Goal: Task Accomplishment & Management: Complete application form

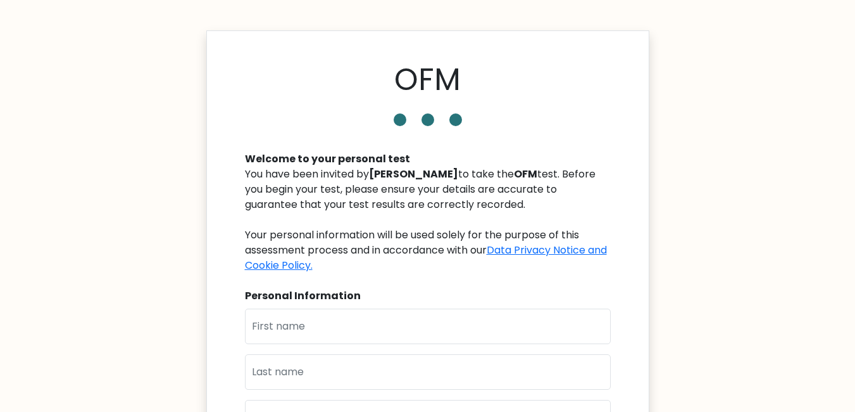
scroll to position [63, 0]
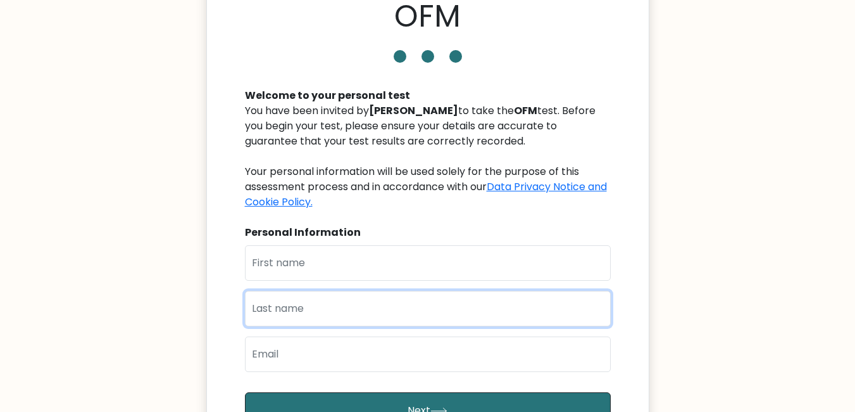
drag, startPoint x: 410, startPoint y: 324, endPoint x: 407, endPoint y: 311, distance: 12.9
click at [410, 319] on input "text" at bounding box center [428, 308] width 366 height 35
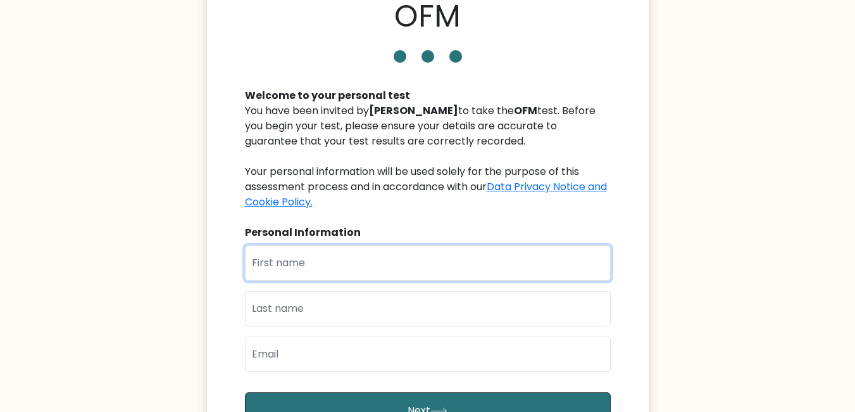
click at [403, 273] on input "text" at bounding box center [428, 262] width 366 height 35
type input "KRISTEL JHOIE"
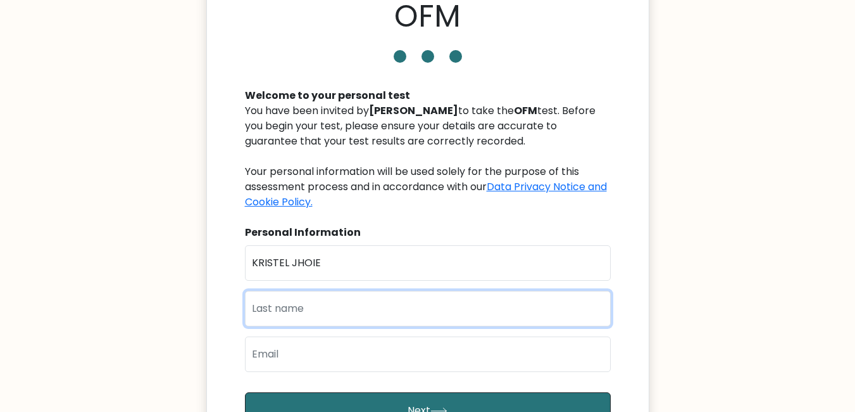
type input "ADRIANO"
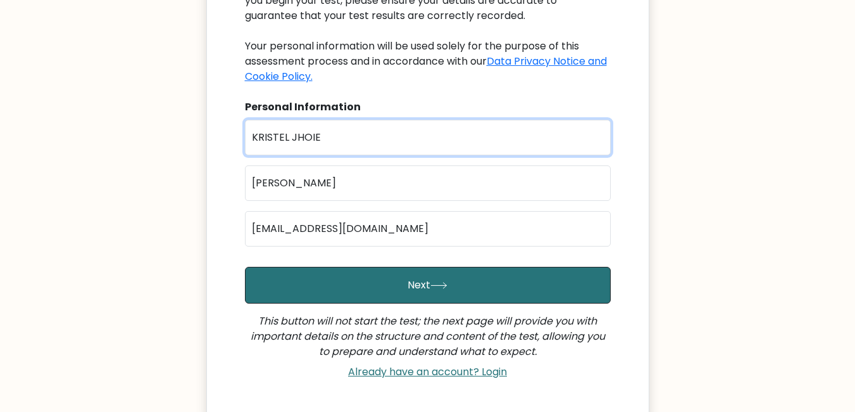
scroll to position [190, 0]
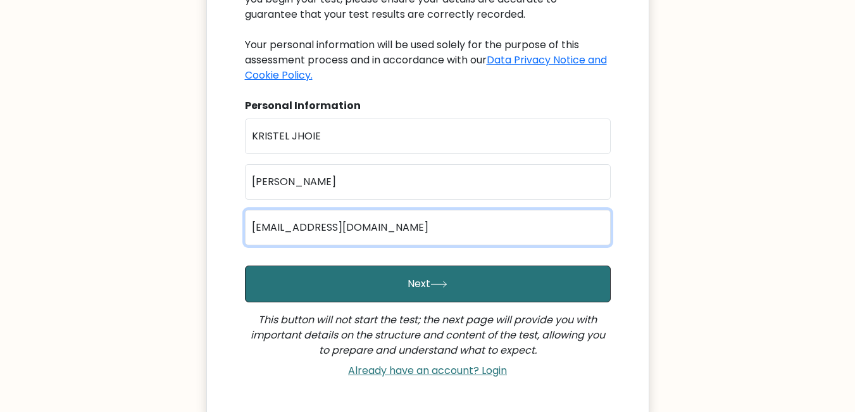
click at [416, 236] on input "adrianokristel@yahoo.com" at bounding box center [428, 227] width 366 height 35
type input "krstladriano@gmail.com"
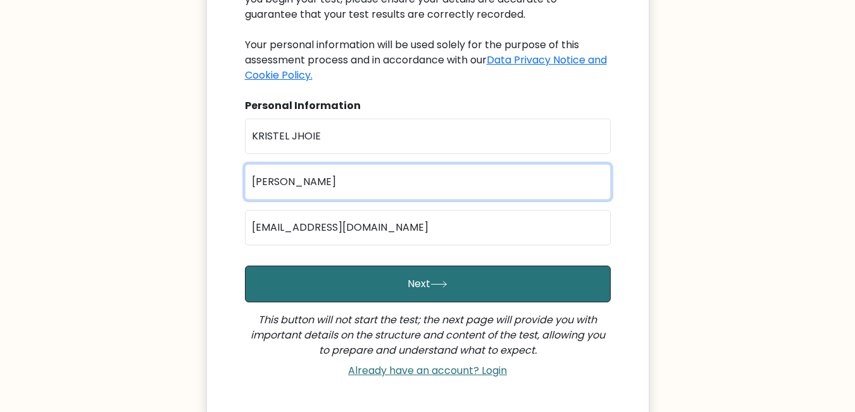
click at [398, 183] on input "ADRIANO" at bounding box center [428, 181] width 366 height 35
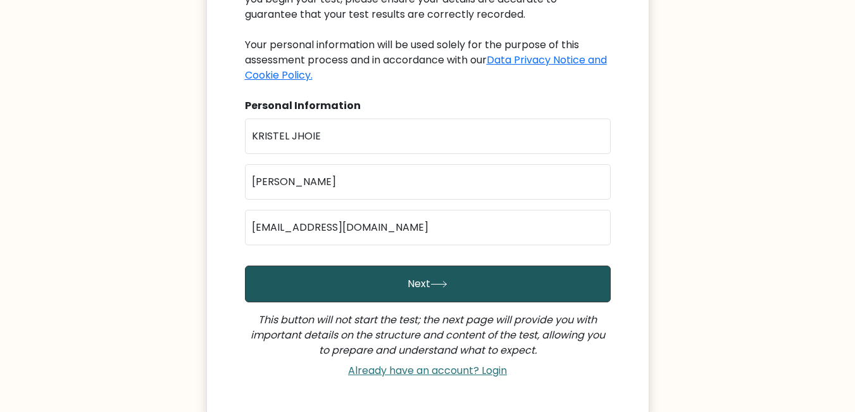
click at [440, 279] on button "Next" at bounding box center [428, 283] width 366 height 37
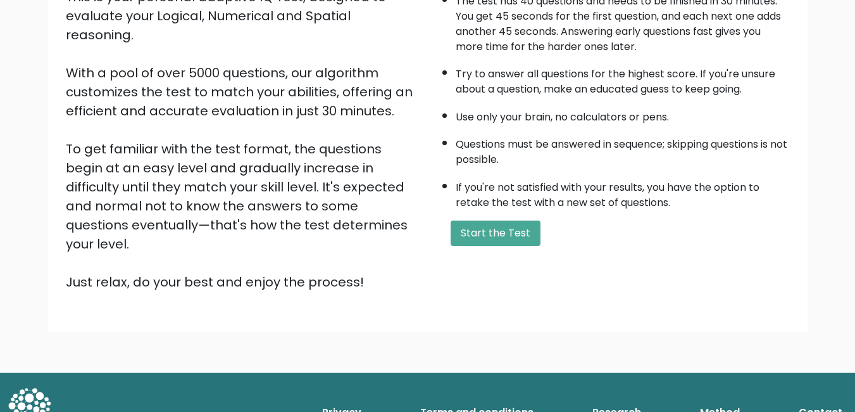
scroll to position [105, 0]
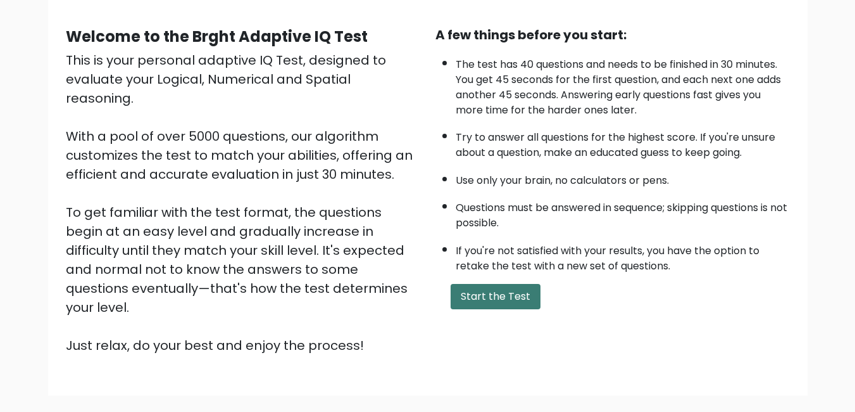
click at [510, 298] on button "Start the Test" at bounding box center [496, 296] width 90 height 25
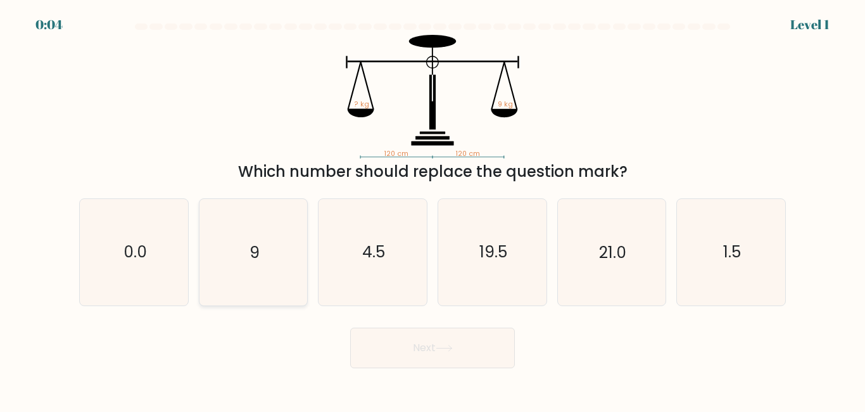
click at [260, 264] on icon "9" at bounding box center [253, 252] width 106 height 106
click at [432, 209] on input "b. 9" at bounding box center [432, 207] width 1 height 3
radio input "true"
click at [441, 348] on icon at bounding box center [443, 348] width 15 height 6
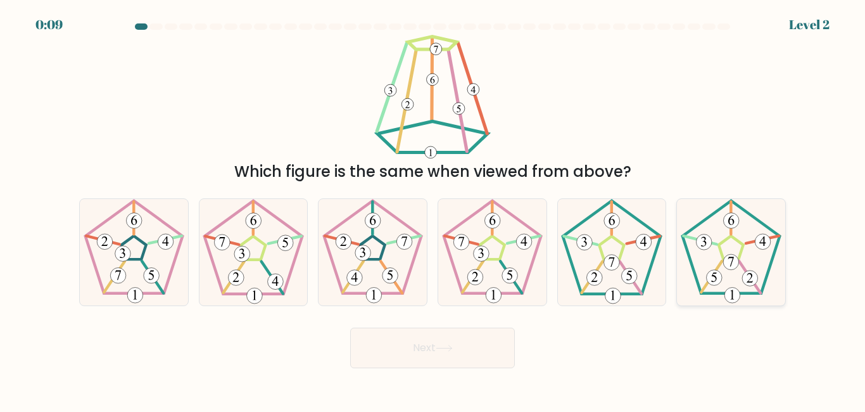
click at [745, 277] on 416 at bounding box center [750, 278] width 16 height 16
click at [433, 209] on input "f." at bounding box center [432, 207] width 1 height 3
radio input "true"
click at [424, 360] on button "Next" at bounding box center [432, 347] width 165 height 41
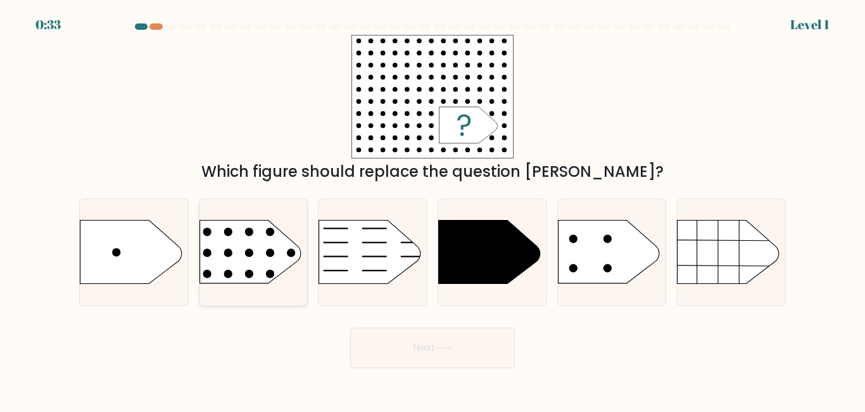
click at [283, 249] on rect at bounding box center [187, 203] width 281 height 214
click at [432, 209] on input "b." at bounding box center [432, 207] width 1 height 3
radio input "true"
click at [164, 264] on icon at bounding box center [130, 251] width 101 height 63
click at [432, 209] on input "a." at bounding box center [432, 207] width 1 height 3
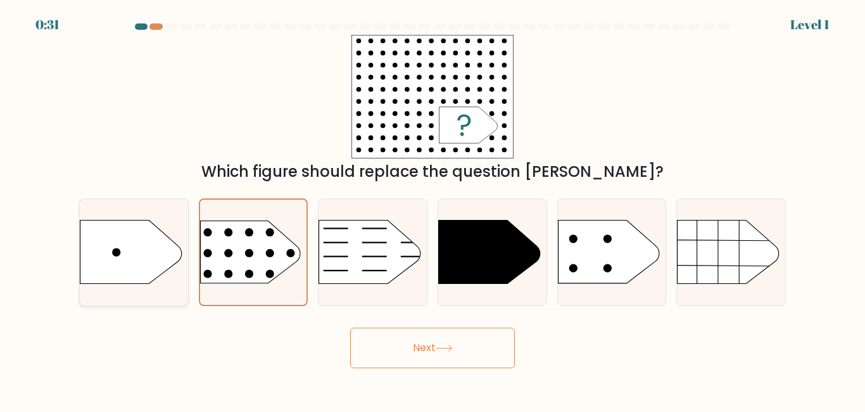
radio input "true"
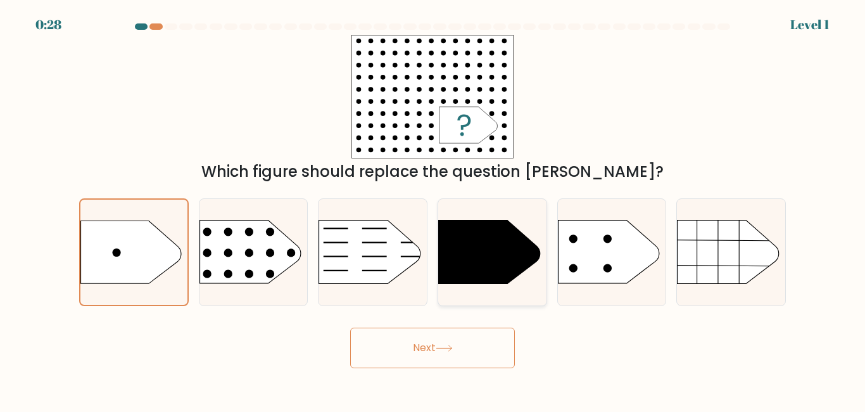
click at [495, 251] on icon at bounding box center [489, 251] width 101 height 63
click at [433, 209] on input "d." at bounding box center [432, 207] width 1 height 3
radio input "true"
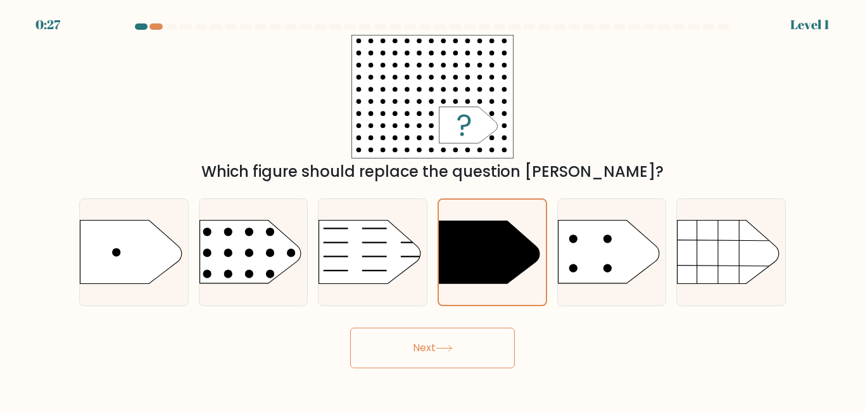
click at [462, 343] on button "Next" at bounding box center [432, 347] width 165 height 41
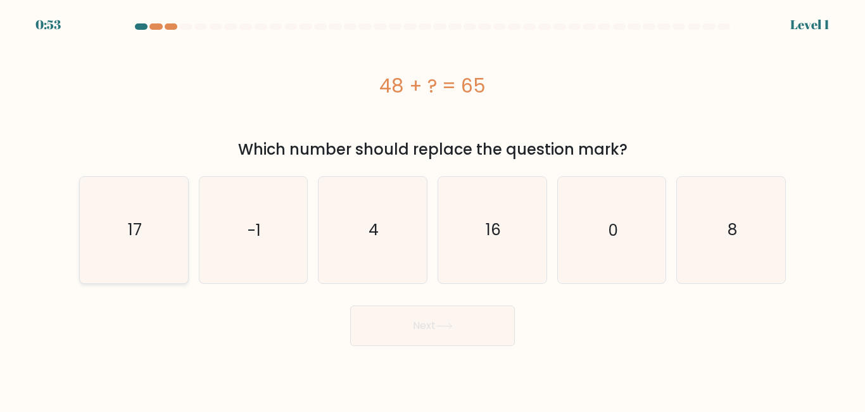
click at [102, 228] on icon "17" at bounding box center [134, 230] width 106 height 106
click at [432, 209] on input "a. 17" at bounding box center [432, 207] width 1 height 3
radio input "true"
click at [470, 324] on button "Next" at bounding box center [432, 325] width 165 height 41
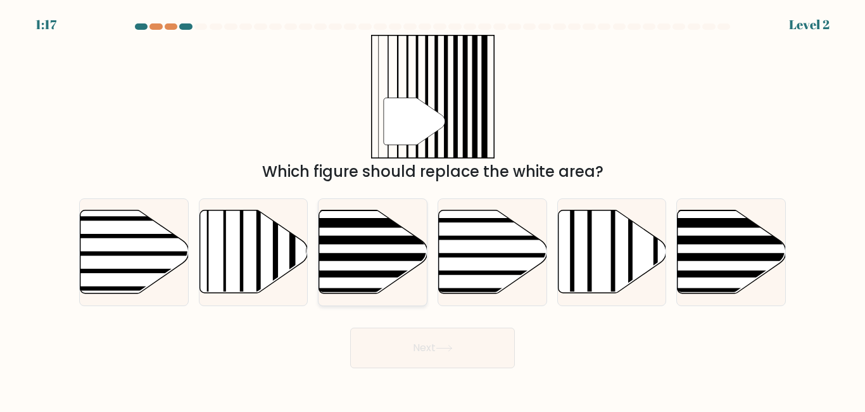
click at [398, 256] on line at bounding box center [406, 256] width 218 height 0
click at [432, 209] on input "c." at bounding box center [432, 207] width 1 height 3
radio input "true"
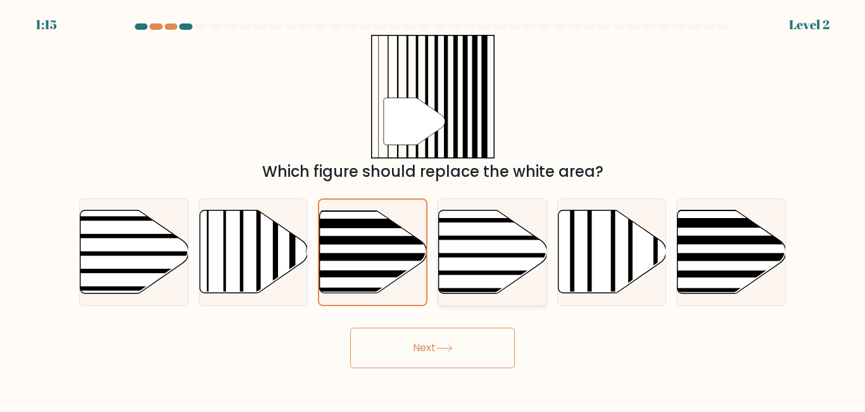
click at [438, 255] on line at bounding box center [526, 255] width 218 height 0
click at [433, 209] on input "d." at bounding box center [432, 207] width 1 height 3
radio input "true"
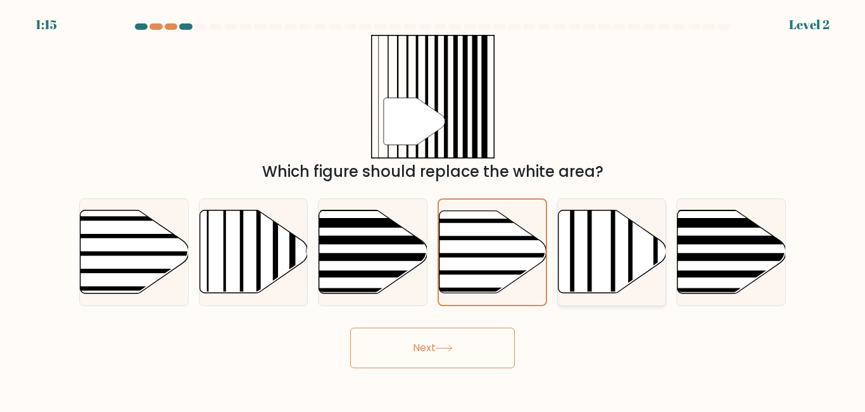
click at [633, 262] on icon at bounding box center [612, 251] width 108 height 83
click at [433, 209] on input "e." at bounding box center [432, 207] width 1 height 3
radio input "true"
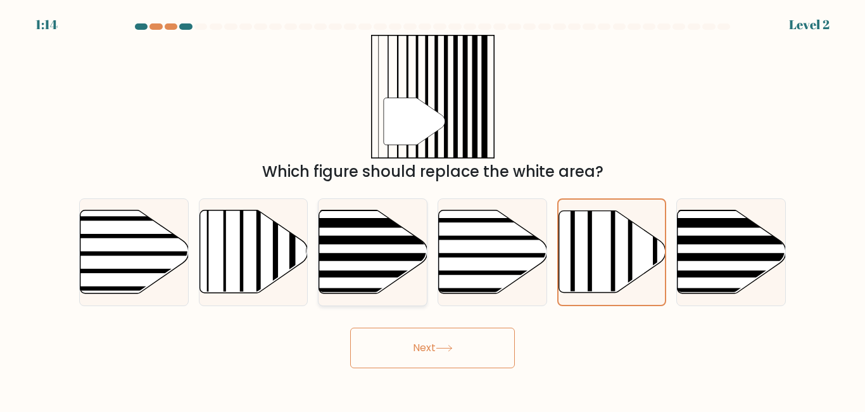
click at [369, 215] on icon at bounding box center [373, 251] width 108 height 83
click at [432, 209] on input "c." at bounding box center [432, 207] width 1 height 3
radio input "true"
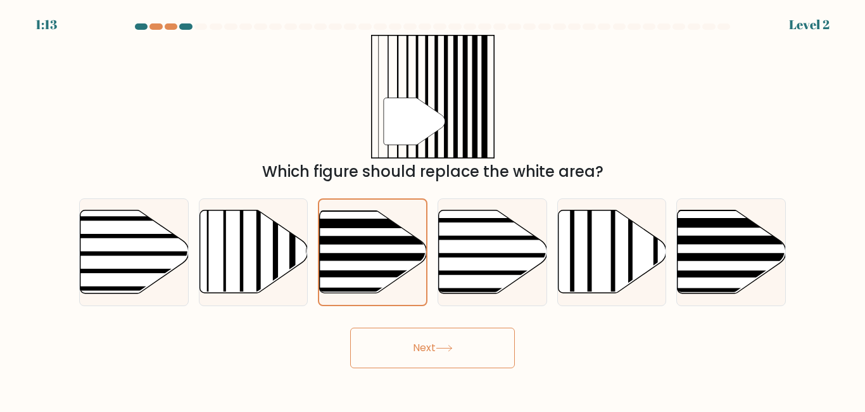
click at [434, 350] on button "Next" at bounding box center [432, 347] width 165 height 41
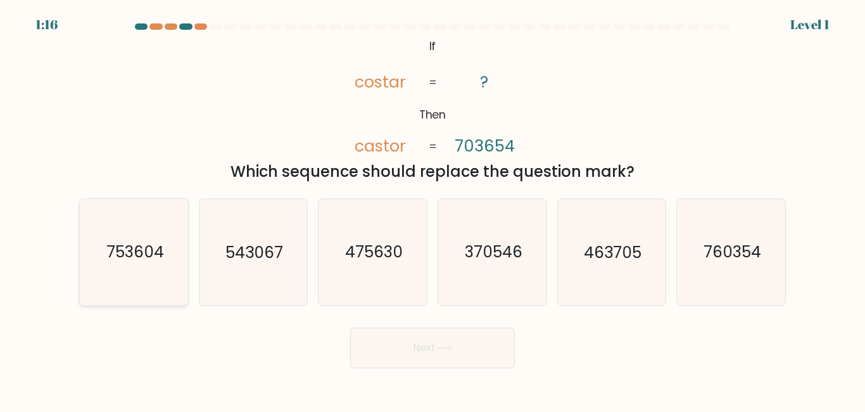
click at [135, 243] on text "753604" at bounding box center [135, 252] width 58 height 22
click at [432, 209] on input "a. 753604" at bounding box center [432, 207] width 1 height 3
radio input "true"
click at [444, 347] on icon at bounding box center [444, 347] width 17 height 7
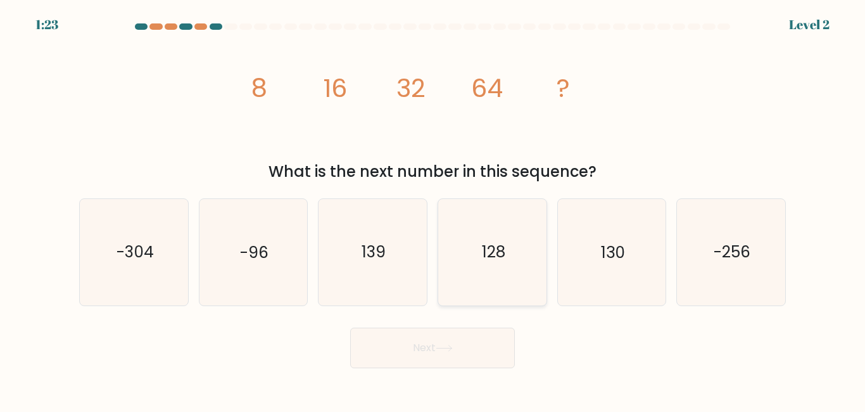
click at [499, 269] on icon "128" at bounding box center [492, 252] width 106 height 106
click at [433, 209] on input "d. 128" at bounding box center [432, 207] width 1 height 3
radio input "true"
click at [477, 344] on button "Next" at bounding box center [432, 347] width 165 height 41
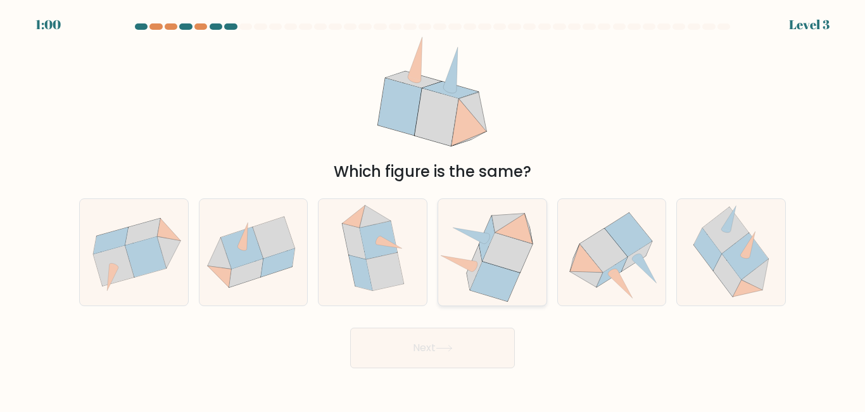
click at [492, 268] on icon at bounding box center [494, 282] width 49 height 40
click at [433, 209] on input "d." at bounding box center [432, 207] width 1 height 3
radio input "true"
click at [476, 345] on button "Next" at bounding box center [432, 347] width 165 height 41
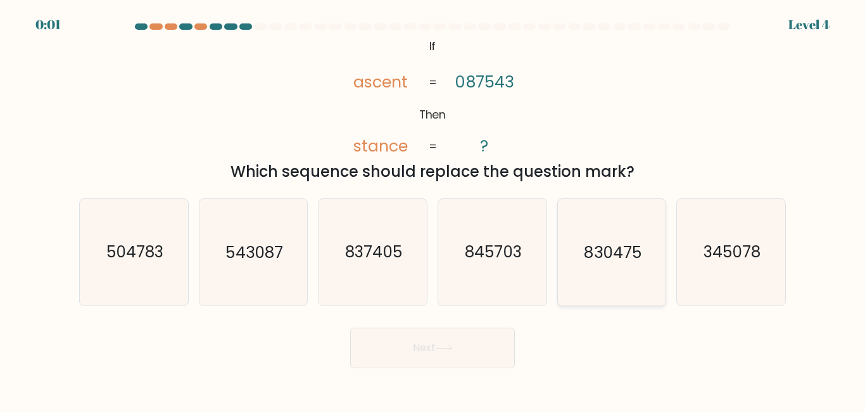
click at [629, 272] on icon "830475" at bounding box center [611, 252] width 106 height 106
click at [433, 209] on input "e. 830475" at bounding box center [432, 207] width 1 height 3
radio input "true"
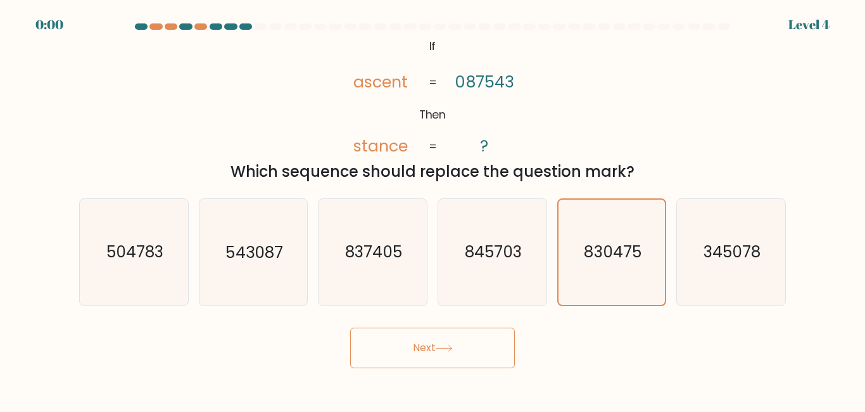
click at [491, 334] on button "Next" at bounding box center [432, 347] width 165 height 41
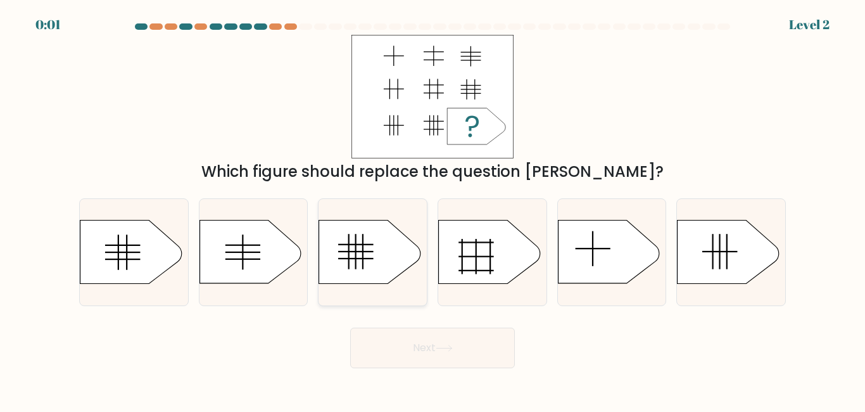
click at [362, 270] on icon at bounding box center [369, 251] width 101 height 63
click at [432, 209] on input "c." at bounding box center [432, 207] width 1 height 3
radio input "true"
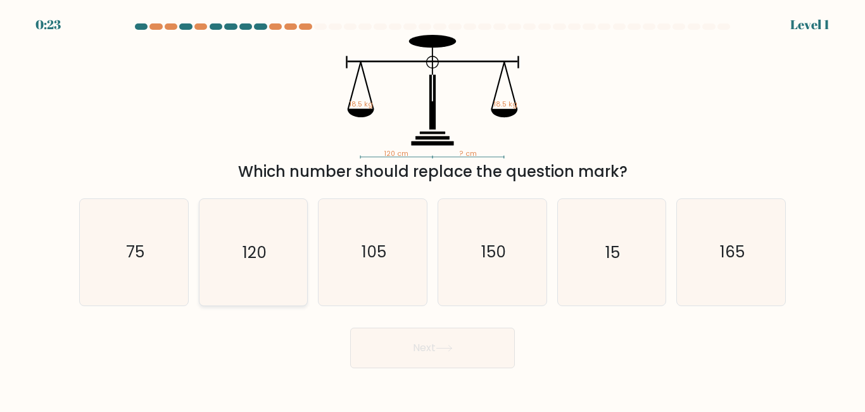
click at [279, 249] on icon "120" at bounding box center [253, 252] width 106 height 106
click at [432, 209] on input "b. 120" at bounding box center [432, 207] width 1 height 3
radio input "true"
click at [419, 346] on button "Next" at bounding box center [432, 347] width 165 height 41
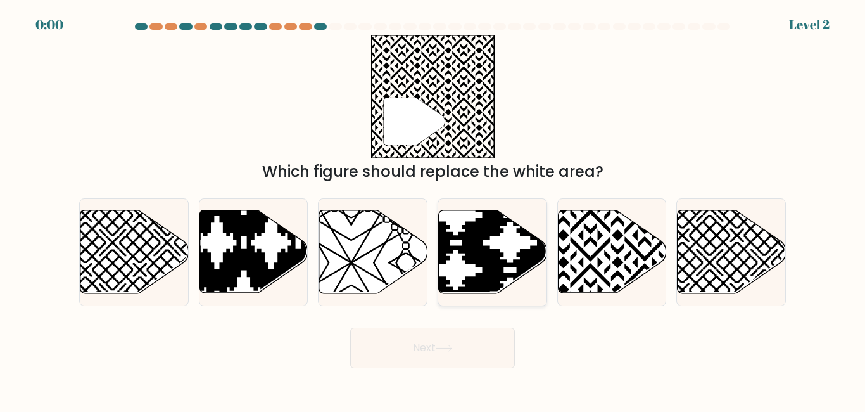
click at [472, 219] on icon at bounding box center [493, 251] width 108 height 83
click at [433, 209] on input "d." at bounding box center [432, 207] width 1 height 3
radio input "true"
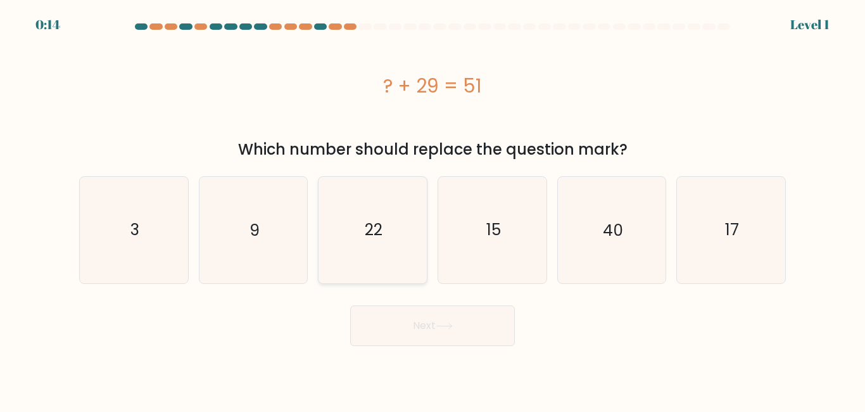
click at [362, 222] on icon "22" at bounding box center [373, 230] width 106 height 106
click at [432, 209] on input "c. 22" at bounding box center [432, 207] width 1 height 3
radio input "true"
click at [438, 309] on button "Next" at bounding box center [432, 325] width 165 height 41
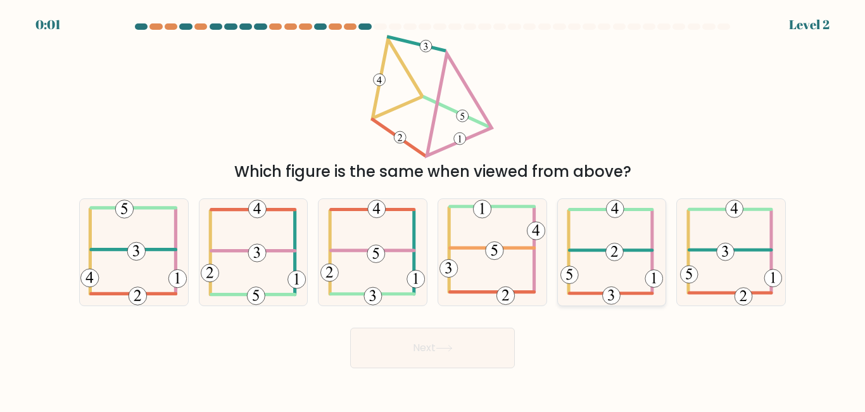
click at [636, 251] on icon at bounding box center [611, 252] width 103 height 106
click at [433, 209] on input "e." at bounding box center [432, 207] width 1 height 3
radio input "true"
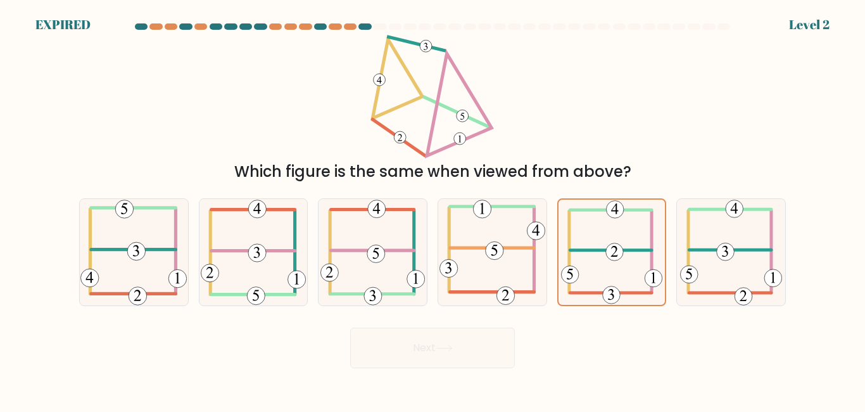
click at [479, 332] on div "Next" at bounding box center [433, 344] width 722 height 47
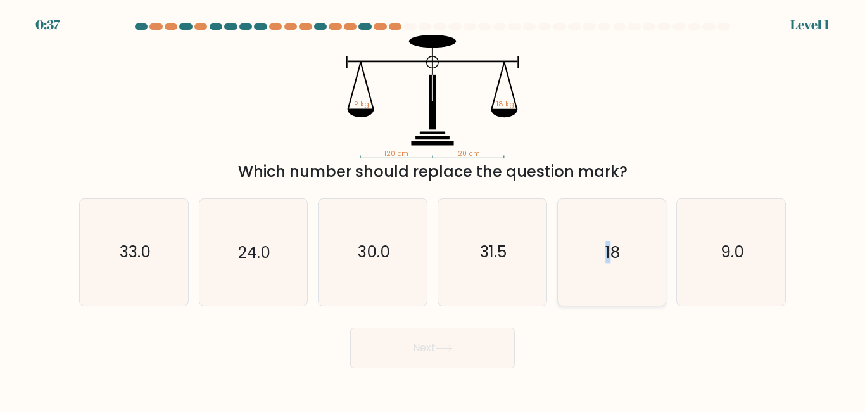
click at [608, 239] on icon "18" at bounding box center [611, 252] width 106 height 106
click at [600, 296] on icon "18" at bounding box center [611, 252] width 106 height 106
click at [433, 209] on input "e. 18" at bounding box center [432, 207] width 1 height 3
radio input "true"
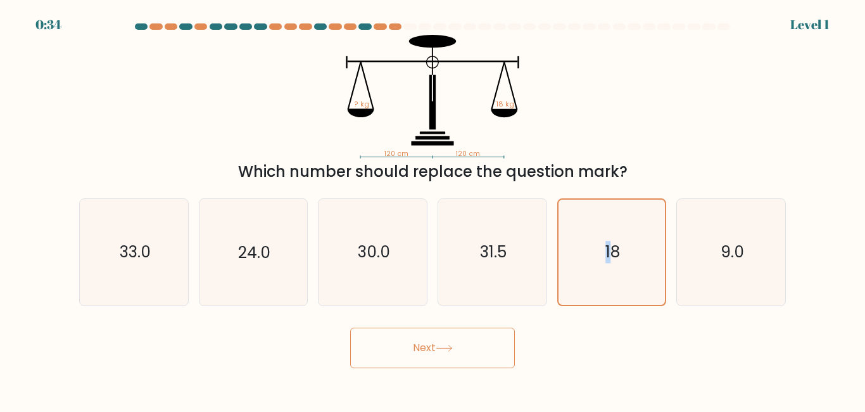
click at [514, 344] on button "Next" at bounding box center [432, 347] width 165 height 41
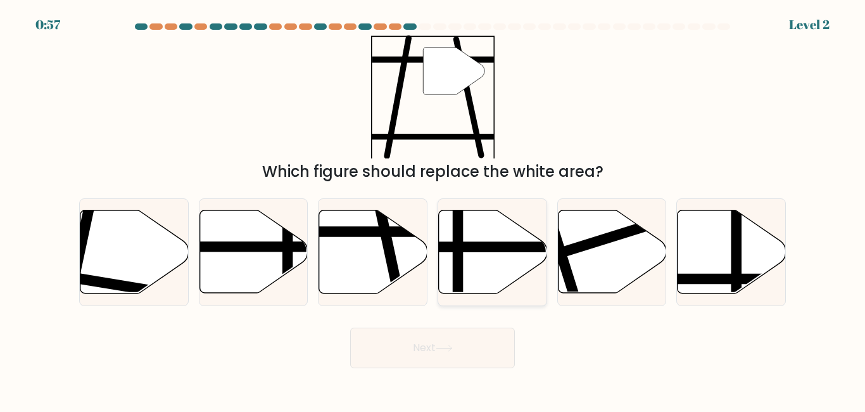
click at [470, 227] on icon at bounding box center [493, 251] width 108 height 83
click at [433, 209] on input "d." at bounding box center [432, 207] width 1 height 3
radio input "true"
click at [454, 360] on button "Next" at bounding box center [432, 347] width 165 height 41
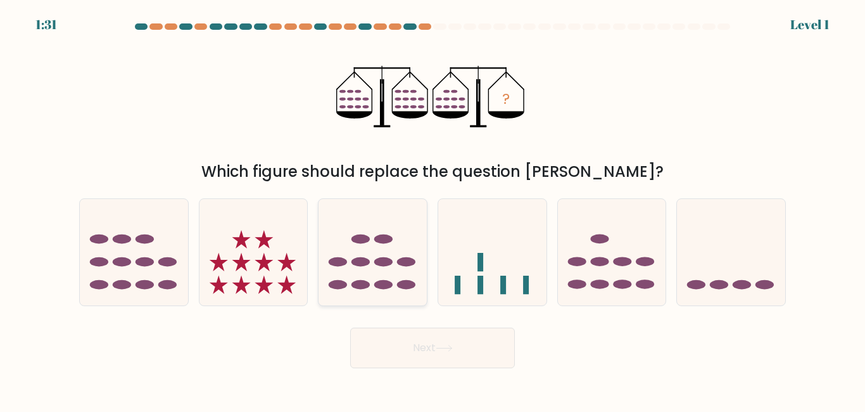
click at [389, 268] on icon at bounding box center [372, 251] width 108 height 89
click at [432, 209] on input "c." at bounding box center [432, 207] width 1 height 3
radio input "true"
click at [439, 358] on button "Next" at bounding box center [432, 347] width 165 height 41
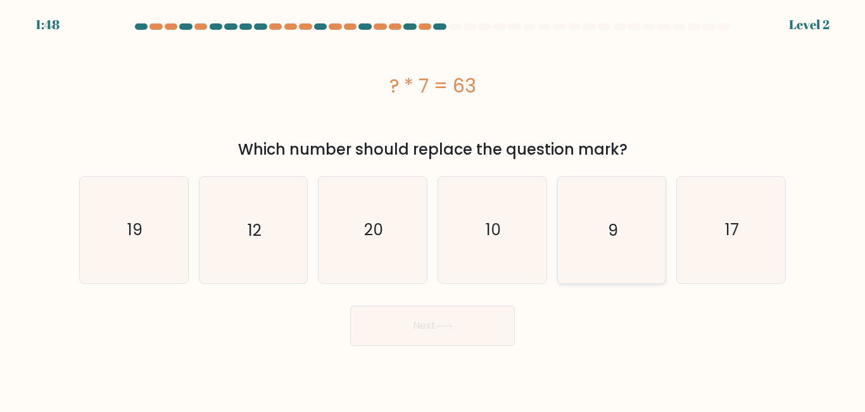
click at [616, 239] on text "9" at bounding box center [613, 229] width 10 height 22
click at [433, 209] on input "e. 9" at bounding box center [432, 207] width 1 height 3
radio input "true"
click at [480, 337] on button "Next" at bounding box center [432, 325] width 165 height 41
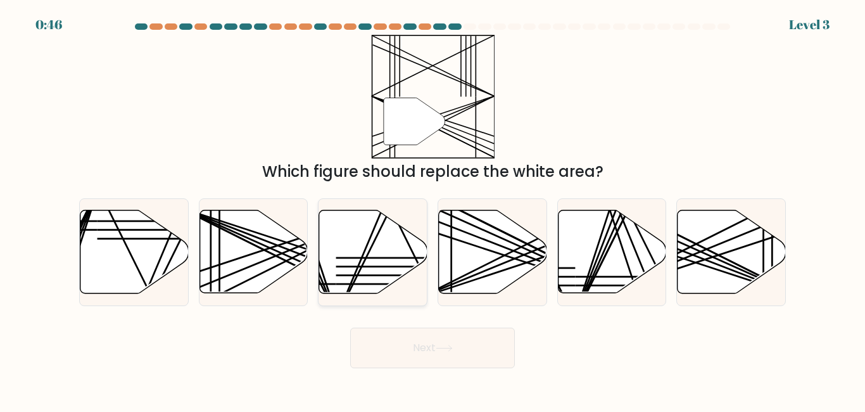
click at [330, 255] on icon at bounding box center [373, 251] width 108 height 83
click at [432, 209] on input "c." at bounding box center [432, 207] width 1 height 3
radio input "true"
click at [437, 345] on button "Next" at bounding box center [432, 347] width 165 height 41
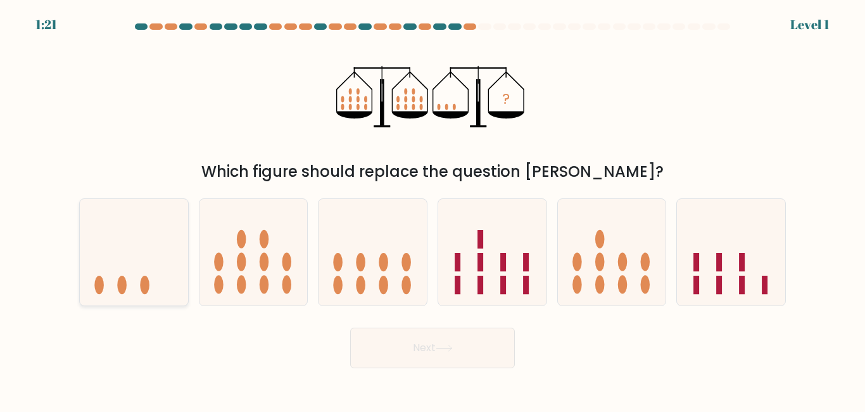
click at [178, 286] on icon at bounding box center [134, 251] width 108 height 89
click at [432, 209] on input "a." at bounding box center [432, 207] width 1 height 3
radio input "true"
click at [420, 345] on button "Next" at bounding box center [432, 347] width 165 height 41
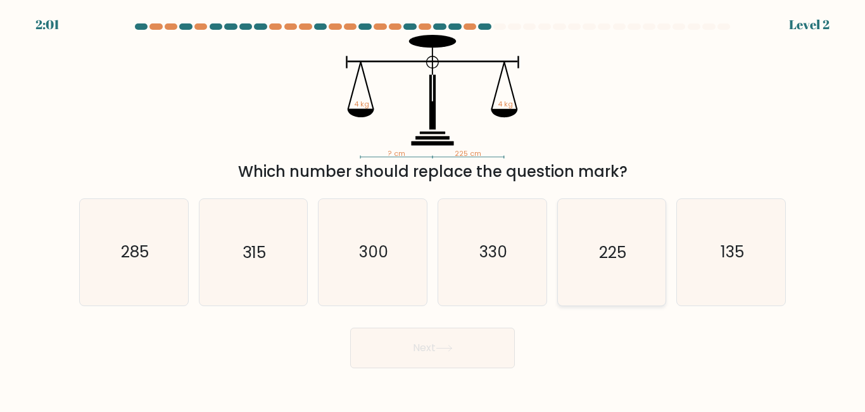
click at [612, 254] on text "225" at bounding box center [612, 252] width 27 height 22
click at [433, 209] on input "e. 225" at bounding box center [432, 207] width 1 height 3
radio input "true"
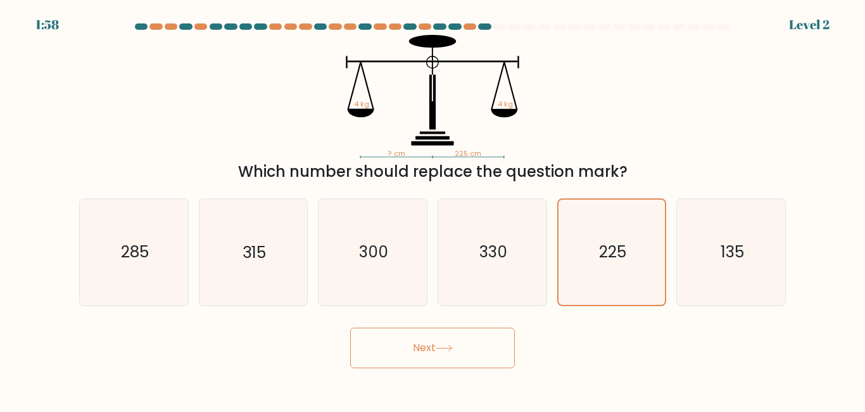
click at [463, 342] on button "Next" at bounding box center [432, 347] width 165 height 41
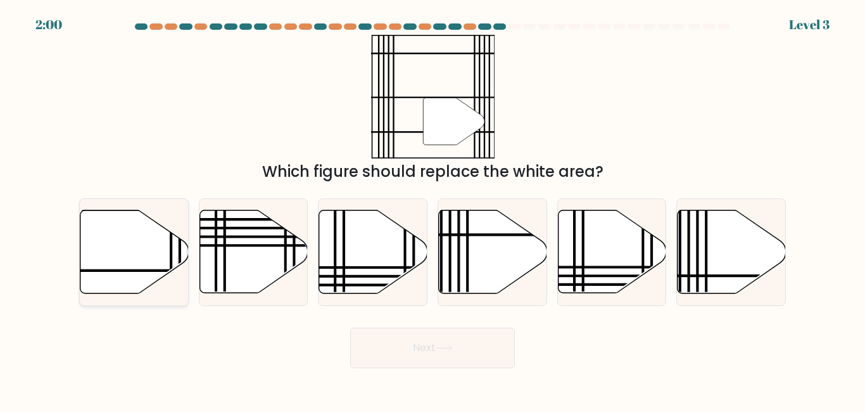
click at [129, 240] on icon at bounding box center [134, 251] width 108 height 83
click at [432, 209] on input "a." at bounding box center [432, 207] width 1 height 3
radio input "true"
click at [454, 353] on button "Next" at bounding box center [432, 347] width 165 height 41
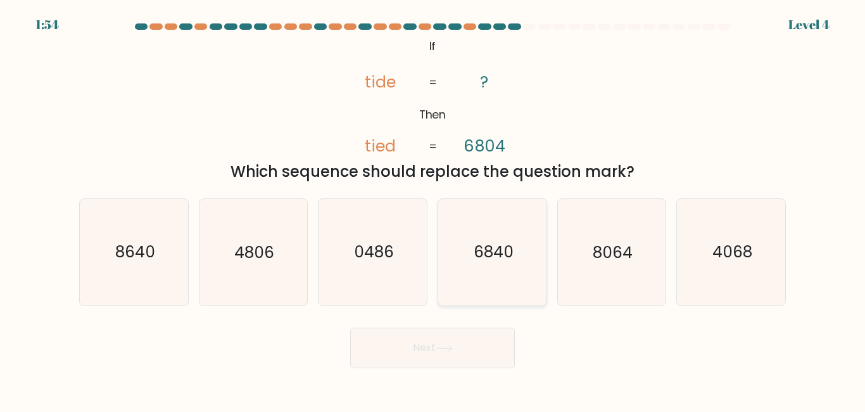
click at [502, 266] on icon "6840" at bounding box center [492, 252] width 106 height 106
click at [433, 209] on input "d. 6840" at bounding box center [432, 207] width 1 height 3
radio input "true"
click at [471, 345] on button "Next" at bounding box center [432, 347] width 165 height 41
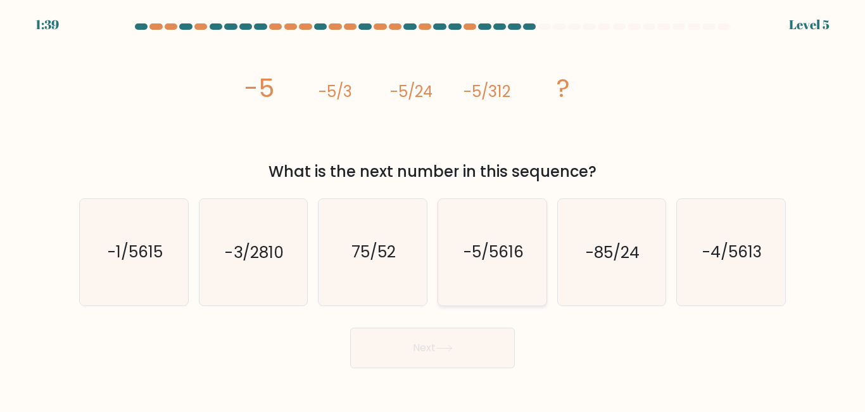
click at [498, 273] on icon "-5/5616" at bounding box center [492, 252] width 106 height 106
click at [433, 209] on input "d. -5/5616" at bounding box center [432, 207] width 1 height 3
radio input "true"
click at [489, 349] on button "Next" at bounding box center [432, 347] width 165 height 41
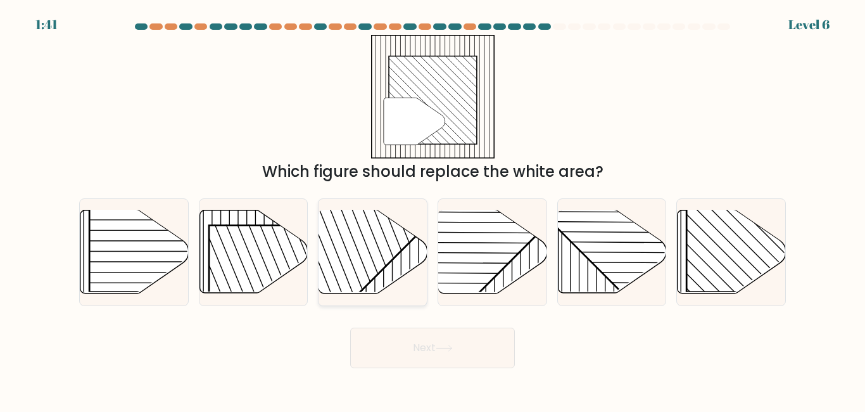
click at [375, 267] on rect at bounding box center [335, 209] width 212 height 212
click at [432, 209] on input "c." at bounding box center [432, 207] width 1 height 3
radio input "true"
click at [461, 341] on button "Next" at bounding box center [432, 347] width 165 height 41
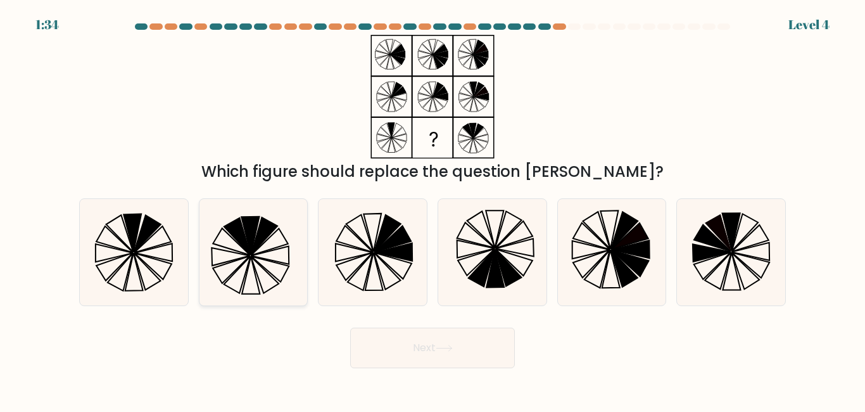
drag, startPoint x: 139, startPoint y: 253, endPoint x: 243, endPoint y: 253, distance: 103.8
click at [139, 253] on icon at bounding box center [134, 252] width 106 height 106
click at [432, 209] on input "a." at bounding box center [432, 207] width 1 height 3
radio input "true"
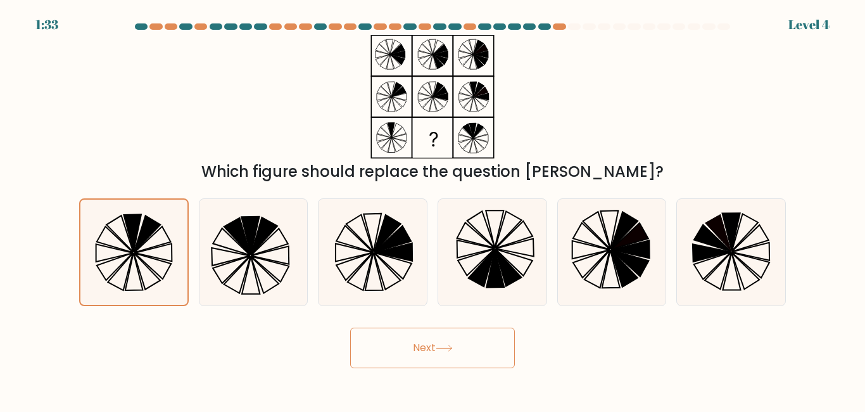
click at [470, 341] on button "Next" at bounding box center [432, 347] width 165 height 41
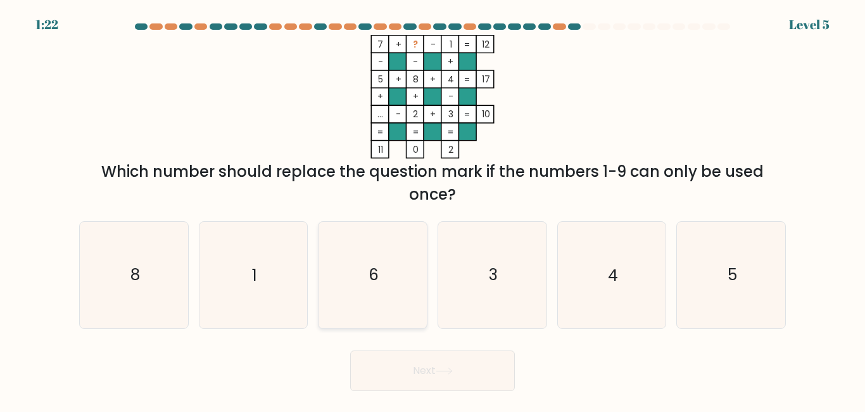
click at [399, 275] on icon "6" at bounding box center [373, 275] width 106 height 106
click at [432, 209] on input "c. 6" at bounding box center [432, 207] width 1 height 3
radio input "true"
click at [434, 379] on button "Next" at bounding box center [432, 370] width 165 height 41
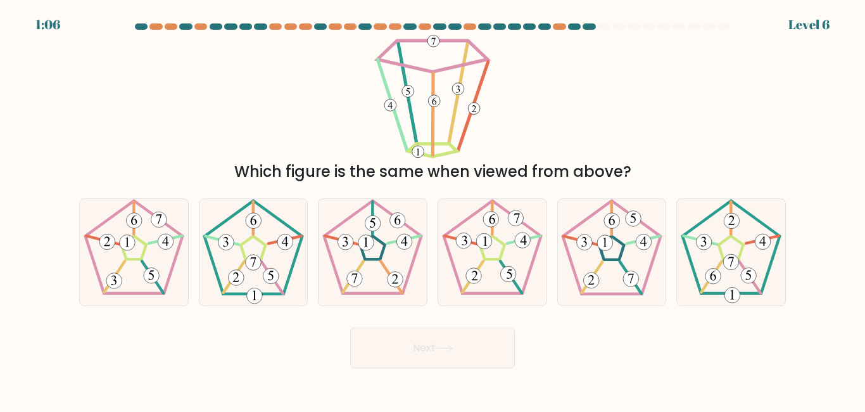
click at [588, 97] on div "Which figure is the same when viewed from above?" at bounding box center [433, 109] width 722 height 148
click at [139, 258] on icon at bounding box center [134, 252] width 106 height 106
click at [432, 209] on input "a." at bounding box center [432, 207] width 1 height 3
radio input "true"
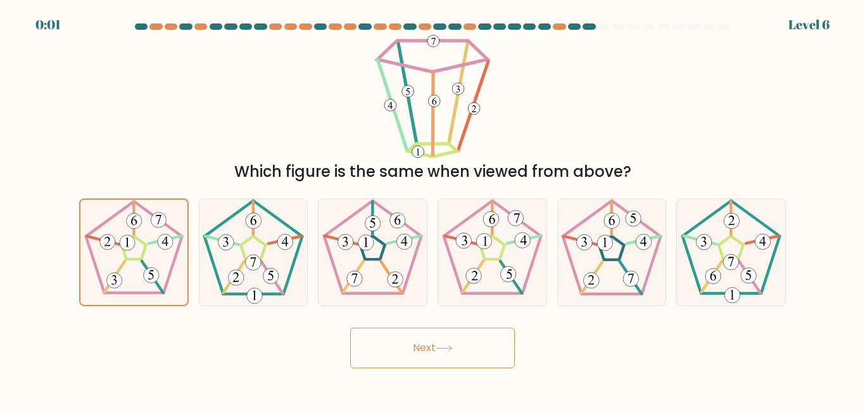
click at [408, 346] on button "Next" at bounding box center [432, 347] width 165 height 41
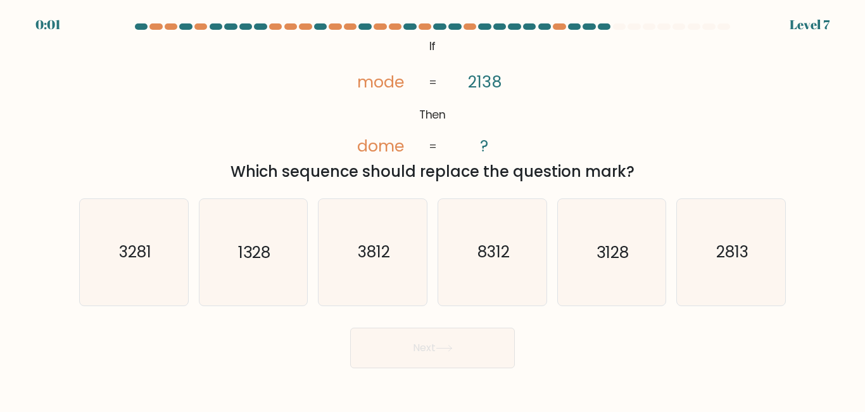
click at [470, 350] on button "Next" at bounding box center [432, 347] width 165 height 41
click at [594, 239] on icon "3128" at bounding box center [611, 252] width 106 height 106
click at [433, 209] on input "e. 3128" at bounding box center [432, 207] width 1 height 3
radio input "true"
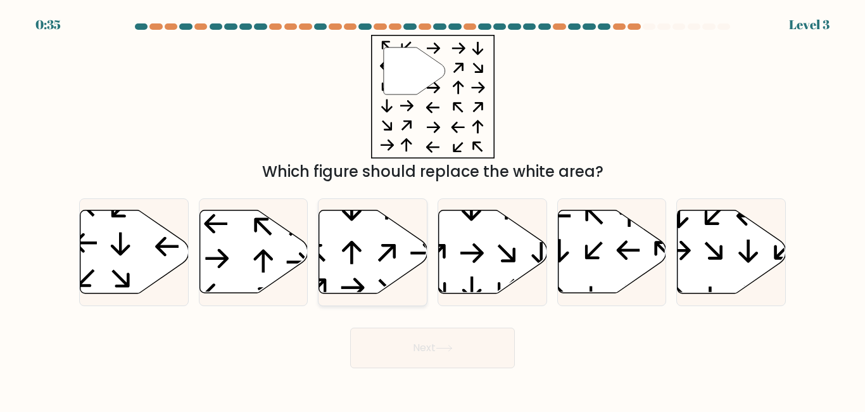
click at [378, 239] on icon at bounding box center [373, 251] width 108 height 83
click at [432, 209] on input "c." at bounding box center [432, 207] width 1 height 3
radio input "true"
click at [457, 343] on button "Next" at bounding box center [432, 347] width 165 height 41
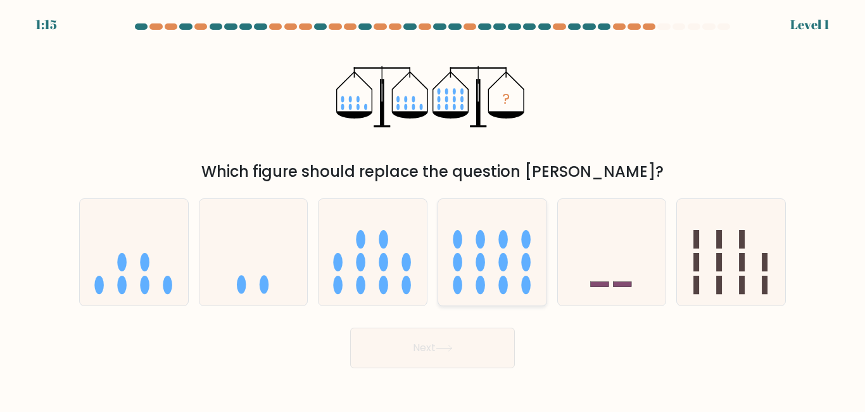
click at [477, 252] on icon at bounding box center [492, 251] width 108 height 89
click at [433, 209] on input "d." at bounding box center [432, 207] width 1 height 3
radio input "true"
click at [465, 348] on button "Next" at bounding box center [432, 347] width 165 height 41
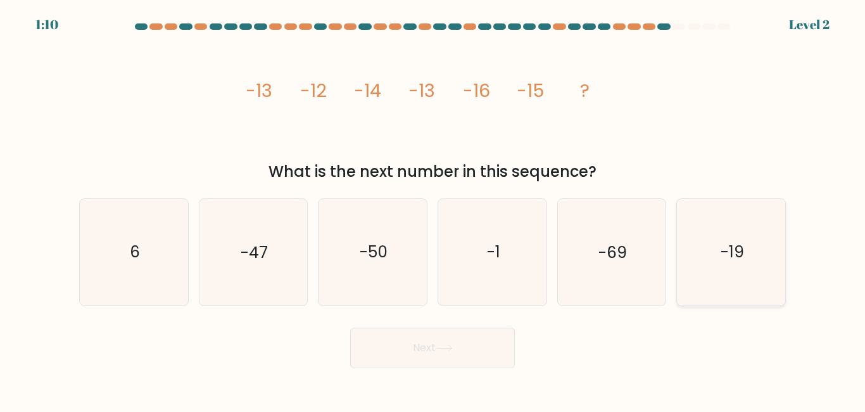
drag, startPoint x: 719, startPoint y: 257, endPoint x: 715, endPoint y: 265, distance: 8.8
click at [719, 257] on icon "-19" at bounding box center [731, 252] width 106 height 106
click at [433, 209] on input "f. -19" at bounding box center [432, 207] width 1 height 3
radio input "true"
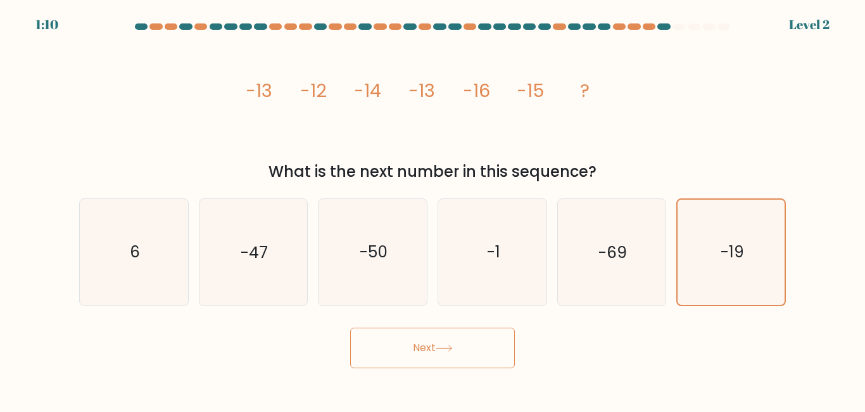
click at [487, 348] on button "Next" at bounding box center [432, 347] width 165 height 41
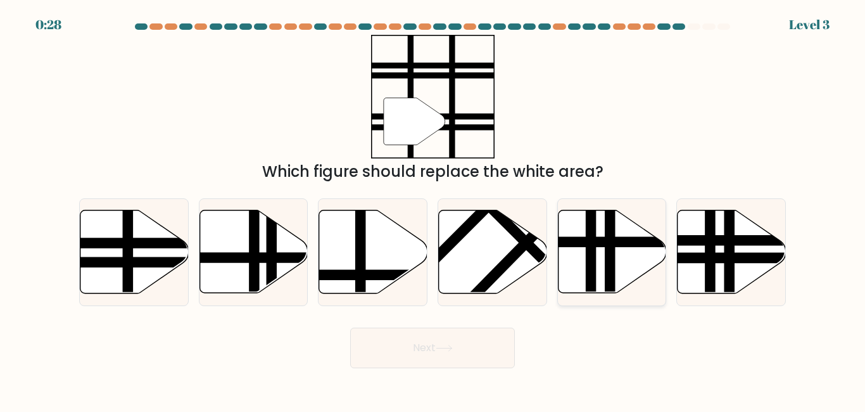
click at [655, 274] on icon at bounding box center [612, 252] width 108 height 84
click at [433, 209] on input "e." at bounding box center [432, 207] width 1 height 3
radio input "true"
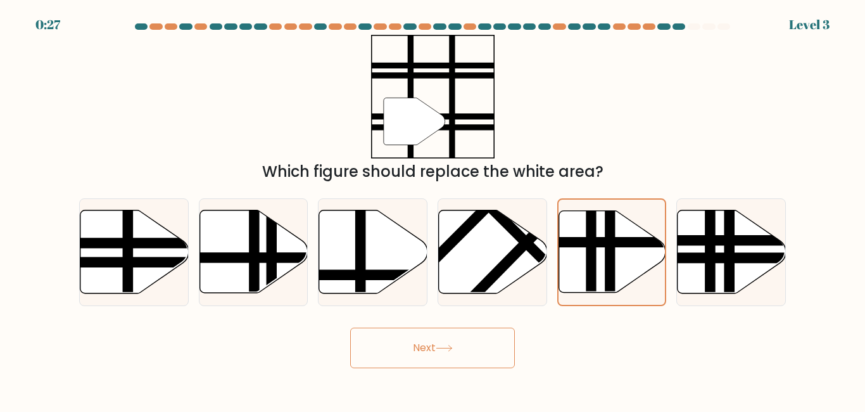
click at [480, 346] on button "Next" at bounding box center [432, 347] width 165 height 41
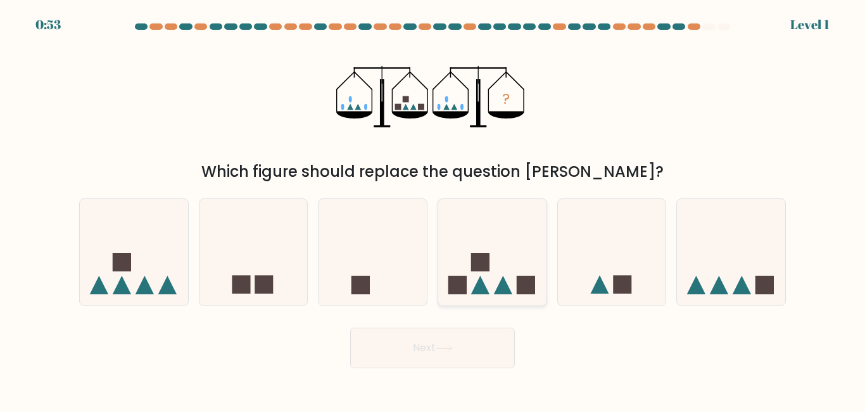
click at [505, 270] on icon at bounding box center [492, 251] width 108 height 89
click at [433, 209] on input "d." at bounding box center [432, 207] width 1 height 3
radio input "true"
click at [427, 345] on button "Next" at bounding box center [432, 347] width 165 height 41
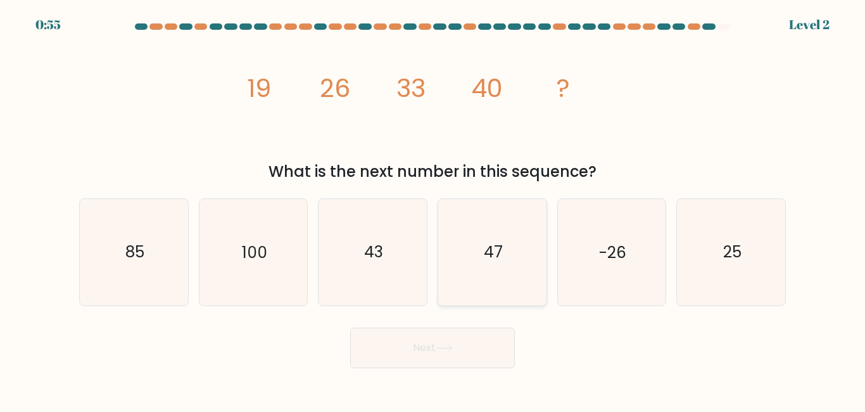
click at [454, 252] on icon "47" at bounding box center [492, 252] width 106 height 106
click at [433, 209] on input "d. 47" at bounding box center [432, 207] width 1 height 3
radio input "true"
click at [490, 353] on button "Next" at bounding box center [432, 347] width 165 height 41
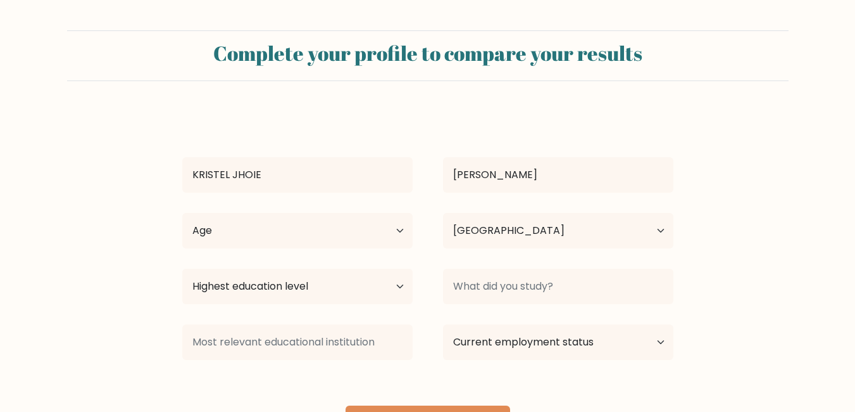
select select "PH"
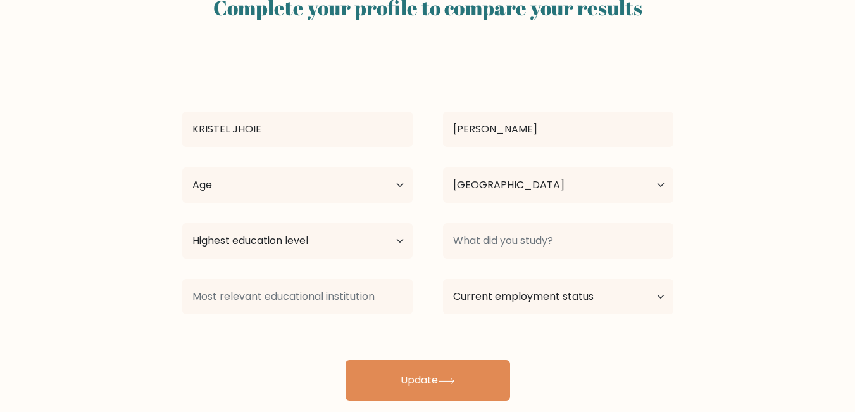
scroll to position [68, 0]
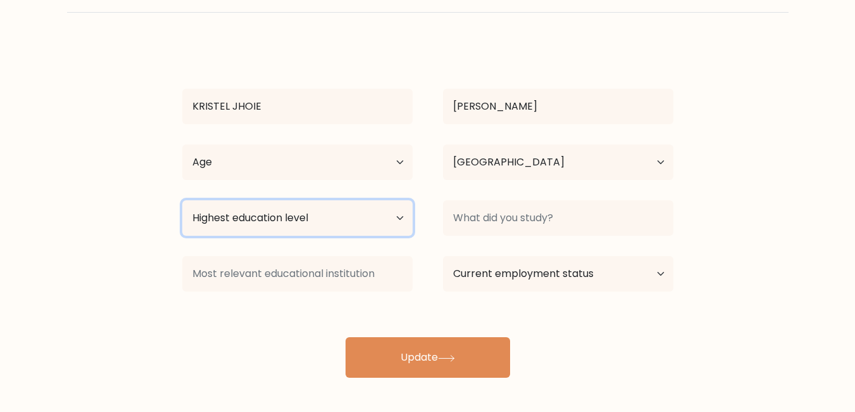
click at [377, 210] on select "Highest education level No schooling Primary Lower Secondary Upper Secondary Oc…" at bounding box center [297, 217] width 230 height 35
select select "bachelors_degree"
click at [182, 200] on select "Highest education level No schooling Primary Lower Secondary Upper Secondary Oc…" at bounding box center [297, 217] width 230 height 35
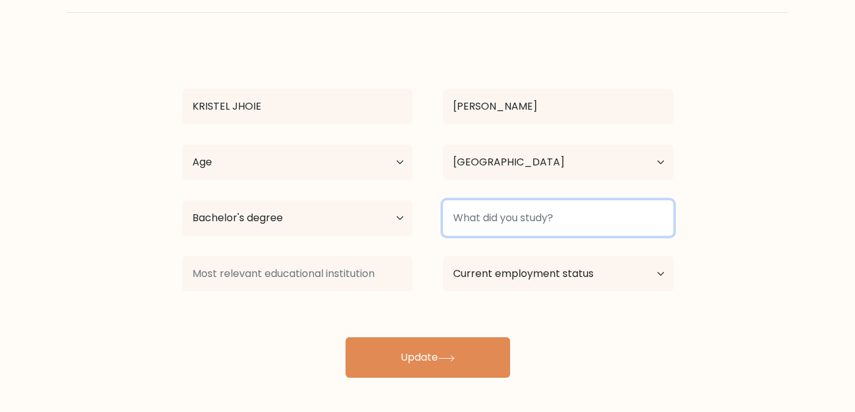
click at [563, 225] on input at bounding box center [558, 217] width 230 height 35
type input "B"
type input "a"
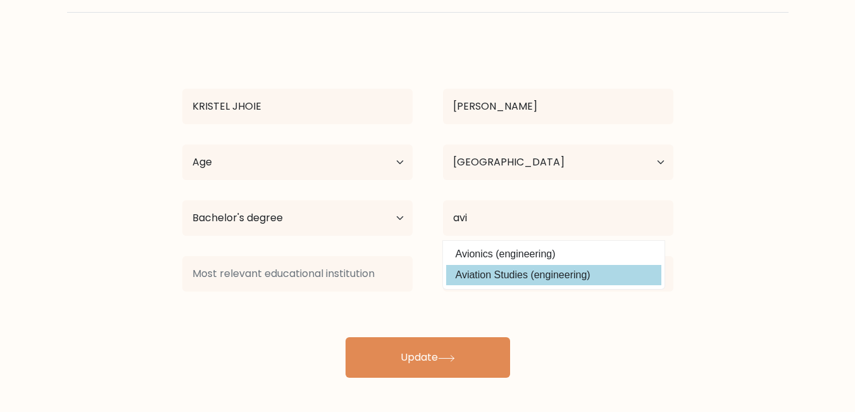
click at [570, 283] on div "KRISTEL JHOIE [PERSON_NAME] Age Under [DEMOGRAPHIC_DATA] [DEMOGRAPHIC_DATA] [DE…" at bounding box center [428, 210] width 507 height 334
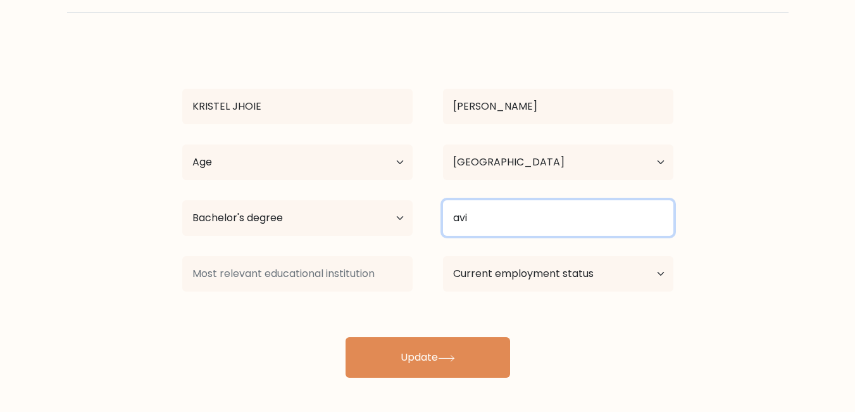
click at [533, 215] on input "avi" at bounding box center [558, 217] width 230 height 35
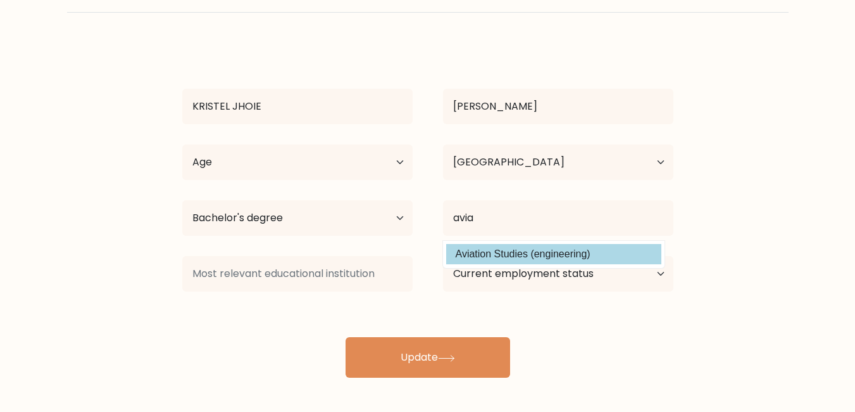
click at [531, 248] on div "KRISTEL JHOIE [PERSON_NAME] Age Under [DEMOGRAPHIC_DATA] [DEMOGRAPHIC_DATA] [DE…" at bounding box center [428, 210] width 507 height 334
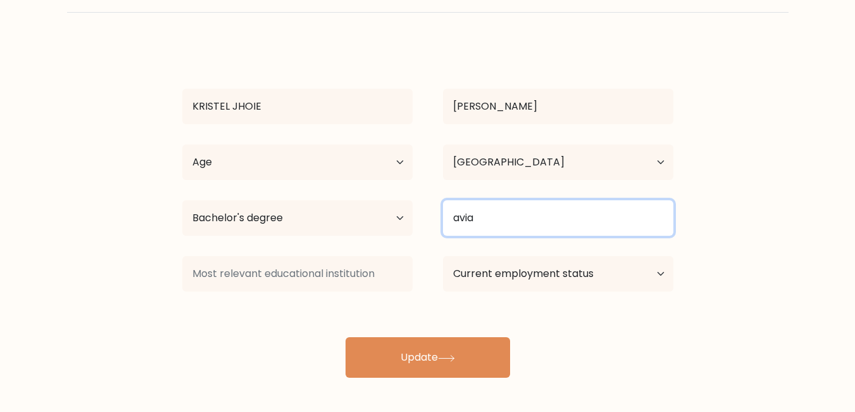
click at [526, 224] on input "avia" at bounding box center [558, 217] width 230 height 35
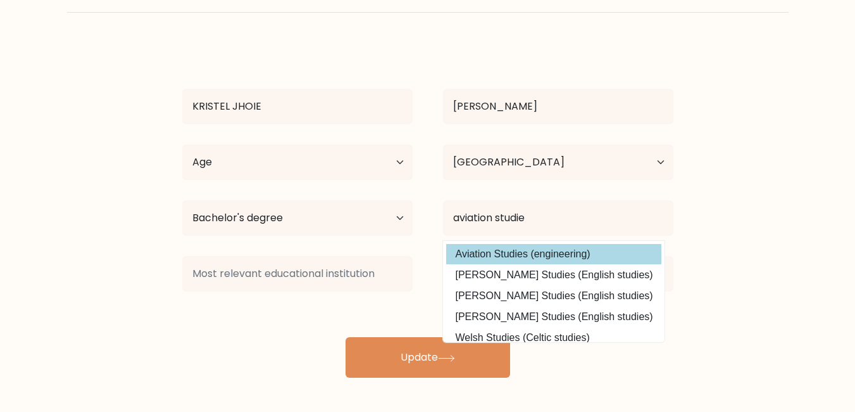
click at [543, 255] on div "KRISTEL JHOIE [PERSON_NAME] Age Under [DEMOGRAPHIC_DATA] [DEMOGRAPHIC_DATA] [DE…" at bounding box center [428, 210] width 507 height 334
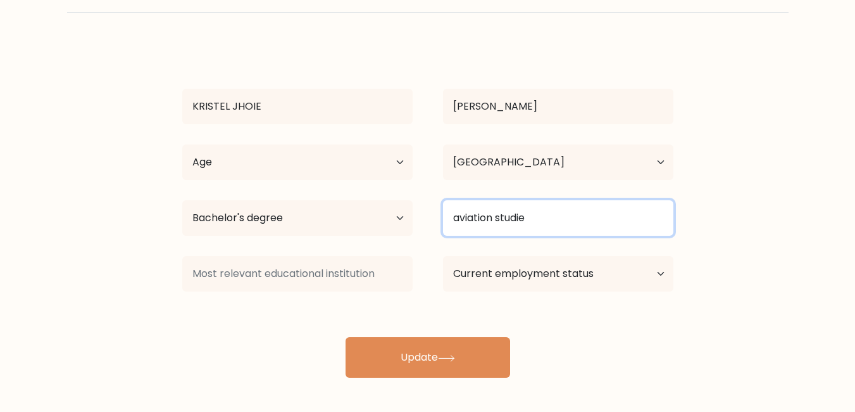
click at [564, 220] on input "aviation studie" at bounding box center [558, 217] width 230 height 35
type input "aviation studies"
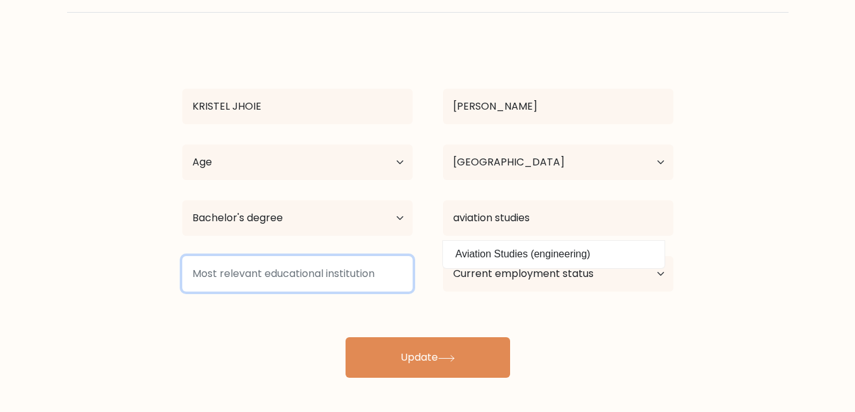
click at [329, 277] on input at bounding box center [297, 273] width 230 height 35
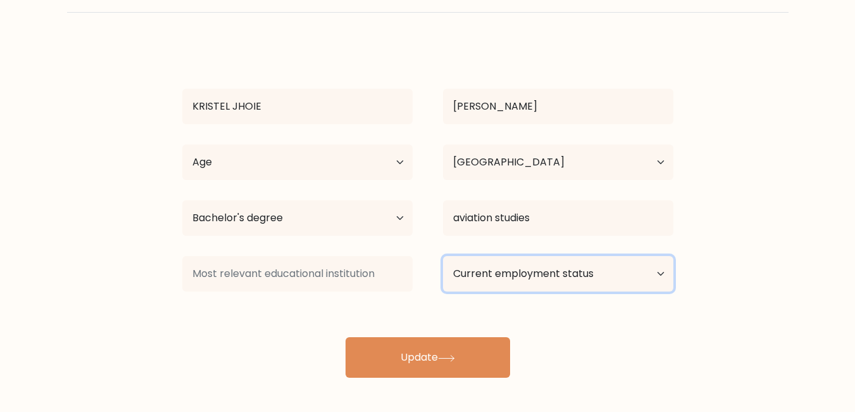
click at [615, 282] on select "Current employment status Employed Student Retired Other / prefer not to answer" at bounding box center [558, 273] width 230 height 35
select select "other"
click at [443, 256] on select "Current employment status Employed Student Retired Other / prefer not to answer" at bounding box center [558, 273] width 230 height 35
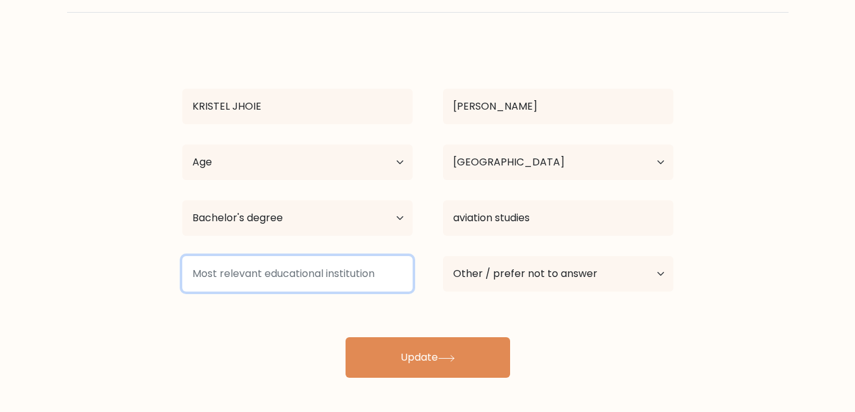
click at [251, 265] on input at bounding box center [297, 273] width 230 height 35
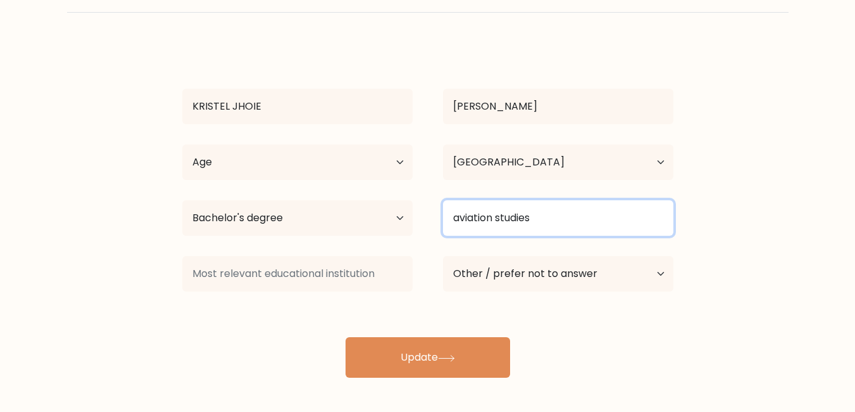
click at [541, 218] on input "aviation studies" at bounding box center [558, 217] width 230 height 35
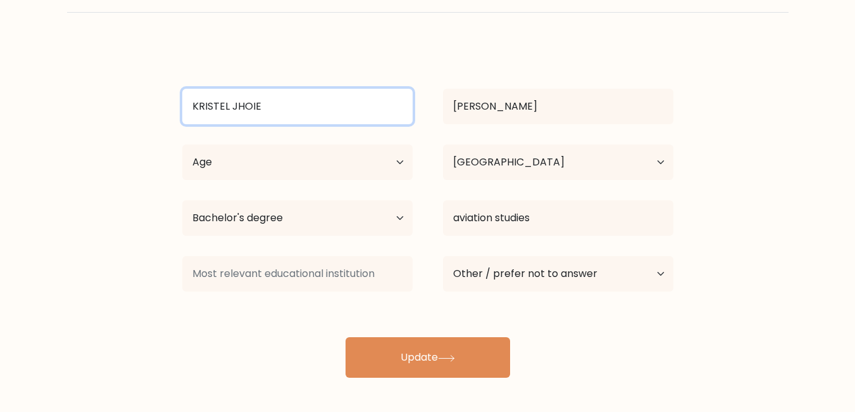
drag, startPoint x: 261, startPoint y: 106, endPoint x: 196, endPoint y: 99, distance: 65.0
click at [196, 99] on input "KRISTEL JHOIE" at bounding box center [297, 106] width 230 height 35
type input "Kristel Jhoie"
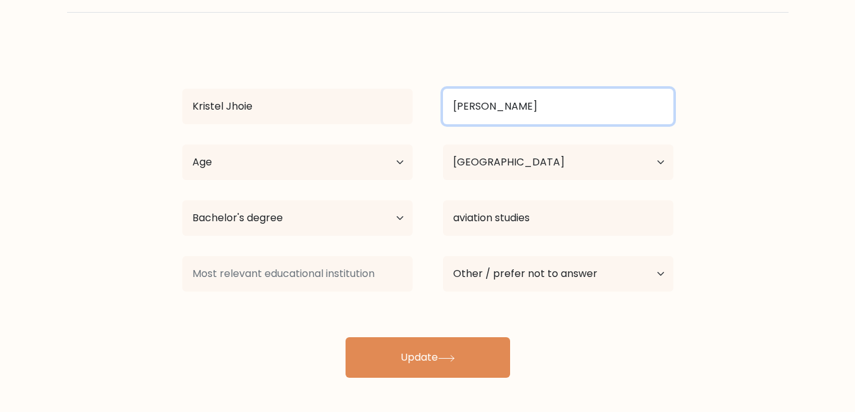
click at [505, 103] on input "ADRIANO" at bounding box center [558, 106] width 230 height 35
type input "Adriano"
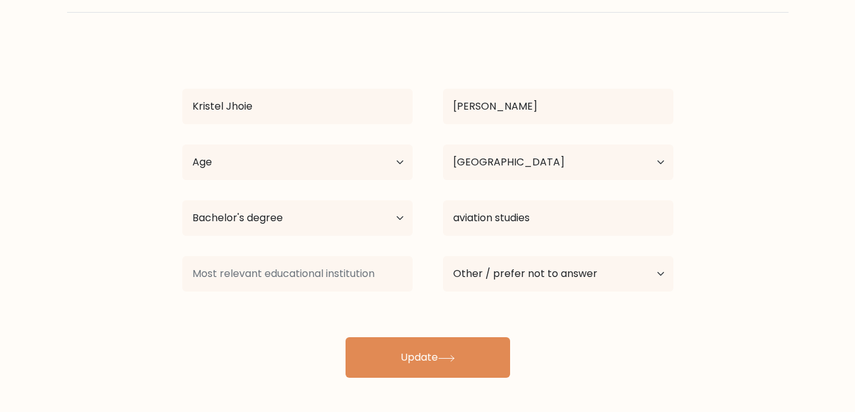
click at [824, 170] on form "Complete your profile to compare your results Kristel Jhoie Adriano Age Under 1…" at bounding box center [427, 169] width 855 height 415
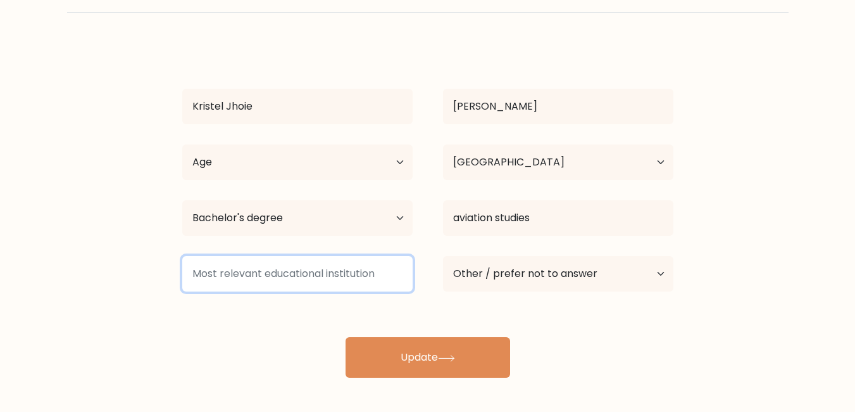
click at [320, 277] on input at bounding box center [297, 273] width 230 height 35
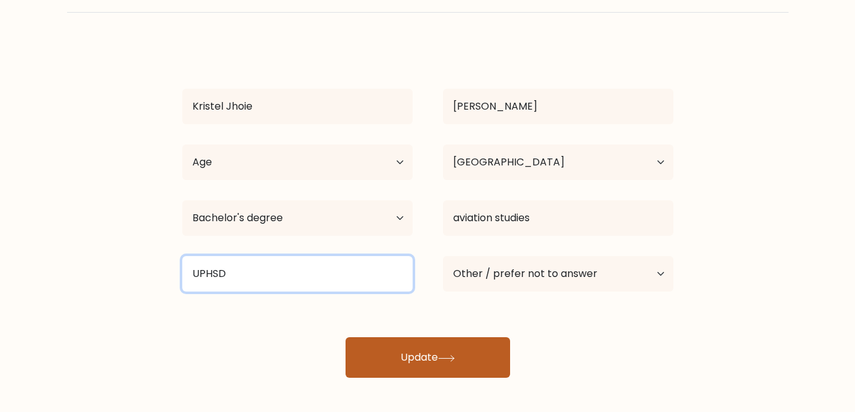
type input "UPHSD"
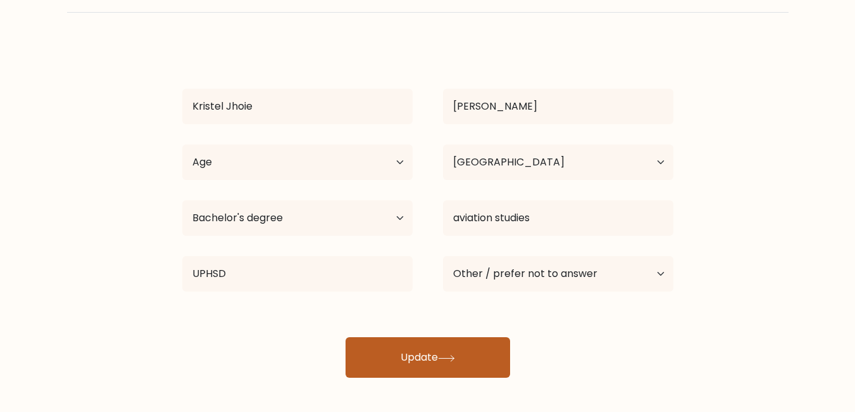
click at [423, 355] on button "Update" at bounding box center [428, 357] width 165 height 41
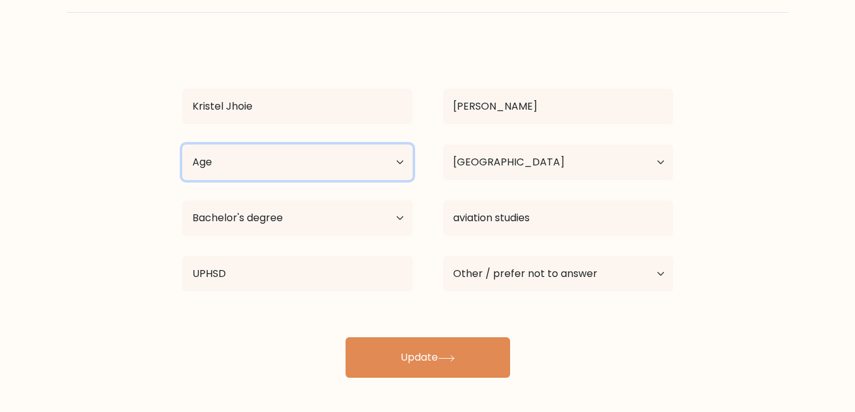
click at [361, 156] on select "Age Under 18 years old 18-24 years old 25-34 years old 35-44 years old 45-54 ye…" at bounding box center [297, 161] width 230 height 35
select select "25_34"
click at [182, 144] on select "Age Under 18 years old 18-24 years old 25-34 years old 35-44 years old 45-54 ye…" at bounding box center [297, 161] width 230 height 35
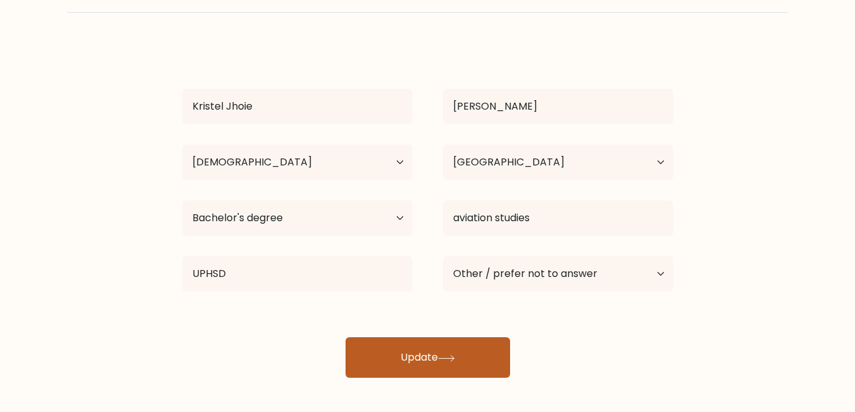
click at [449, 358] on icon at bounding box center [446, 358] width 17 height 7
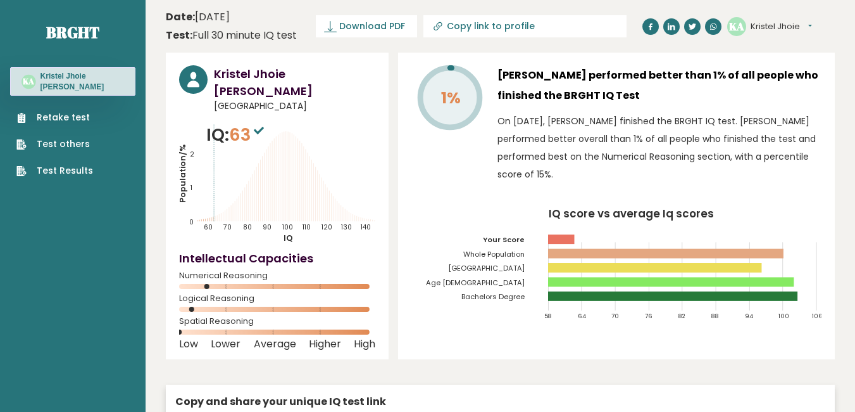
click at [61, 114] on link "Retake test" at bounding box center [54, 117] width 77 height 13
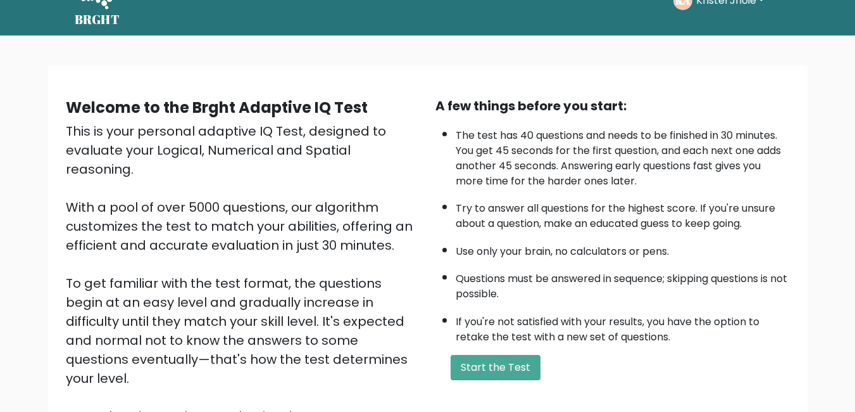
scroll to position [63, 0]
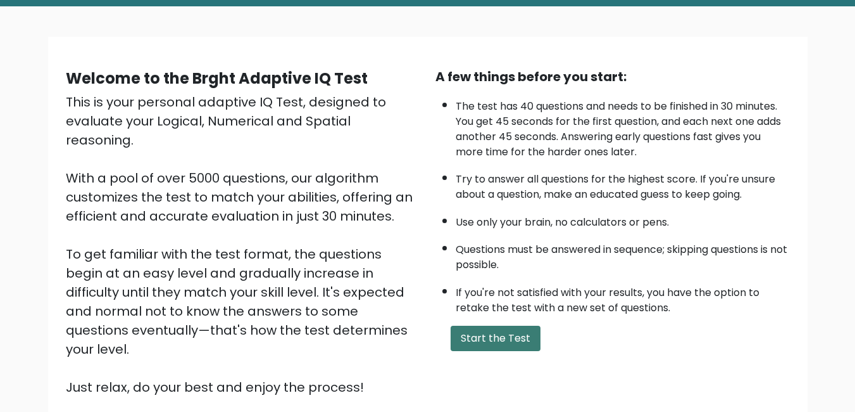
click at [530, 329] on button "Start the Test" at bounding box center [496, 337] width 90 height 25
click at [495, 346] on button "Start the Test" at bounding box center [496, 337] width 90 height 25
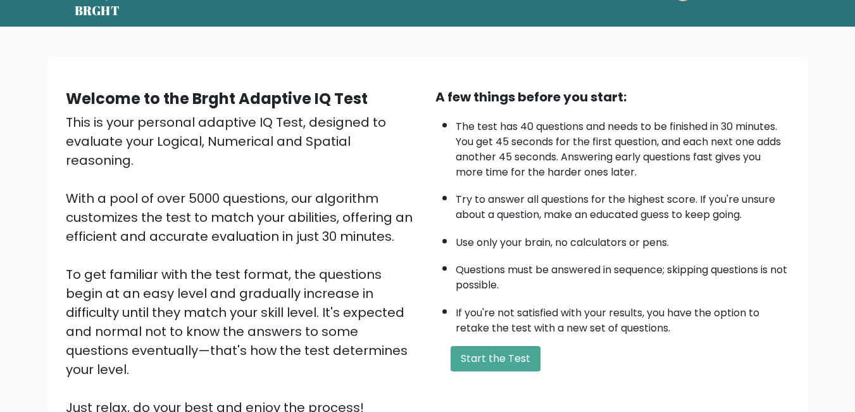
scroll to position [127, 0]
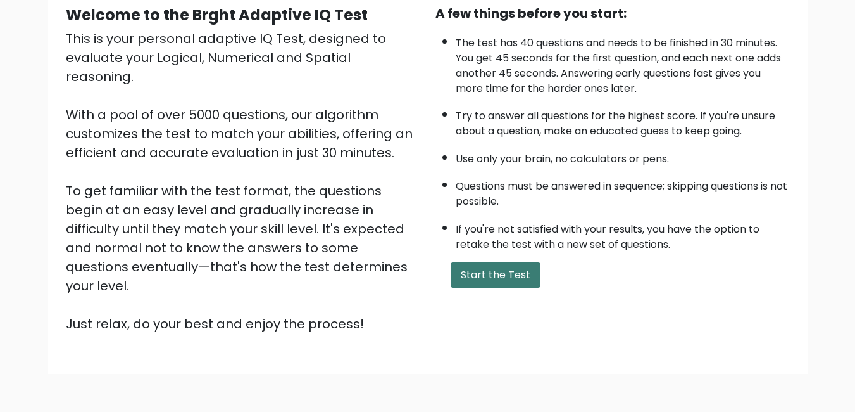
click at [510, 272] on button "Start the Test" at bounding box center [496, 274] width 90 height 25
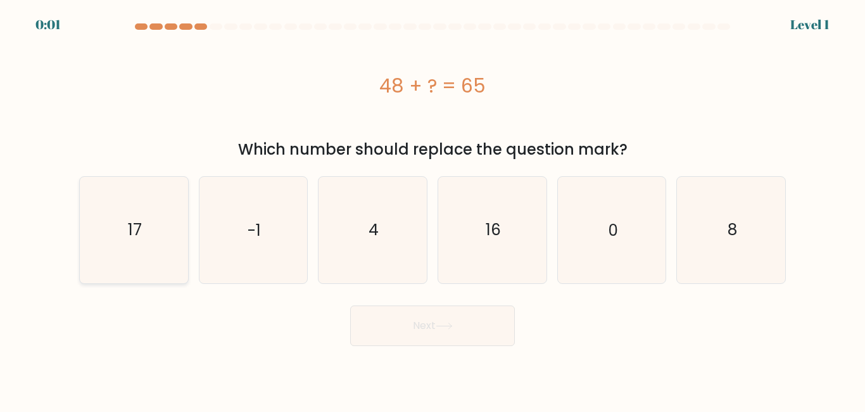
click at [123, 182] on icon "17" at bounding box center [134, 230] width 106 height 106
click at [432, 206] on input "a. 17" at bounding box center [432, 207] width 1 height 3
radio input "true"
click at [498, 325] on button "Next" at bounding box center [432, 325] width 165 height 41
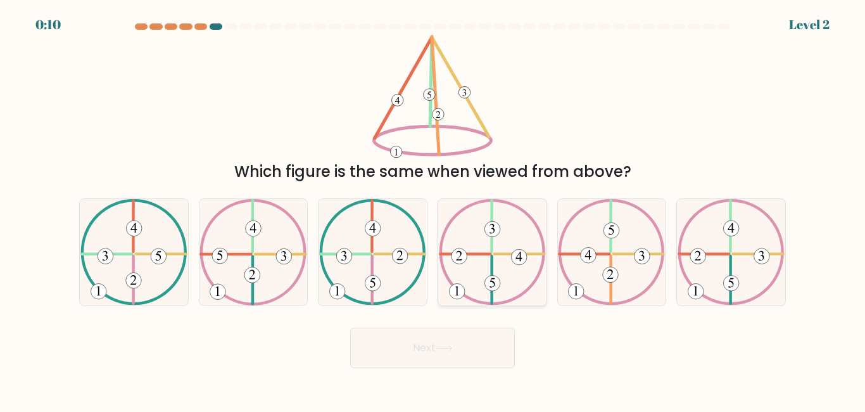
click at [472, 246] on icon at bounding box center [492, 252] width 107 height 106
click at [433, 209] on input "d." at bounding box center [432, 207] width 1 height 3
radio input "true"
click at [450, 355] on button "Next" at bounding box center [432, 347] width 165 height 41
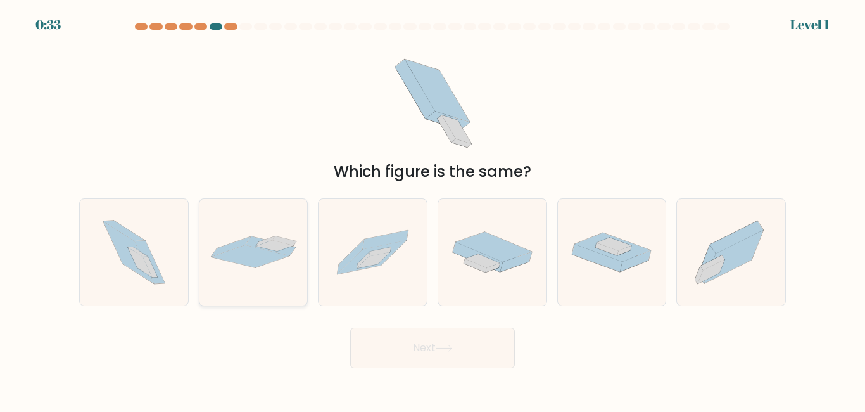
click at [275, 276] on div at bounding box center [254, 251] width 110 height 107
click at [432, 209] on input "b." at bounding box center [432, 207] width 1 height 3
radio input "true"
click at [446, 351] on icon at bounding box center [444, 347] width 17 height 7
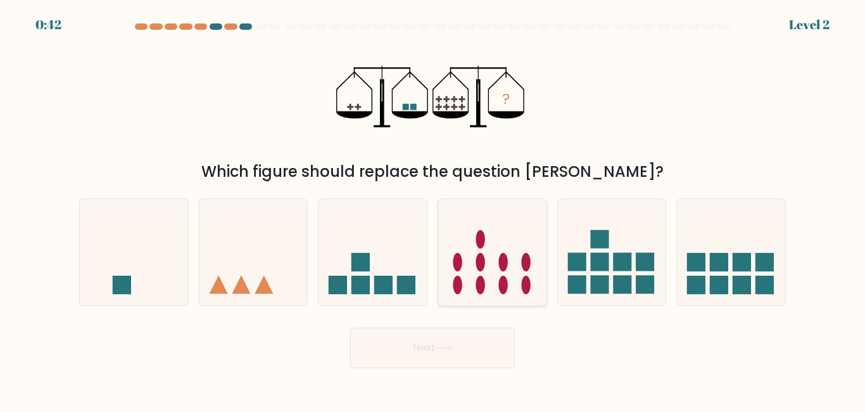
click at [512, 236] on icon at bounding box center [492, 251] width 108 height 89
click at [433, 209] on input "d." at bounding box center [432, 207] width 1 height 3
radio input "true"
click at [463, 351] on button "Next" at bounding box center [432, 347] width 165 height 41
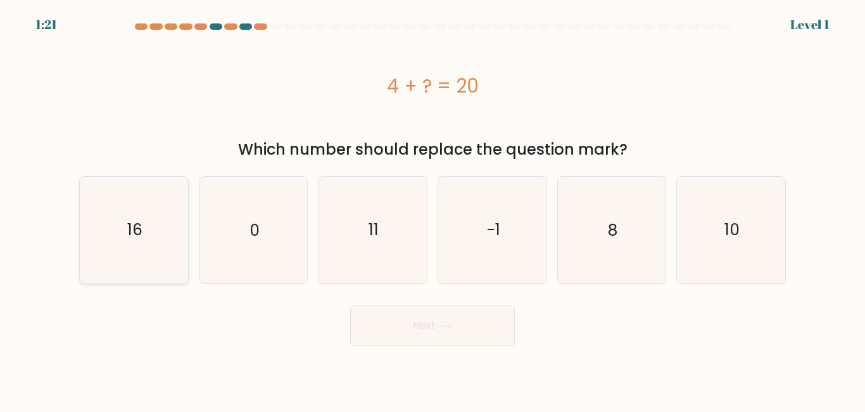
click at [169, 240] on icon "16" at bounding box center [134, 230] width 106 height 106
click at [432, 209] on input "a. 16" at bounding box center [432, 207] width 1 height 3
radio input "true"
click at [479, 318] on button "Next" at bounding box center [432, 325] width 165 height 41
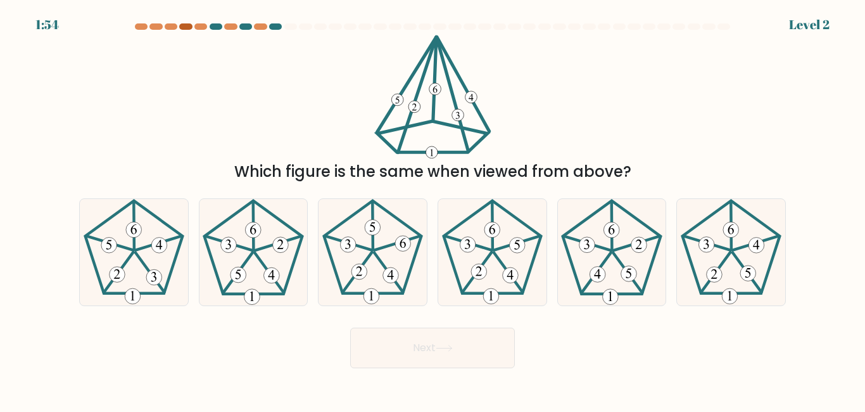
click at [191, 25] on div at bounding box center [185, 26] width 13 height 6
drag, startPoint x: 180, startPoint y: 25, endPoint x: 151, endPoint y: 56, distance: 43.0
click at [151, 56] on div "Which figure is the same when viewed from above?" at bounding box center [433, 109] width 722 height 148
click at [326, 273] on icon at bounding box center [373, 252] width 106 height 106
click at [432, 209] on input "c." at bounding box center [432, 207] width 1 height 3
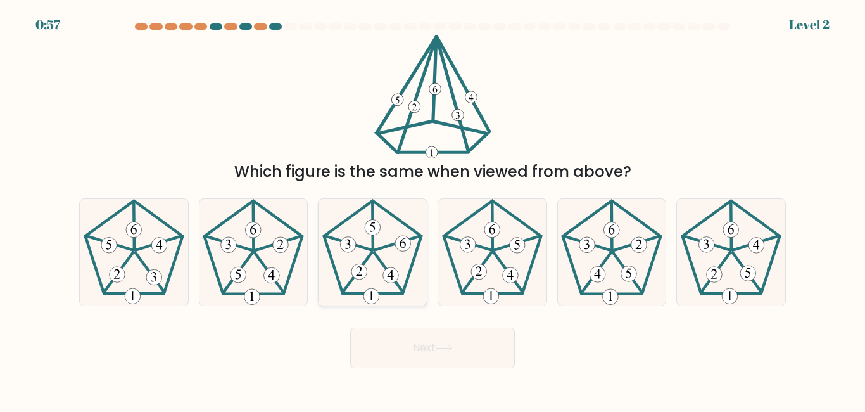
radio input "true"
click at [449, 349] on icon at bounding box center [444, 347] width 17 height 7
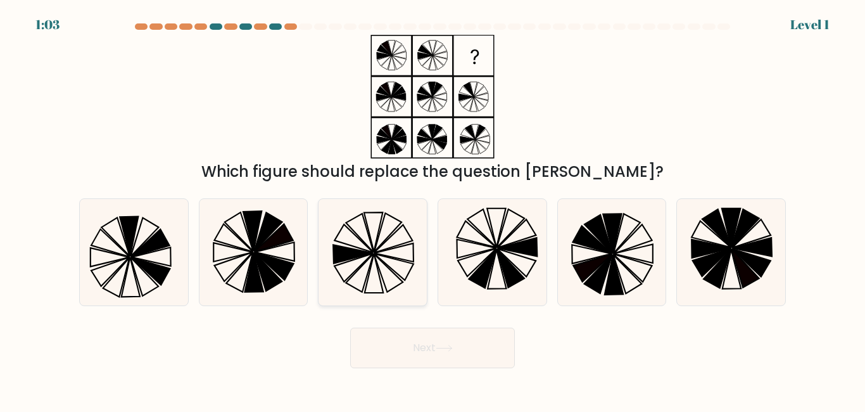
click at [366, 244] on icon at bounding box center [359, 232] width 27 height 39
click at [432, 209] on input "c." at bounding box center [432, 207] width 1 height 3
radio input "true"
click at [472, 355] on button "Next" at bounding box center [432, 347] width 165 height 41
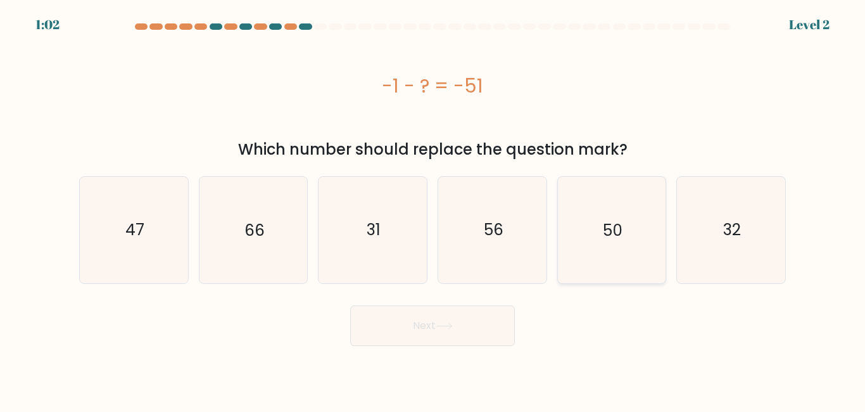
click at [636, 208] on icon "50" at bounding box center [611, 230] width 106 height 106
click at [433, 208] on input "e. 50" at bounding box center [432, 207] width 1 height 3
radio input "true"
click at [437, 309] on button "Next" at bounding box center [432, 325] width 165 height 41
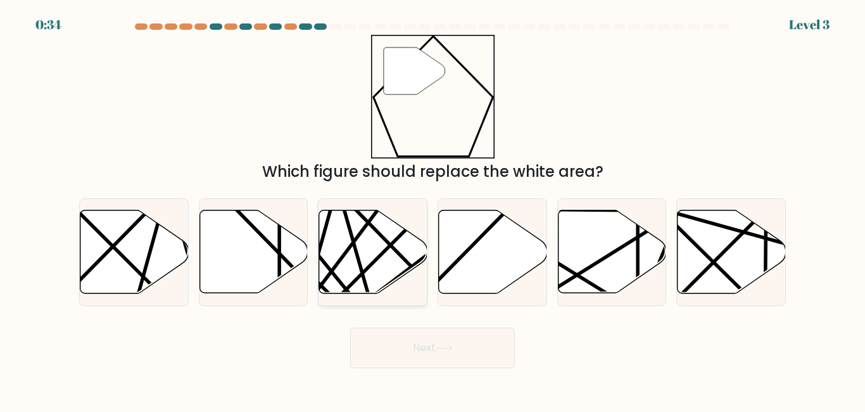
click at [355, 270] on icon at bounding box center [373, 251] width 108 height 83
click at [432, 209] on input "c." at bounding box center [432, 207] width 1 height 3
radio input "true"
click at [469, 341] on button "Next" at bounding box center [432, 347] width 165 height 41
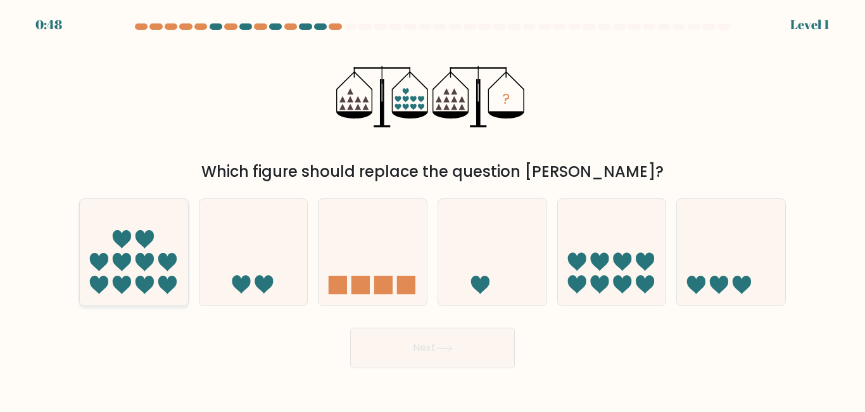
click at [152, 236] on icon at bounding box center [144, 239] width 18 height 18
click at [432, 209] on input "a." at bounding box center [432, 207] width 1 height 3
radio input "true"
click at [467, 350] on button "Next" at bounding box center [432, 347] width 165 height 41
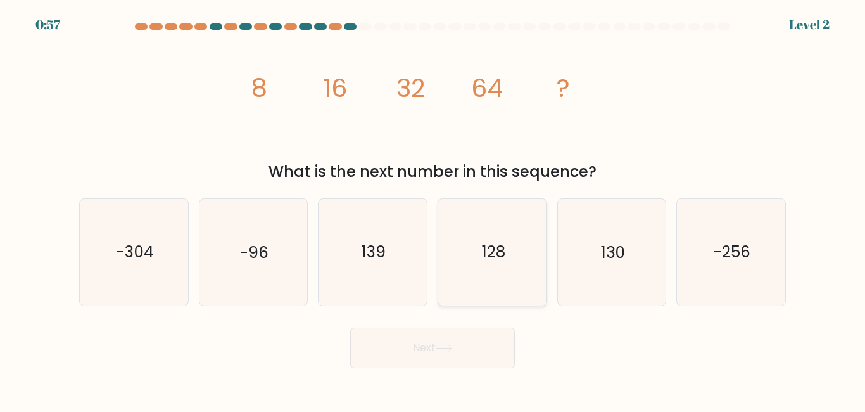
click at [472, 239] on icon "128" at bounding box center [492, 252] width 106 height 106
click at [433, 209] on input "d. 128" at bounding box center [432, 207] width 1 height 3
radio input "true"
click at [451, 357] on button "Next" at bounding box center [432, 347] width 165 height 41
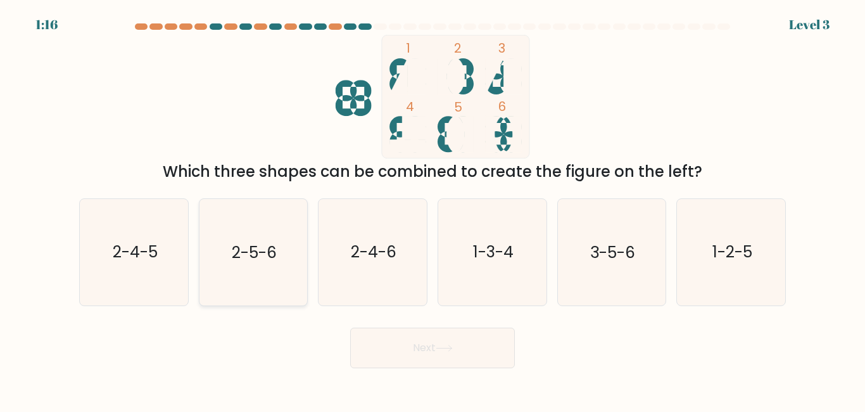
click at [213, 256] on icon "2-5-6" at bounding box center [253, 252] width 106 height 106
click at [432, 209] on input "b. 2-5-6" at bounding box center [432, 207] width 1 height 3
radio input "true"
click at [448, 358] on button "Next" at bounding box center [432, 347] width 165 height 41
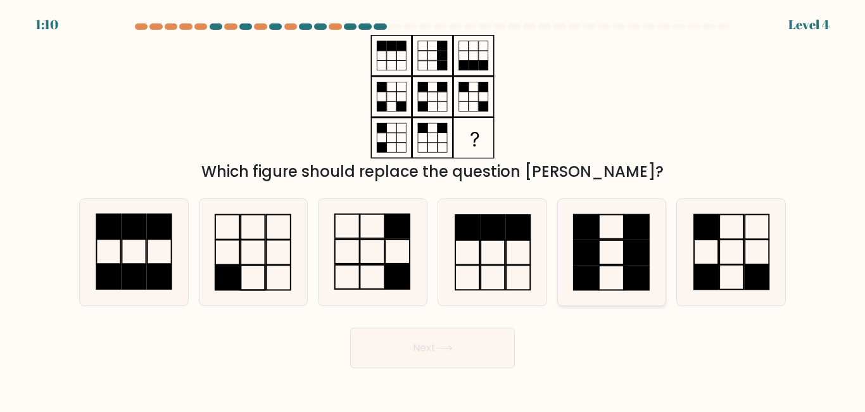
click at [639, 253] on rect at bounding box center [636, 252] width 25 height 24
click at [433, 209] on input "e." at bounding box center [432, 207] width 1 height 3
radio input "true"
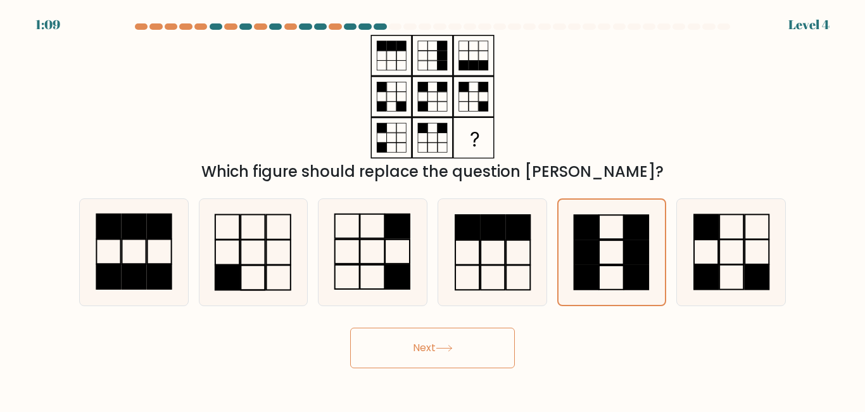
click at [475, 339] on button "Next" at bounding box center [432, 347] width 165 height 41
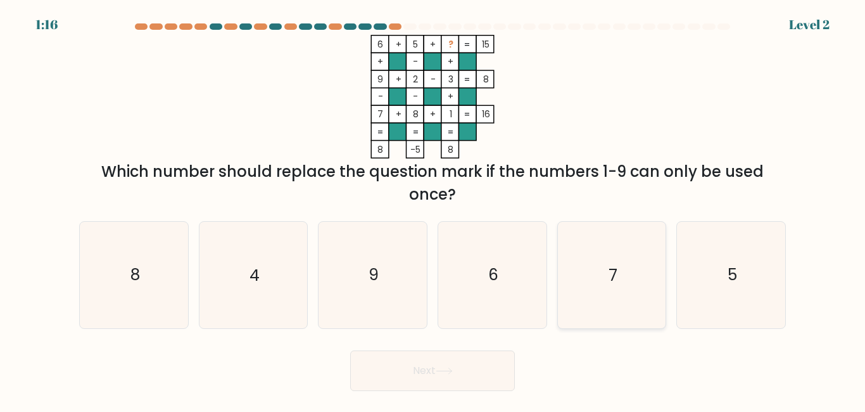
click at [638, 265] on icon "7" at bounding box center [611, 275] width 106 height 106
click at [433, 209] on input "e. 7" at bounding box center [432, 207] width 1 height 3
radio input "true"
click at [469, 388] on button "Next" at bounding box center [432, 370] width 165 height 41
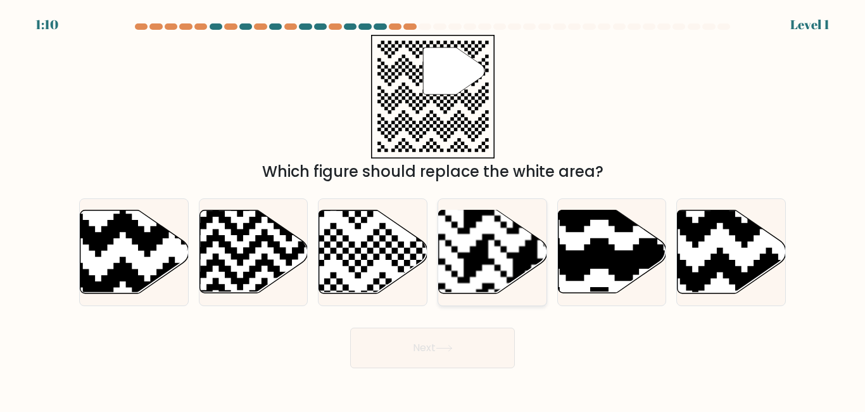
click at [516, 247] on rect at bounding box center [525, 209] width 196 height 196
click at [433, 209] on input "d." at bounding box center [432, 207] width 1 height 3
radio input "true"
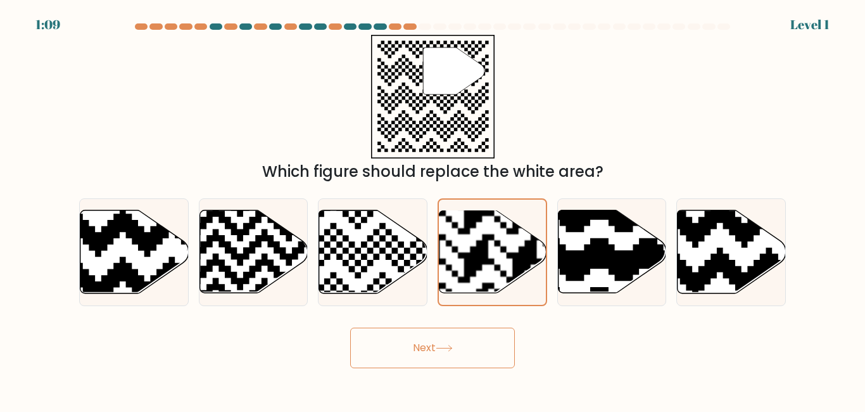
click at [459, 348] on button "Next" at bounding box center [432, 347] width 165 height 41
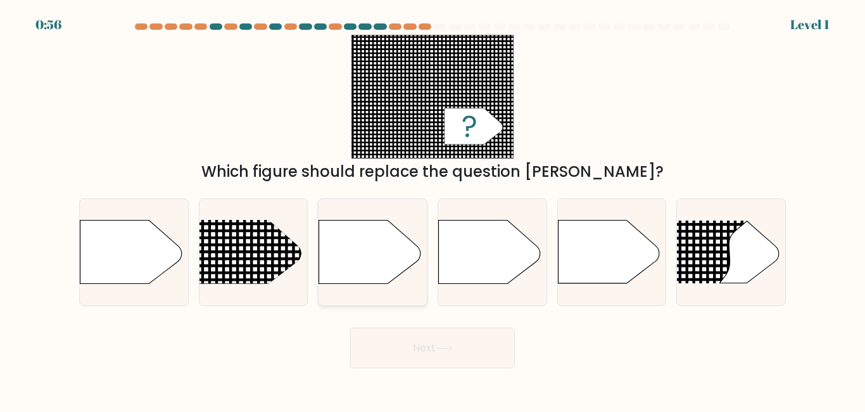
click at [365, 262] on icon at bounding box center [369, 251] width 101 height 63
click at [432, 209] on input "c." at bounding box center [432, 207] width 1 height 3
radio input "true"
click at [396, 339] on button "Next" at bounding box center [432, 347] width 165 height 41
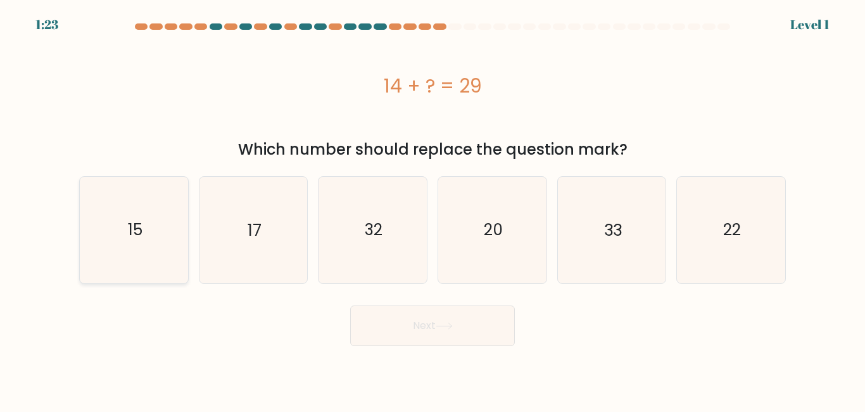
click at [132, 228] on text "15" at bounding box center [134, 229] width 15 height 22
click at [432, 209] on input "a. 15" at bounding box center [432, 207] width 1 height 3
radio input "true"
click at [419, 321] on button "Next" at bounding box center [432, 325] width 165 height 41
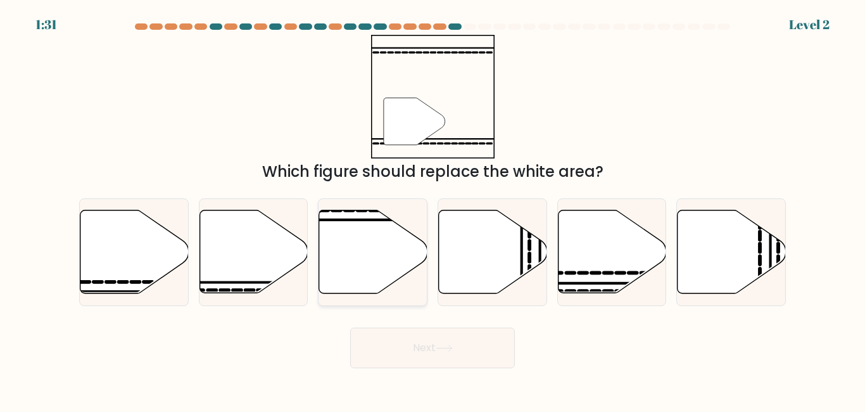
click at [355, 252] on icon at bounding box center [373, 251] width 108 height 83
click at [432, 209] on input "c." at bounding box center [432, 207] width 1 height 3
radio input "true"
click at [434, 348] on button "Next" at bounding box center [432, 347] width 165 height 41
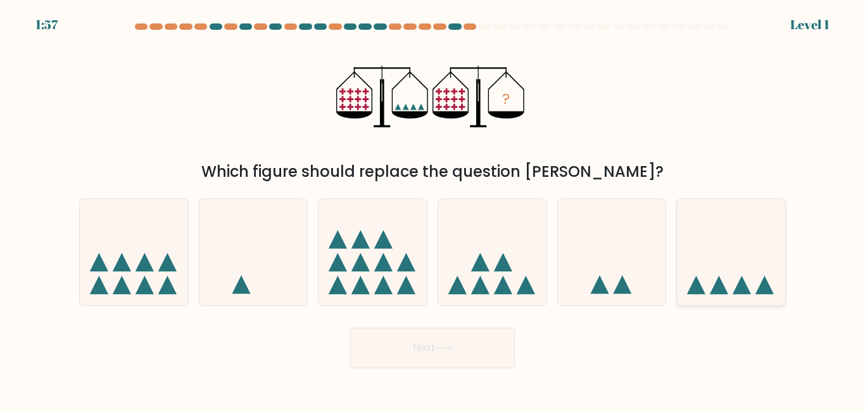
click at [745, 289] on icon at bounding box center [742, 284] width 18 height 18
click at [433, 209] on input "f." at bounding box center [432, 207] width 1 height 3
radio input "true"
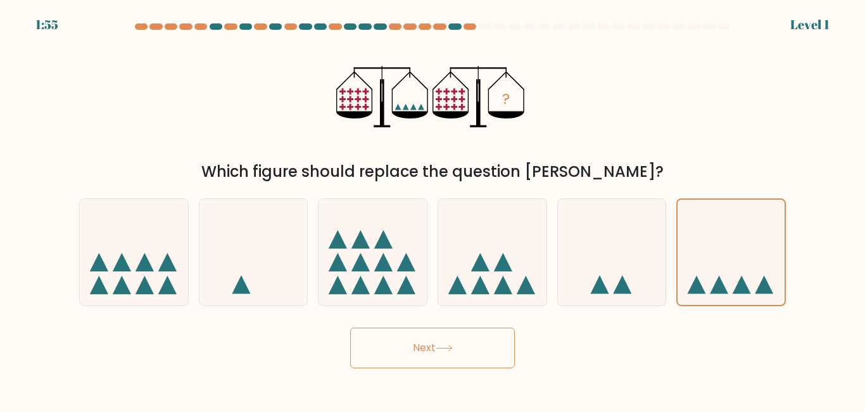
click at [490, 342] on button "Next" at bounding box center [432, 347] width 165 height 41
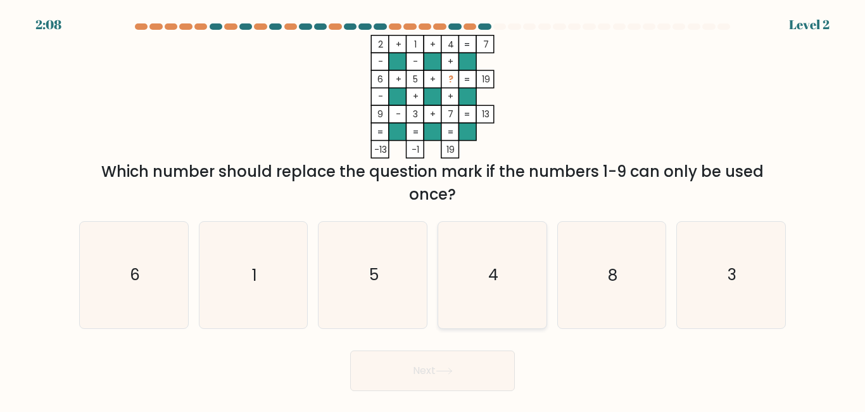
click at [546, 279] on div "4" at bounding box center [493, 274] width 110 height 107
click at [433, 209] on input "d. 4" at bounding box center [432, 207] width 1 height 3
radio input "true"
click at [490, 372] on button "Next" at bounding box center [432, 370] width 165 height 41
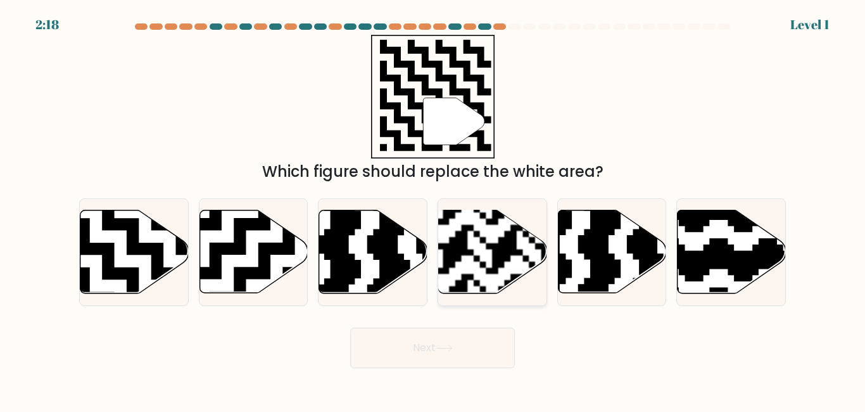
click at [515, 241] on rect at bounding box center [455, 298] width 196 height 196
click at [433, 209] on input "d." at bounding box center [432, 207] width 1 height 3
radio input "true"
click at [478, 353] on button "Next" at bounding box center [432, 347] width 165 height 41
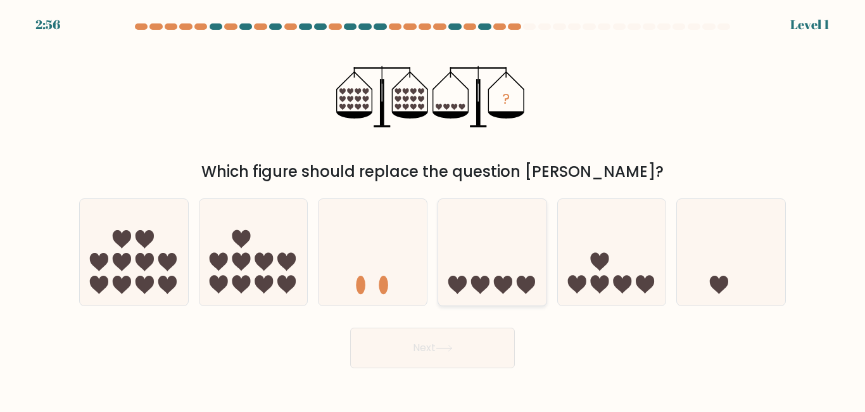
click at [497, 288] on icon at bounding box center [503, 284] width 18 height 18
click at [433, 209] on input "d." at bounding box center [432, 207] width 1 height 3
radio input "true"
click at [477, 349] on button "Next" at bounding box center [432, 347] width 165 height 41
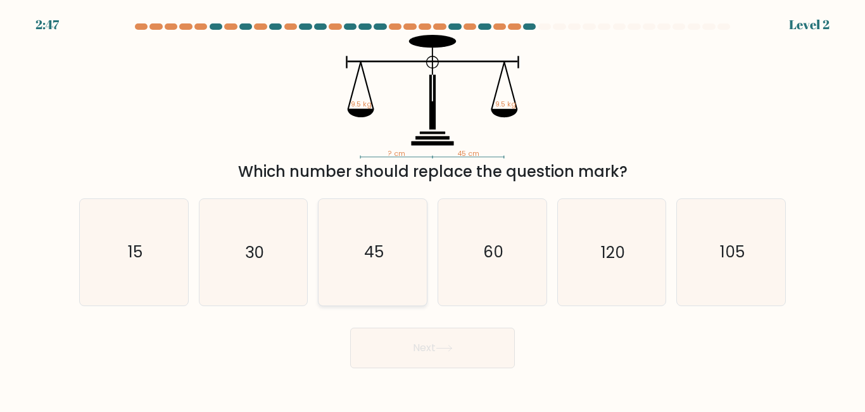
click at [400, 277] on icon "45" at bounding box center [373, 252] width 106 height 106
click at [432, 209] on input "c. 45" at bounding box center [432, 207] width 1 height 3
radio input "true"
click at [477, 355] on button "Next" at bounding box center [432, 347] width 165 height 41
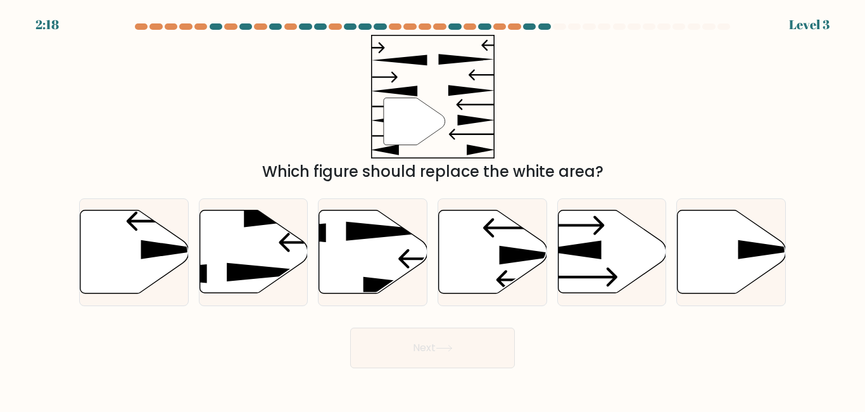
click at [493, 363] on button "Next" at bounding box center [432, 347] width 165 height 41
click at [462, 274] on icon at bounding box center [493, 251] width 108 height 83
click at [433, 209] on input "d." at bounding box center [432, 207] width 1 height 3
radio input "true"
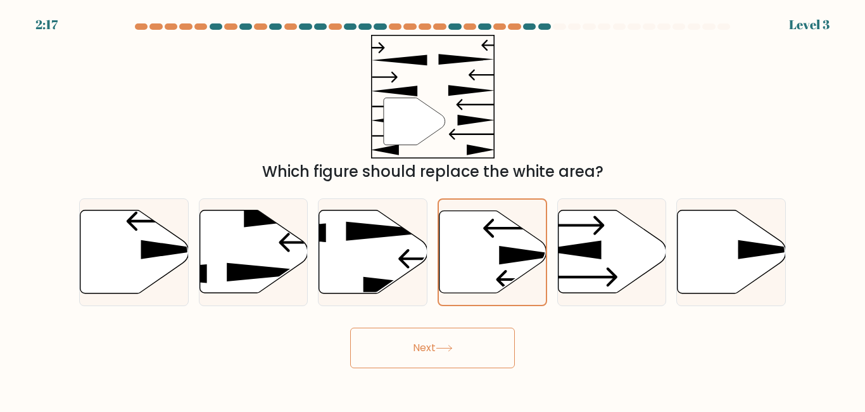
click at [498, 357] on button "Next" at bounding box center [432, 347] width 165 height 41
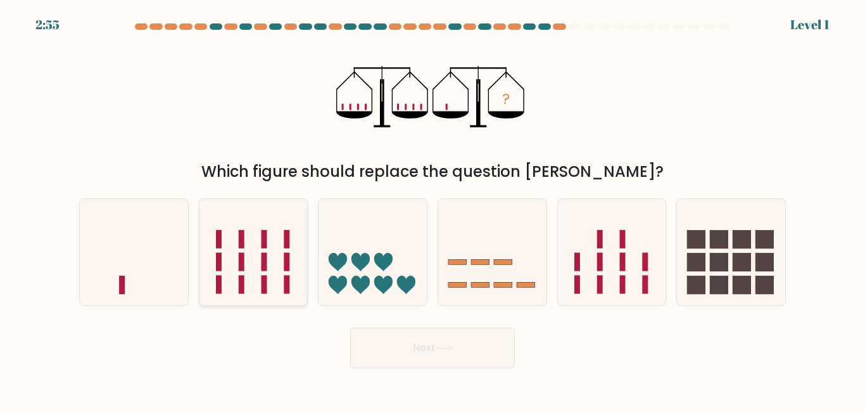
drag, startPoint x: 131, startPoint y: 260, endPoint x: 294, endPoint y: 275, distance: 164.0
click at [134, 256] on icon at bounding box center [134, 251] width 108 height 89
click at [432, 209] on input "a." at bounding box center [432, 207] width 1 height 3
radio input "true"
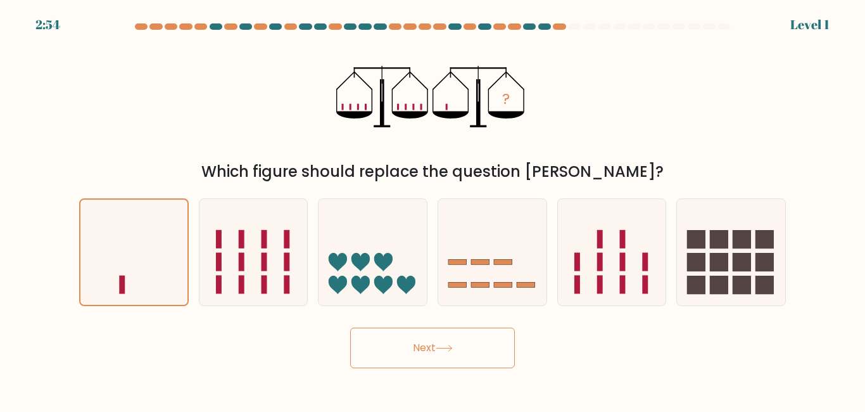
click at [483, 355] on button "Next" at bounding box center [432, 347] width 165 height 41
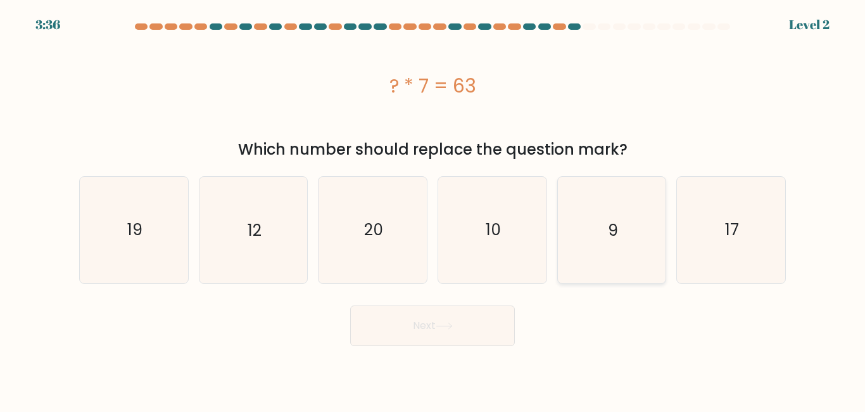
drag, startPoint x: 643, startPoint y: 229, endPoint x: 626, endPoint y: 241, distance: 21.4
click at [643, 229] on icon "9" at bounding box center [611, 230] width 106 height 106
click at [433, 209] on input "e. 9" at bounding box center [432, 207] width 1 height 3
radio input "true"
click at [490, 332] on button "Next" at bounding box center [432, 325] width 165 height 41
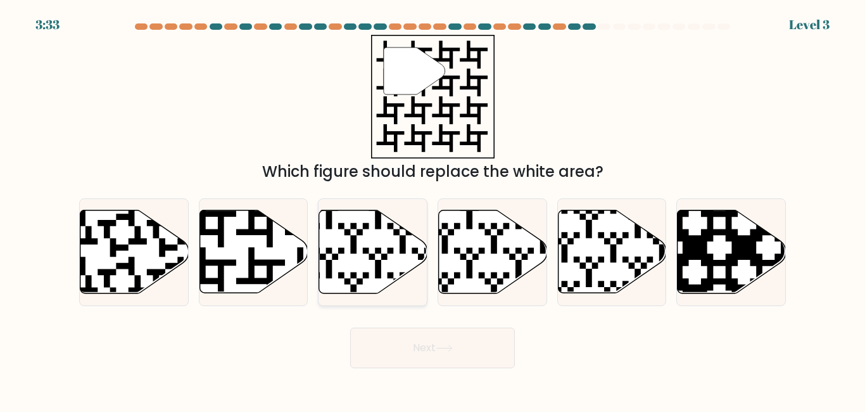
click at [390, 237] on icon at bounding box center [373, 251] width 108 height 83
click at [432, 209] on input "c." at bounding box center [432, 207] width 1 height 3
radio input "true"
click at [443, 343] on button "Next" at bounding box center [432, 347] width 165 height 41
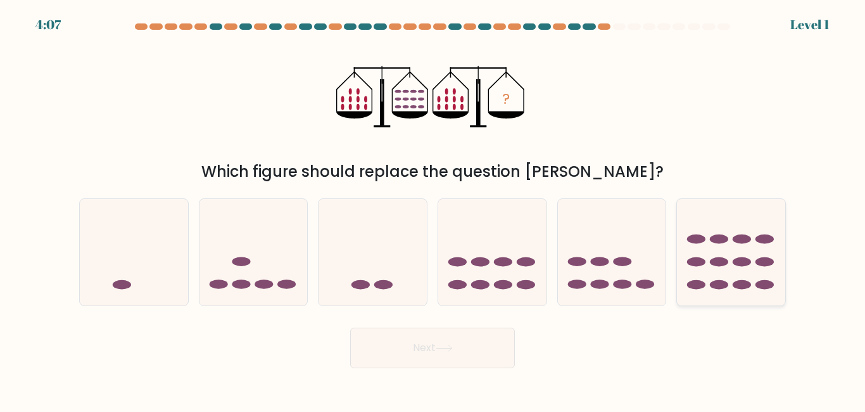
click at [708, 234] on icon at bounding box center [731, 251] width 108 height 89
click at [433, 209] on input "f." at bounding box center [432, 207] width 1 height 3
radio input "true"
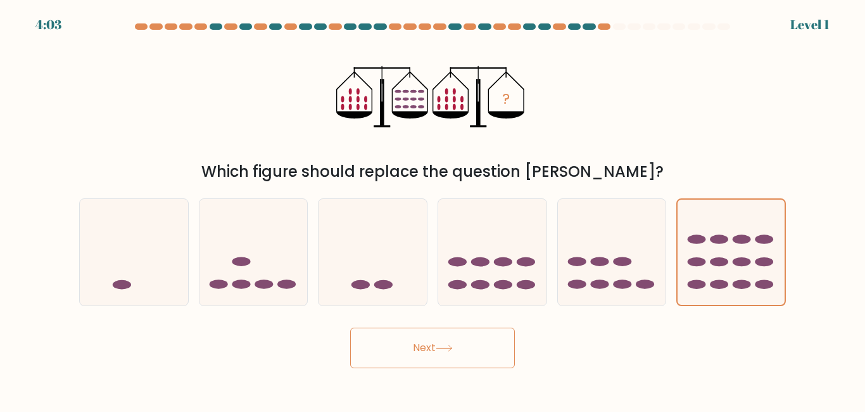
click at [424, 344] on button "Next" at bounding box center [432, 347] width 165 height 41
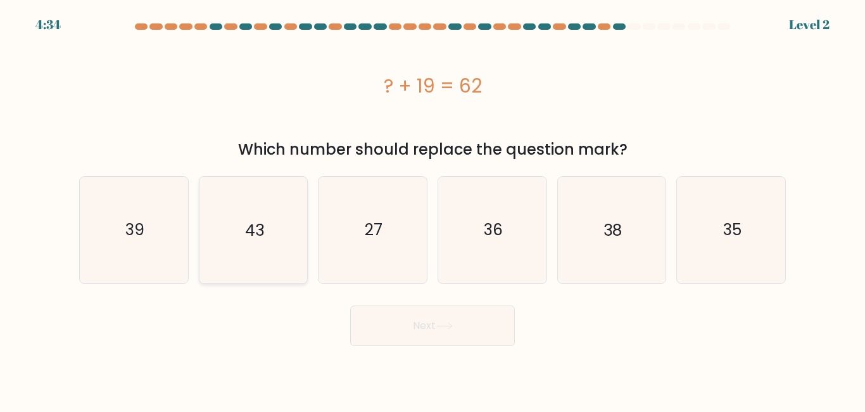
click at [229, 210] on icon "43" at bounding box center [253, 230] width 106 height 106
click at [432, 209] on input "b. 43" at bounding box center [432, 207] width 1 height 3
radio input "true"
click at [429, 322] on button "Next" at bounding box center [432, 325] width 165 height 41
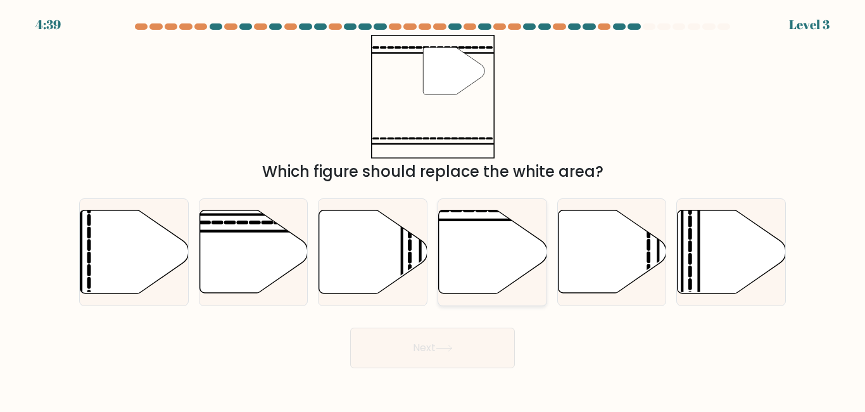
click at [496, 217] on icon at bounding box center [493, 251] width 108 height 83
click at [433, 209] on input "d." at bounding box center [432, 207] width 1 height 3
radio input "true"
click at [488, 353] on button "Next" at bounding box center [432, 347] width 165 height 41
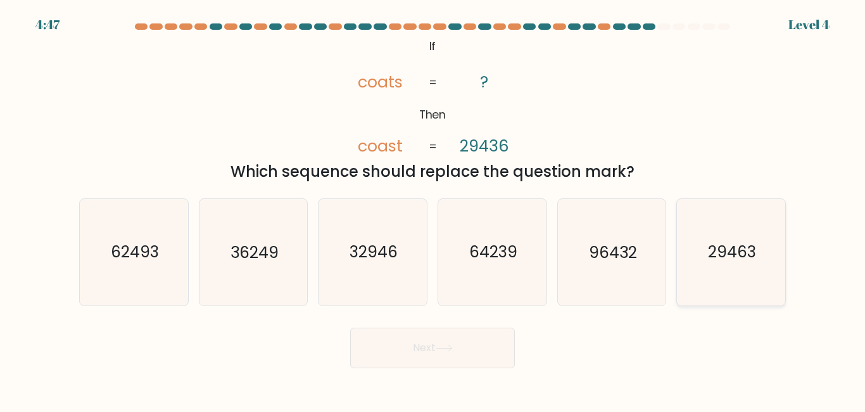
click at [734, 255] on text "29463" at bounding box center [732, 252] width 48 height 22
click at [433, 209] on input "f. 29463" at bounding box center [432, 207] width 1 height 3
radio input "true"
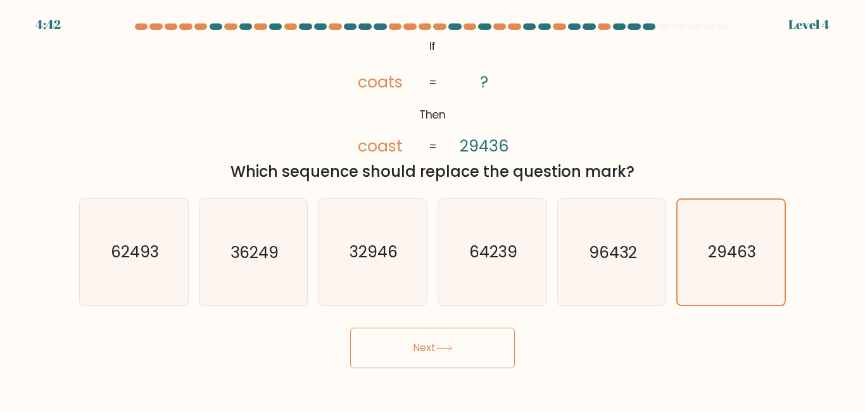
click at [495, 344] on button "Next" at bounding box center [432, 347] width 165 height 41
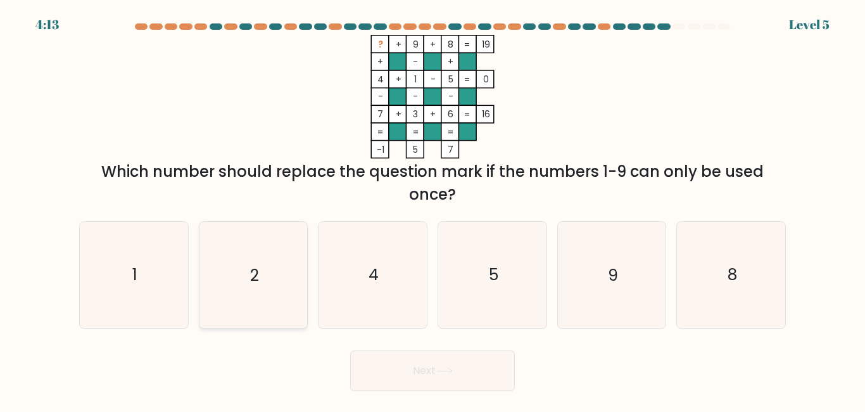
click at [273, 275] on icon "2" at bounding box center [253, 275] width 106 height 106
click at [432, 209] on input "b. 2" at bounding box center [432, 207] width 1 height 3
radio input "true"
click at [435, 381] on button "Next" at bounding box center [432, 370] width 165 height 41
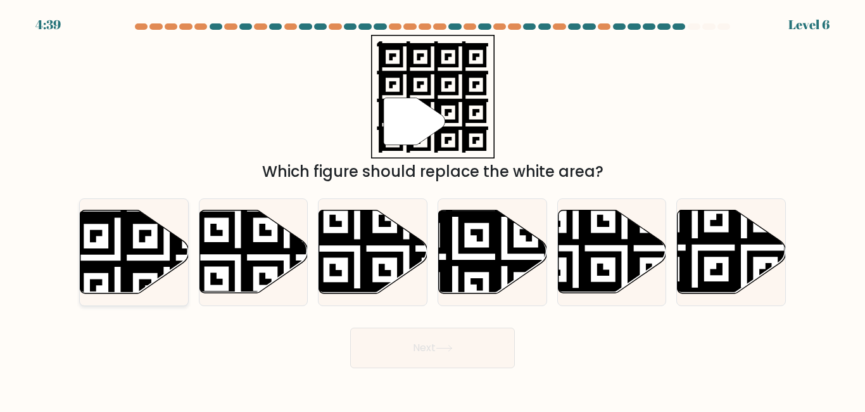
click at [118, 249] on icon at bounding box center [134, 251] width 108 height 83
click at [432, 209] on input "a." at bounding box center [432, 207] width 1 height 3
radio input "true"
click at [472, 343] on button "Next" at bounding box center [432, 347] width 165 height 41
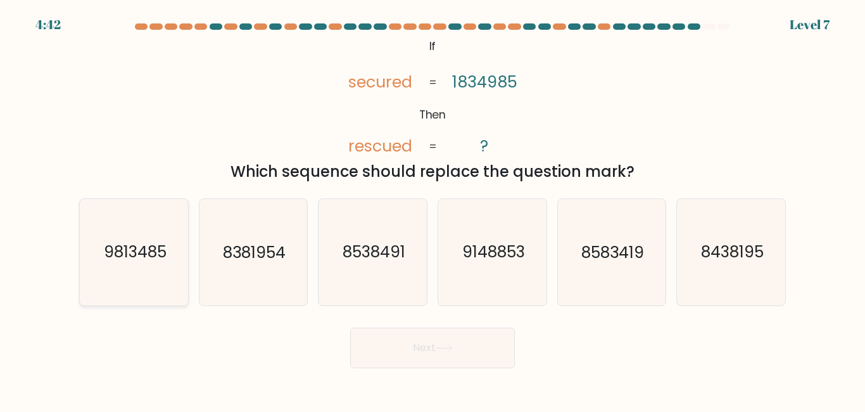
click at [123, 257] on text "9813485" at bounding box center [134, 252] width 63 height 22
click at [432, 209] on input "a. 9813485" at bounding box center [432, 207] width 1 height 3
radio input "true"
click at [373, 348] on button "Next" at bounding box center [432, 347] width 165 height 41
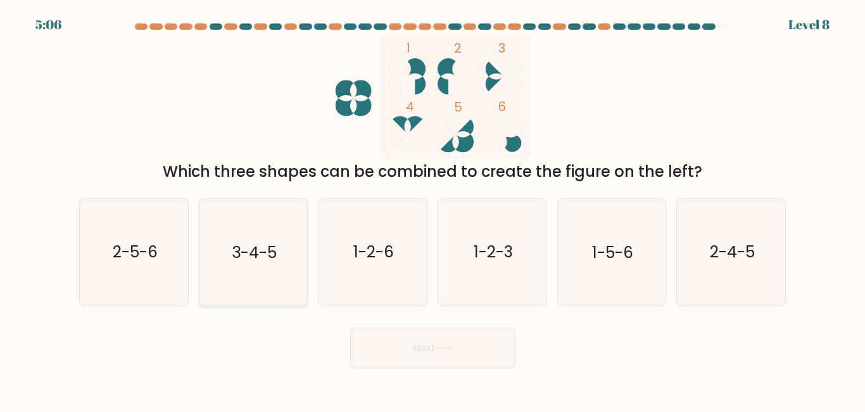
click at [219, 260] on icon "3-4-5" at bounding box center [253, 252] width 106 height 106
click at [432, 209] on input "b. 3-4-5" at bounding box center [432, 207] width 1 height 3
radio input "true"
click at [389, 347] on button "Next" at bounding box center [432, 347] width 165 height 41
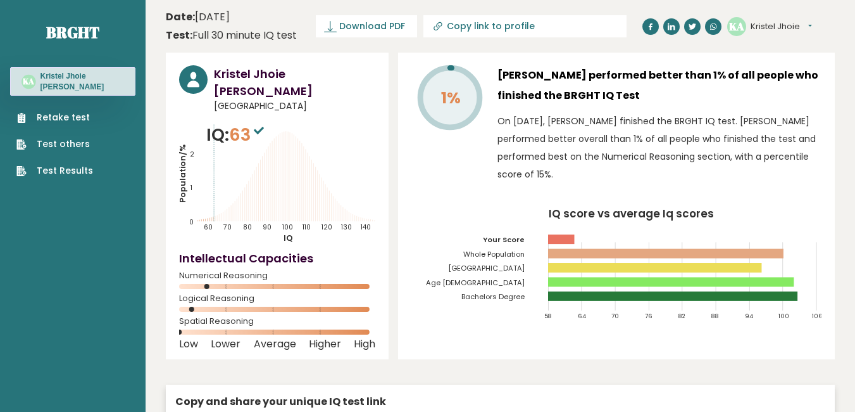
click at [80, 116] on link "Retake test" at bounding box center [54, 117] width 77 height 13
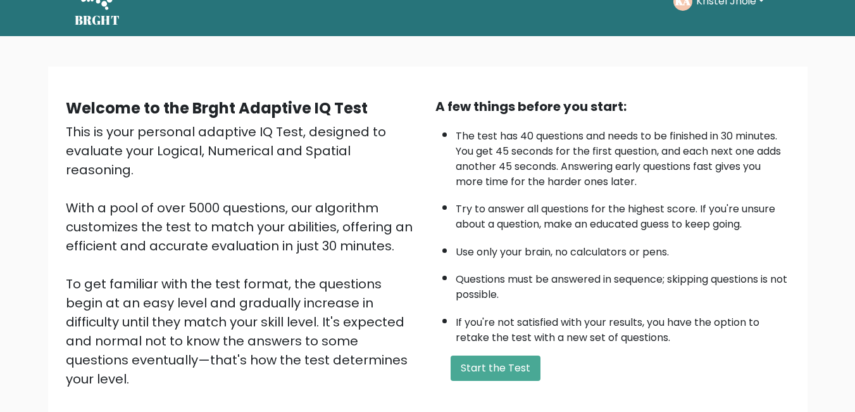
scroll to position [63, 0]
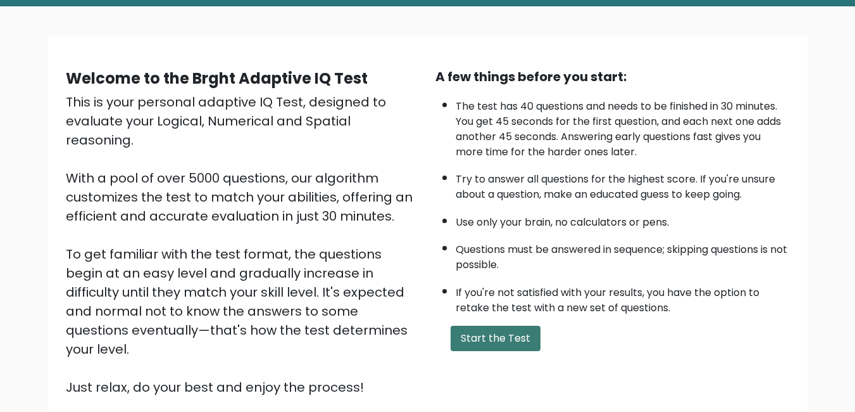
click at [492, 347] on button "Start the Test" at bounding box center [496, 337] width 90 height 25
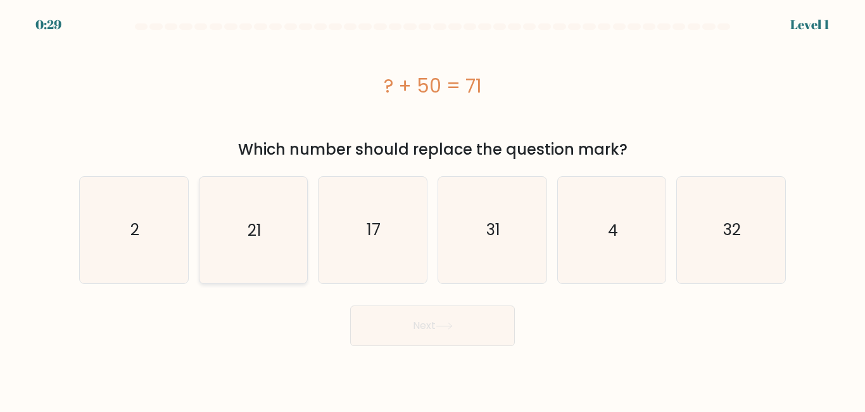
click at [227, 218] on icon "21" at bounding box center [253, 230] width 106 height 106
click at [432, 209] on input "b. 21" at bounding box center [432, 207] width 1 height 3
radio input "true"
click at [431, 328] on button "Next" at bounding box center [432, 325] width 165 height 41
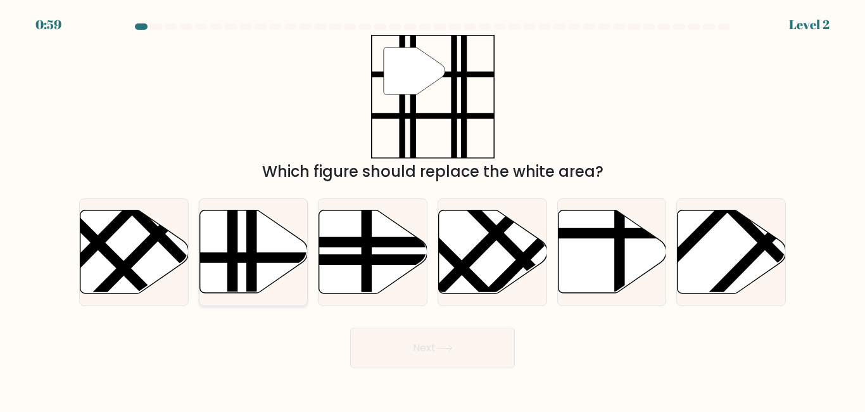
click at [266, 247] on icon at bounding box center [253, 251] width 108 height 83
click at [432, 209] on input "b." at bounding box center [432, 207] width 1 height 3
radio input "true"
click at [452, 346] on icon at bounding box center [444, 347] width 17 height 7
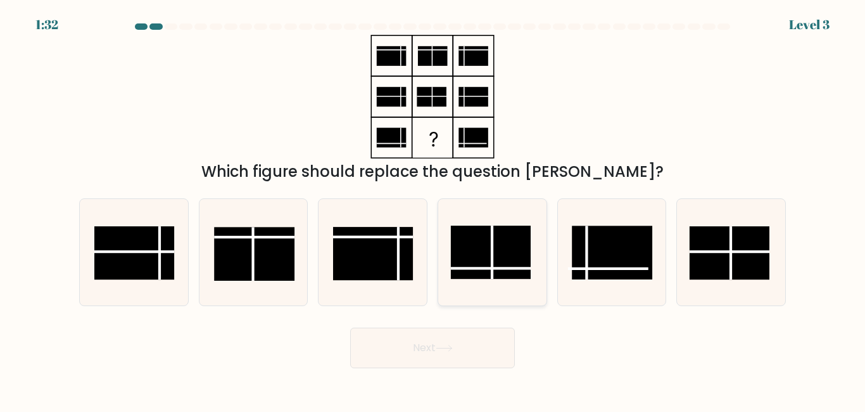
click at [485, 253] on rect at bounding box center [491, 251] width 80 height 53
click at [433, 209] on input "d." at bounding box center [432, 207] width 1 height 3
radio input "true"
click at [469, 345] on button "Next" at bounding box center [432, 347] width 165 height 41
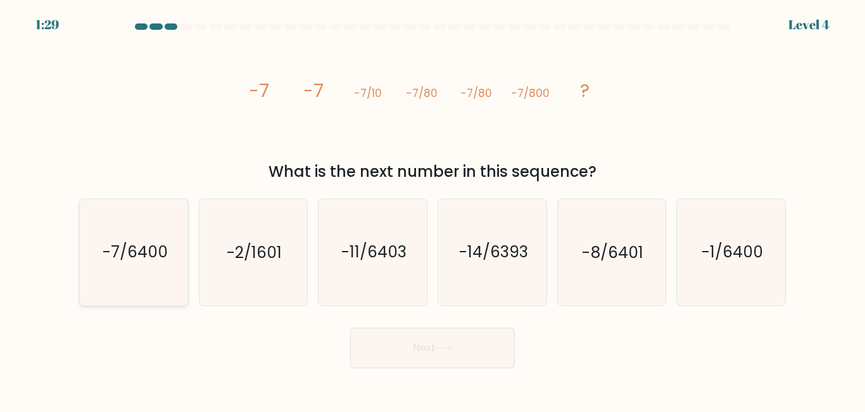
click at [168, 222] on icon "-7/6400" at bounding box center [134, 252] width 106 height 106
click at [432, 209] on input "a. -7/6400" at bounding box center [432, 207] width 1 height 3
radio input "true"
click at [472, 356] on button "Next" at bounding box center [432, 347] width 165 height 41
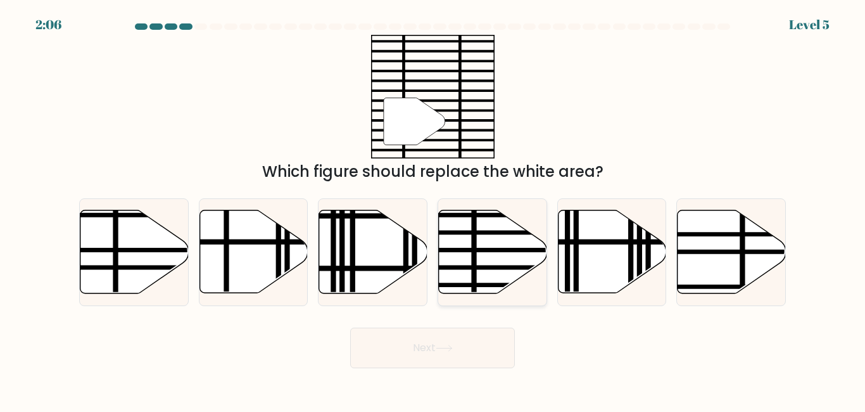
click at [514, 264] on icon at bounding box center [493, 251] width 108 height 83
click at [433, 209] on input "d." at bounding box center [432, 207] width 1 height 3
radio input "true"
click at [501, 337] on button "Next" at bounding box center [432, 347] width 165 height 41
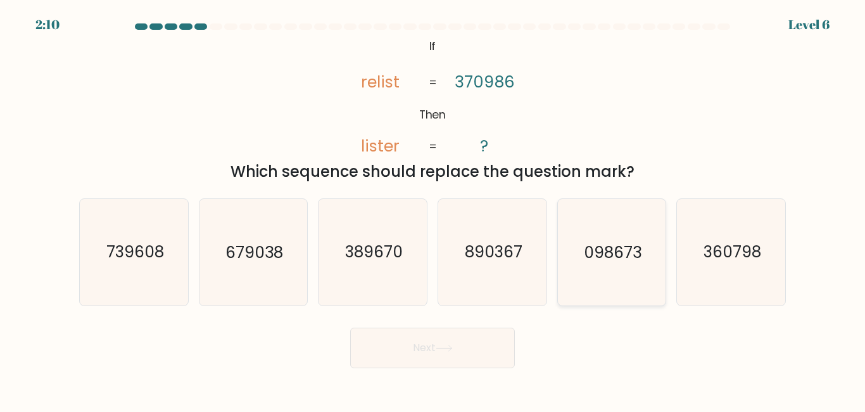
click at [636, 276] on icon "098673" at bounding box center [611, 252] width 106 height 106
click at [433, 209] on input "e. 098673" at bounding box center [432, 207] width 1 height 3
radio input "true"
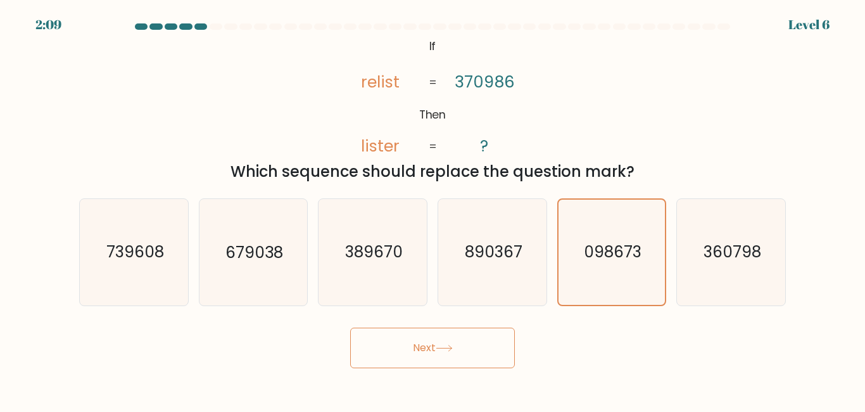
click at [485, 348] on button "Next" at bounding box center [432, 347] width 165 height 41
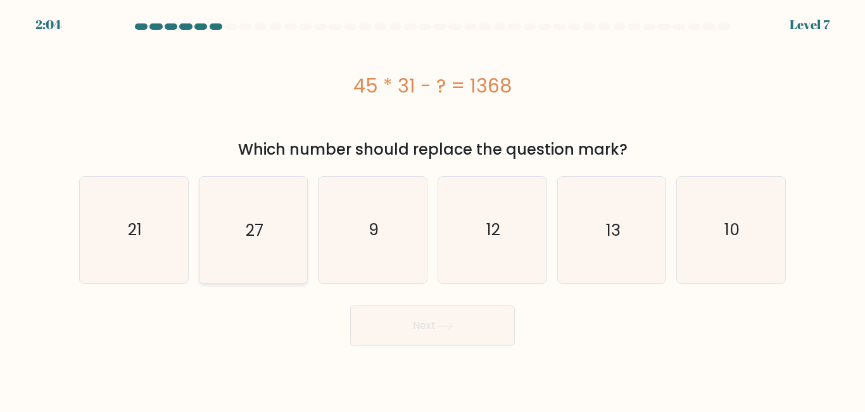
click at [277, 234] on icon "27" at bounding box center [253, 230] width 106 height 106
click at [432, 209] on input "b. 27" at bounding box center [432, 207] width 1 height 3
radio input "true"
click at [398, 325] on button "Next" at bounding box center [432, 325] width 165 height 41
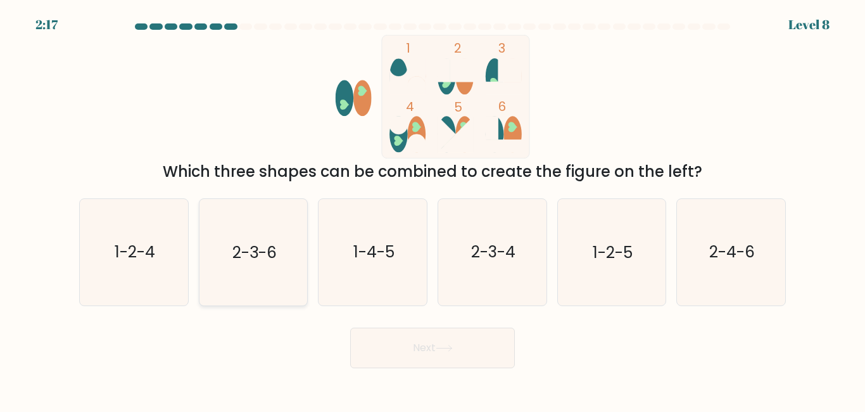
drag, startPoint x: 250, startPoint y: 223, endPoint x: 259, endPoint y: 230, distance: 11.3
click at [251, 224] on icon "2-3-6" at bounding box center [253, 252] width 106 height 106
click at [432, 209] on input "b. 2-3-6" at bounding box center [432, 207] width 1 height 3
radio input "true"
click at [492, 347] on button "Next" at bounding box center [432, 347] width 165 height 41
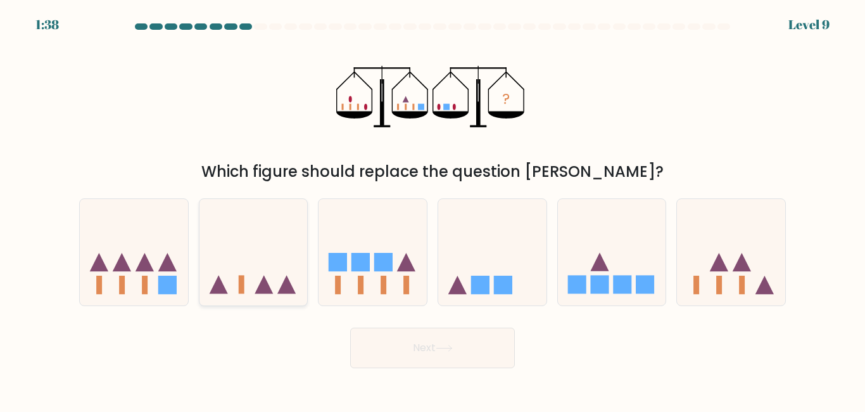
click at [229, 229] on icon at bounding box center [253, 251] width 108 height 89
click at [432, 209] on input "b." at bounding box center [432, 207] width 1 height 3
radio input "true"
click at [413, 350] on button "Next" at bounding box center [432, 347] width 165 height 41
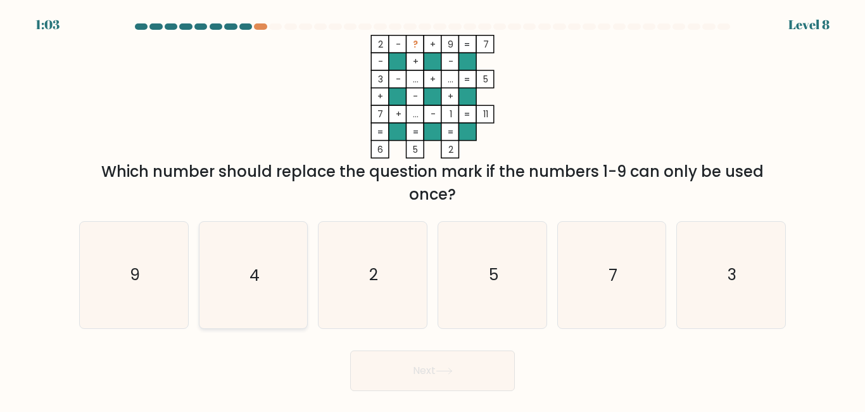
click at [249, 289] on icon "4" at bounding box center [253, 275] width 106 height 106
click at [432, 209] on input "b. 4" at bounding box center [432, 207] width 1 height 3
radio input "true"
click at [384, 367] on button "Next" at bounding box center [432, 370] width 165 height 41
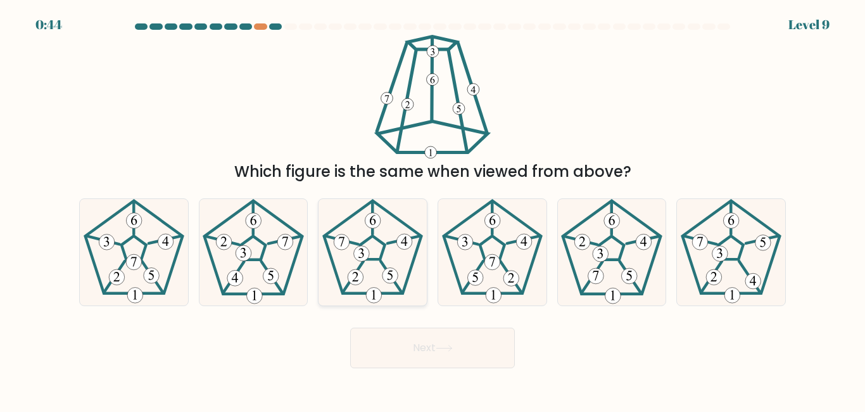
click at [336, 230] on icon at bounding box center [373, 252] width 106 height 106
click at [432, 209] on input "c." at bounding box center [432, 207] width 1 height 3
radio input "true"
click at [407, 344] on button "Next" at bounding box center [432, 347] width 165 height 41
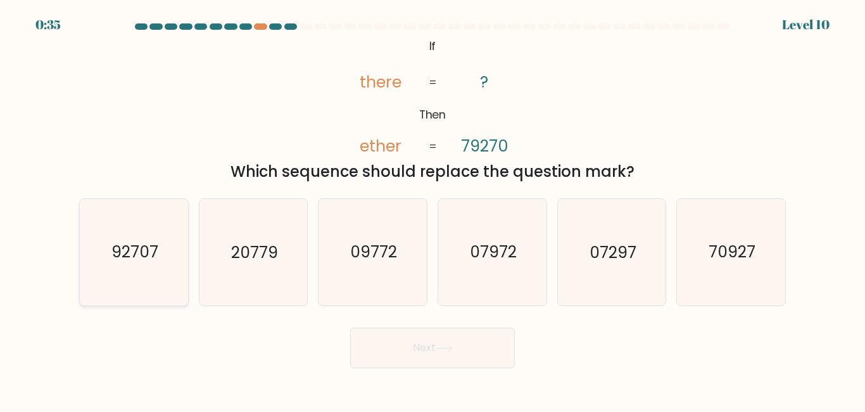
click at [175, 281] on icon "92707" at bounding box center [134, 252] width 106 height 106
click at [432, 209] on input "a. 92707" at bounding box center [432, 207] width 1 height 3
radio input "true"
click at [375, 361] on button "Next" at bounding box center [432, 347] width 165 height 41
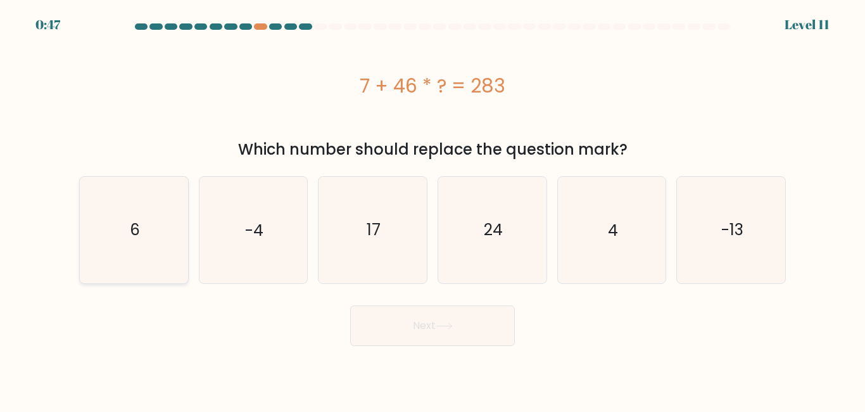
click at [125, 239] on icon "6" at bounding box center [134, 230] width 106 height 106
click at [432, 209] on input "a. 6" at bounding box center [432, 207] width 1 height 3
radio input "true"
click at [376, 324] on button "Next" at bounding box center [432, 325] width 165 height 41
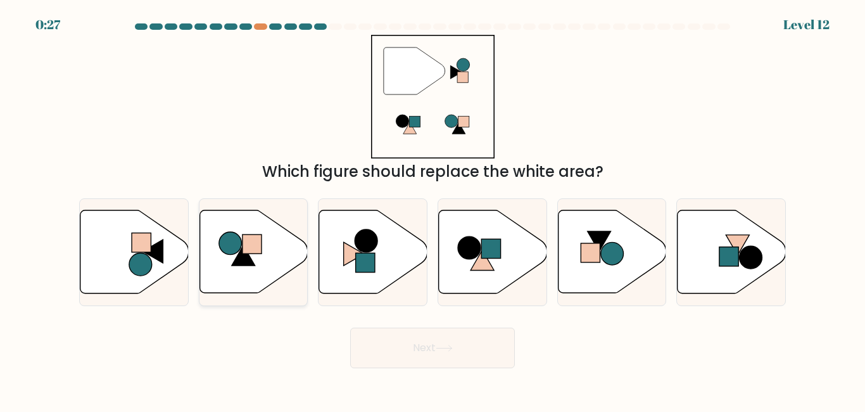
click at [254, 243] on rect at bounding box center [252, 243] width 19 height 19
click at [432, 209] on input "b." at bounding box center [432, 207] width 1 height 3
radio input "true"
click at [429, 350] on button "Next" at bounding box center [432, 347] width 165 height 41
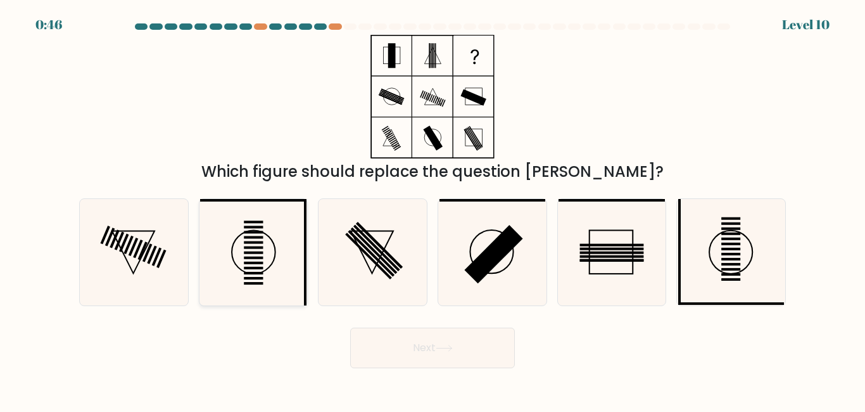
click at [252, 249] on icon at bounding box center [253, 252] width 106 height 106
click at [432, 209] on input "b." at bounding box center [432, 207] width 1 height 3
radio input "true"
click at [403, 359] on button "Next" at bounding box center [432, 347] width 165 height 41
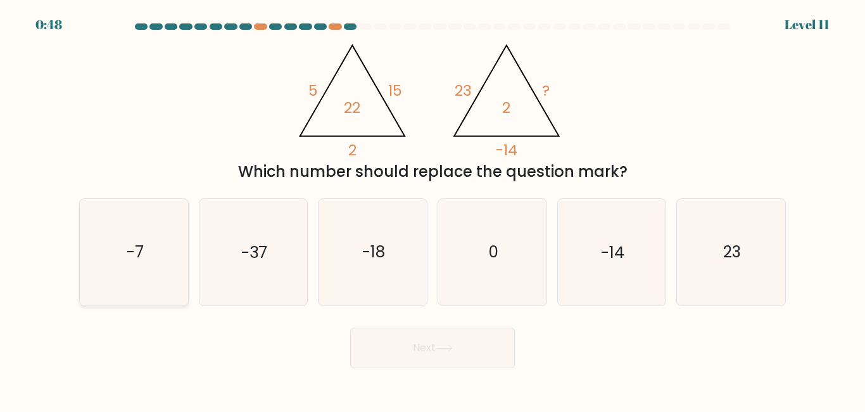
click at [87, 256] on icon "-7" at bounding box center [134, 252] width 106 height 106
click at [432, 209] on input "a. -7" at bounding box center [432, 207] width 1 height 3
radio input "true"
click at [370, 341] on button "Next" at bounding box center [432, 347] width 165 height 41
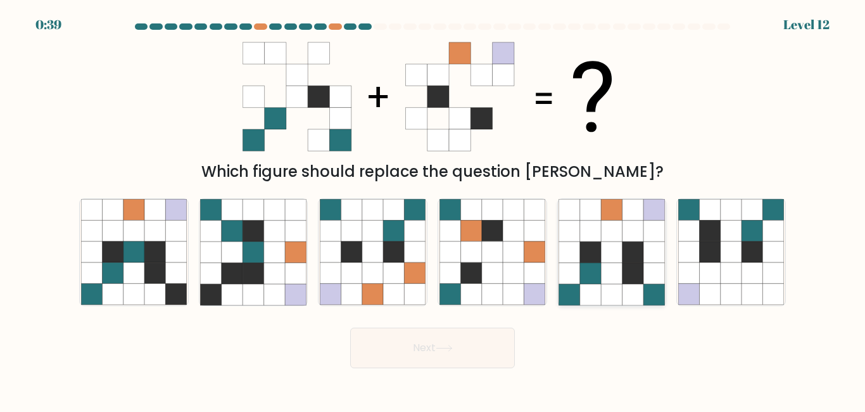
click at [645, 246] on icon at bounding box center [653, 251] width 21 height 21
click at [433, 209] on input "e." at bounding box center [432, 207] width 1 height 3
radio input "true"
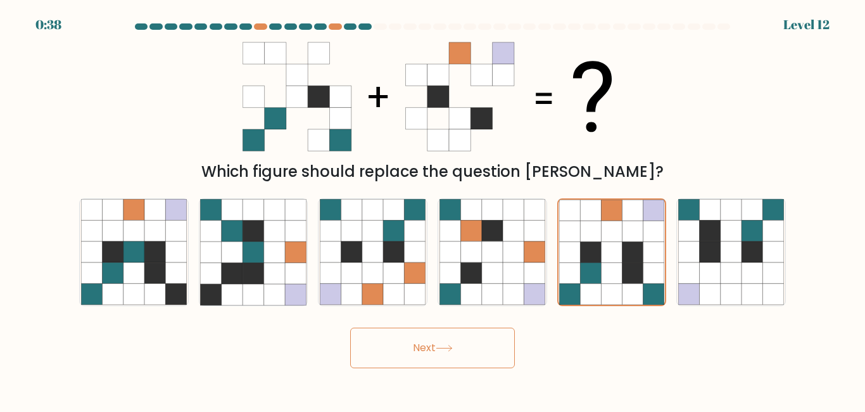
click at [474, 348] on button "Next" at bounding box center [432, 347] width 165 height 41
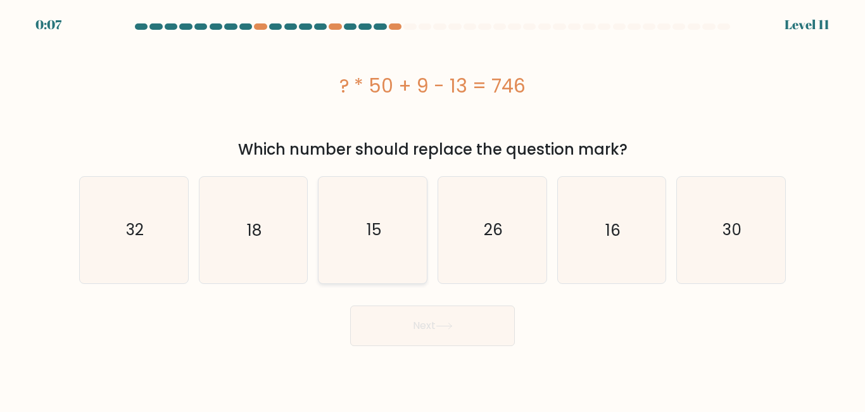
click at [389, 262] on icon "15" at bounding box center [373, 230] width 106 height 106
click at [432, 209] on input "c. 15" at bounding box center [432, 207] width 1 height 3
radio input "true"
click at [406, 319] on button "Next" at bounding box center [432, 325] width 165 height 41
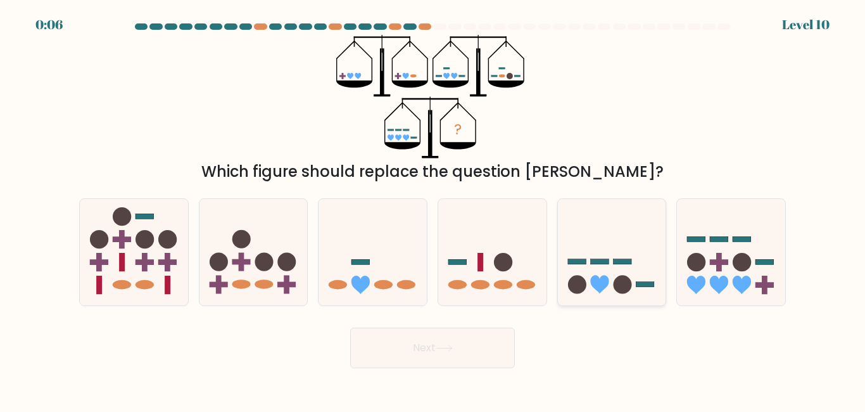
click at [610, 244] on icon at bounding box center [612, 251] width 108 height 89
click at [433, 209] on input "e." at bounding box center [432, 207] width 1 height 3
radio input "true"
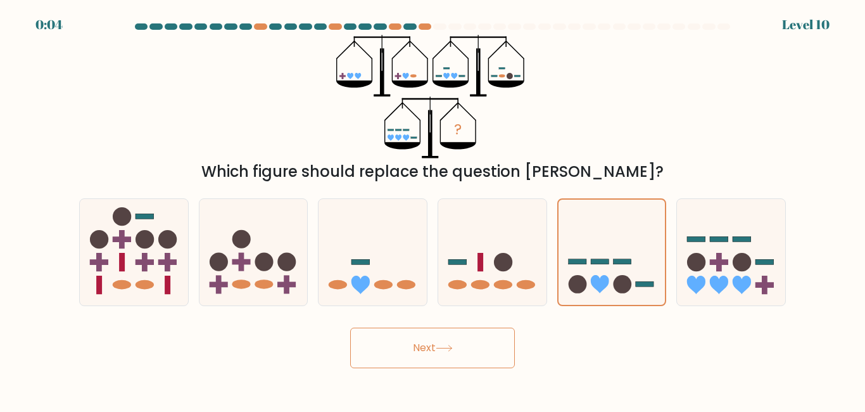
click at [466, 344] on button "Next" at bounding box center [432, 347] width 165 height 41
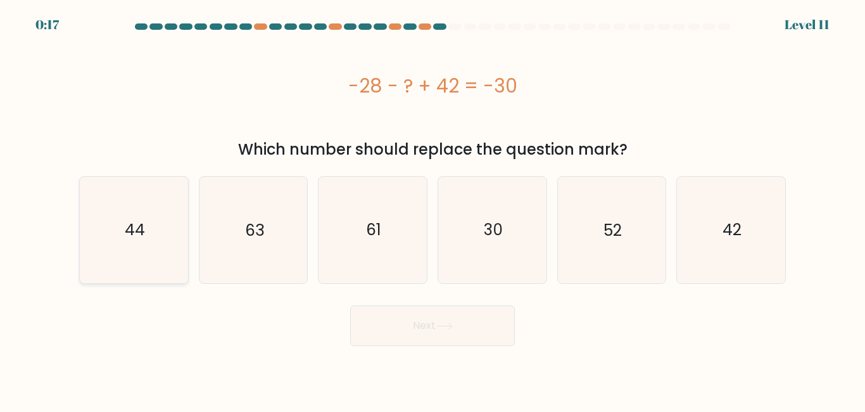
drag, startPoint x: 198, startPoint y: 201, endPoint x: 168, endPoint y: 208, distance: 29.9
click at [168, 208] on div "a. 44 b. 63 c." at bounding box center [432, 224] width 717 height 117
click at [168, 208] on icon "44" at bounding box center [134, 230] width 106 height 106
click at [432, 208] on input "a. 44" at bounding box center [432, 207] width 1 height 3
radio input "true"
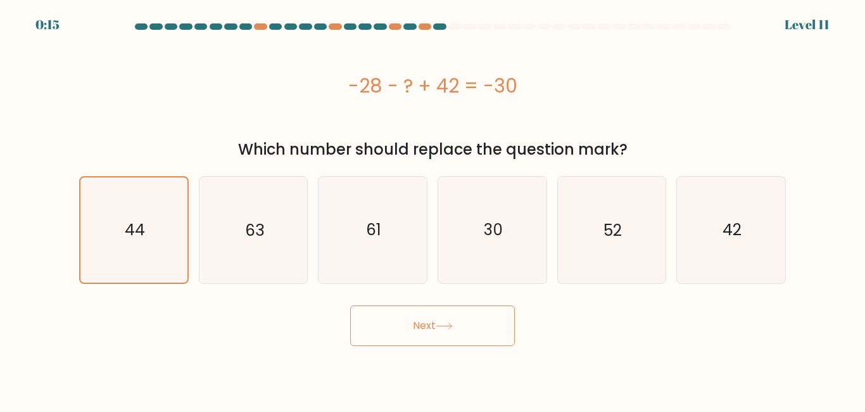
click at [395, 331] on button "Next" at bounding box center [432, 325] width 165 height 41
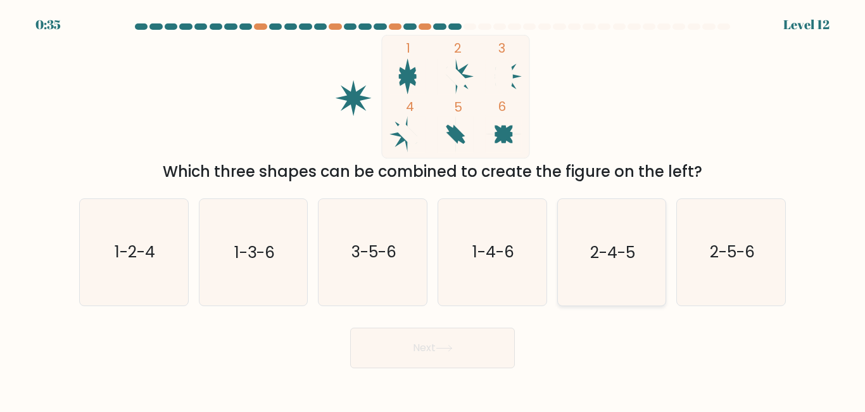
click at [653, 270] on icon "2-4-5" at bounding box center [611, 252] width 106 height 106
click at [433, 209] on input "e. 2-4-5" at bounding box center [432, 207] width 1 height 3
radio input "true"
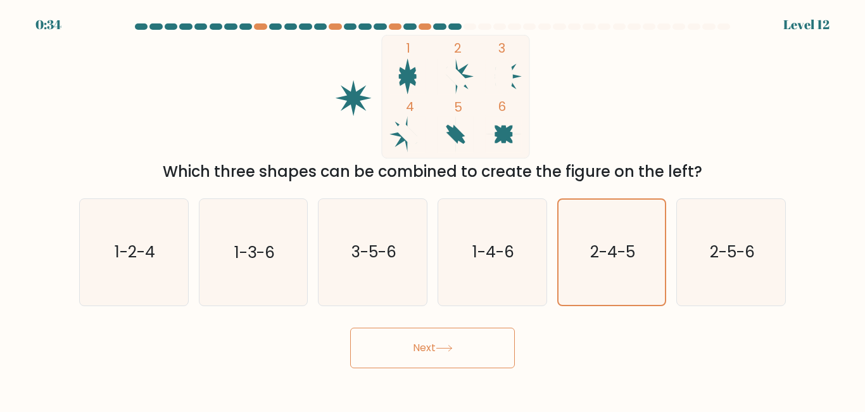
click at [439, 351] on button "Next" at bounding box center [432, 347] width 165 height 41
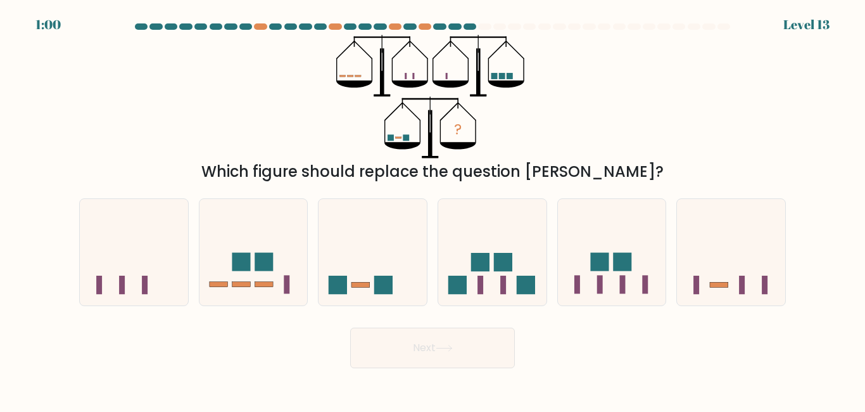
click at [173, 310] on form at bounding box center [432, 195] width 865 height 344
click at [148, 281] on icon at bounding box center [134, 251] width 108 height 89
click at [432, 209] on input "a." at bounding box center [432, 207] width 1 height 3
radio input "true"
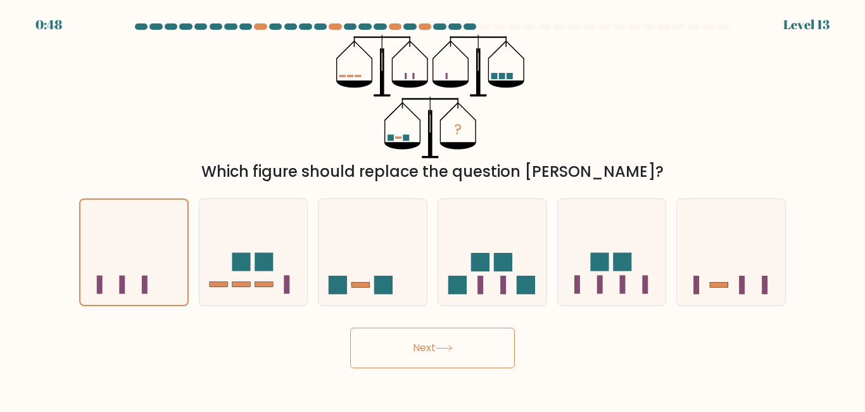
click at [419, 337] on button "Next" at bounding box center [432, 347] width 165 height 41
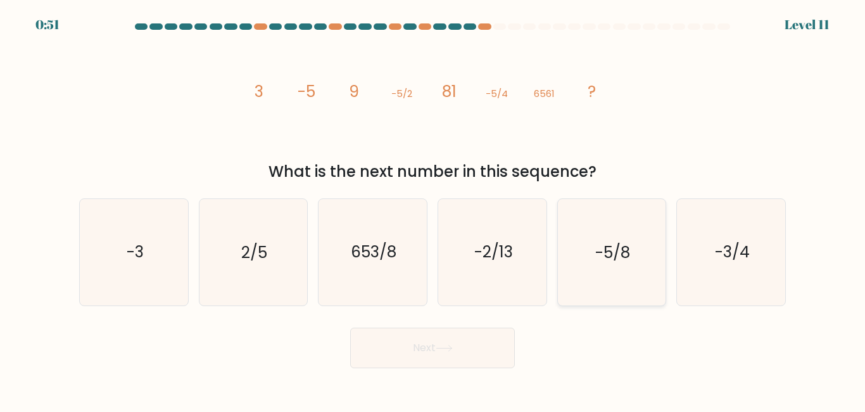
click at [559, 285] on icon "-5/8" at bounding box center [611, 252] width 106 height 106
click at [433, 209] on input "e. -5/8" at bounding box center [432, 207] width 1 height 3
radio input "true"
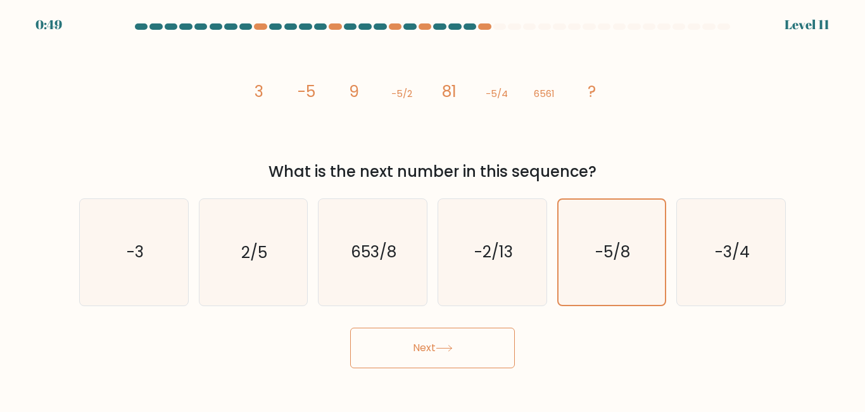
click at [418, 332] on button "Next" at bounding box center [432, 347] width 165 height 41
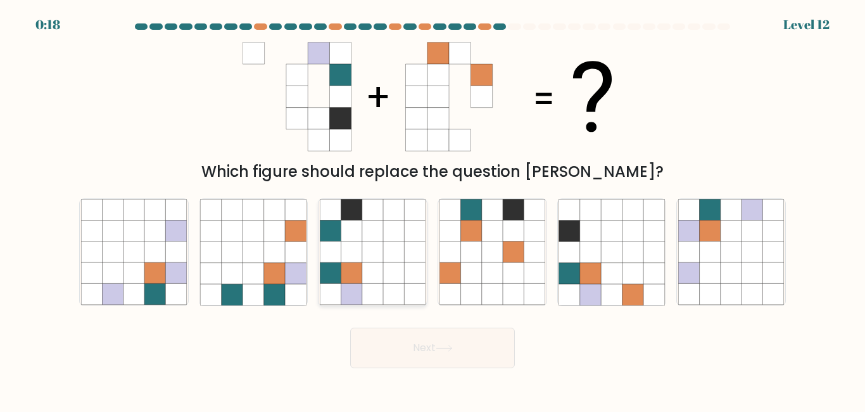
click at [402, 234] on icon at bounding box center [393, 230] width 21 height 21
click at [432, 209] on input "c." at bounding box center [432, 207] width 1 height 3
radio input "true"
click at [473, 355] on button "Next" at bounding box center [432, 347] width 165 height 41
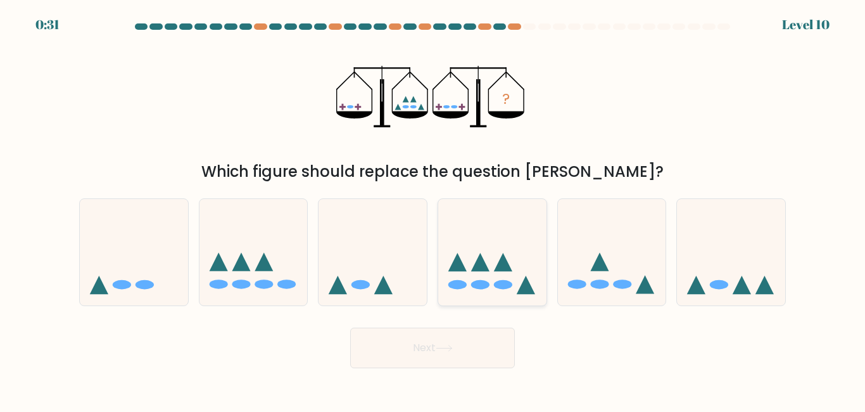
click at [461, 230] on icon at bounding box center [492, 251] width 108 height 89
click at [433, 209] on input "d." at bounding box center [432, 207] width 1 height 3
radio input "true"
click at [444, 346] on icon at bounding box center [444, 347] width 17 height 7
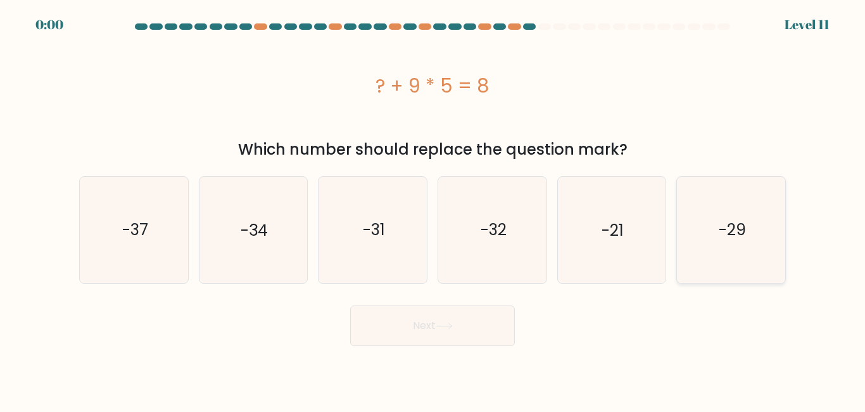
click at [705, 224] on icon "-29" at bounding box center [731, 230] width 106 height 106
click at [433, 209] on input "f. -29" at bounding box center [432, 207] width 1 height 3
radio input "true"
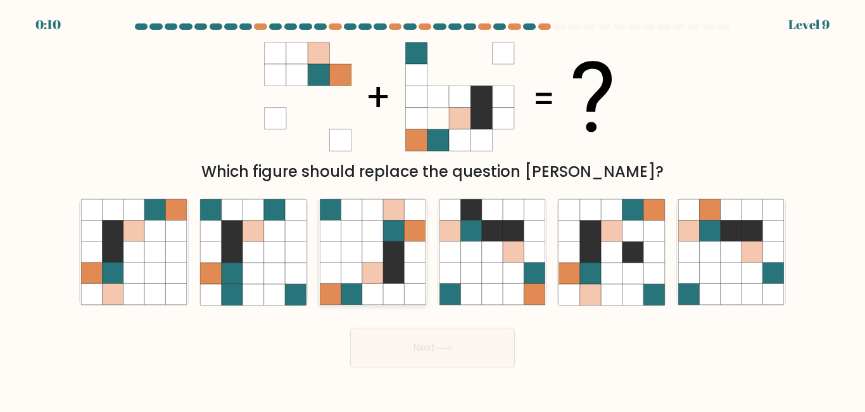
click at [398, 248] on icon at bounding box center [393, 251] width 21 height 21
click at [432, 209] on input "c." at bounding box center [432, 207] width 1 height 3
radio input "true"
click at [436, 347] on button "Next" at bounding box center [432, 347] width 165 height 41
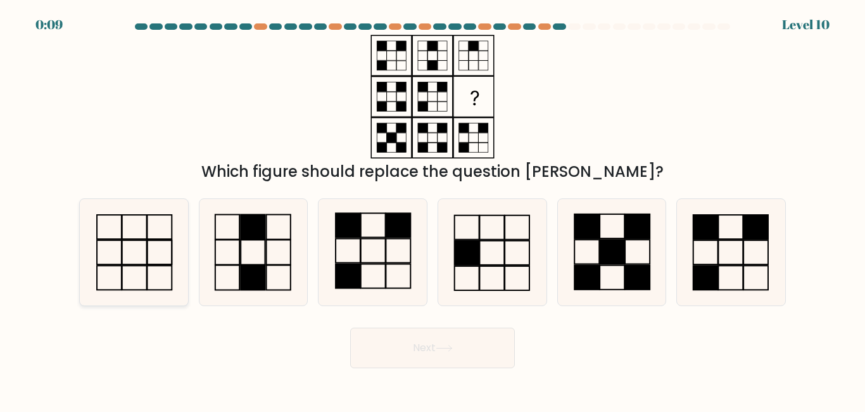
click at [125, 230] on icon at bounding box center [134, 252] width 106 height 106
click at [432, 209] on input "a." at bounding box center [432, 207] width 1 height 3
radio input "true"
click at [485, 236] on icon at bounding box center [492, 252] width 106 height 106
click at [433, 209] on input "d." at bounding box center [432, 207] width 1 height 3
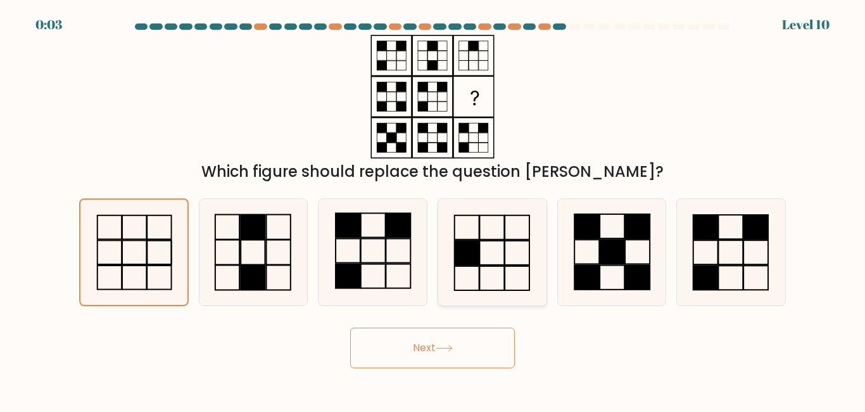
radio input "true"
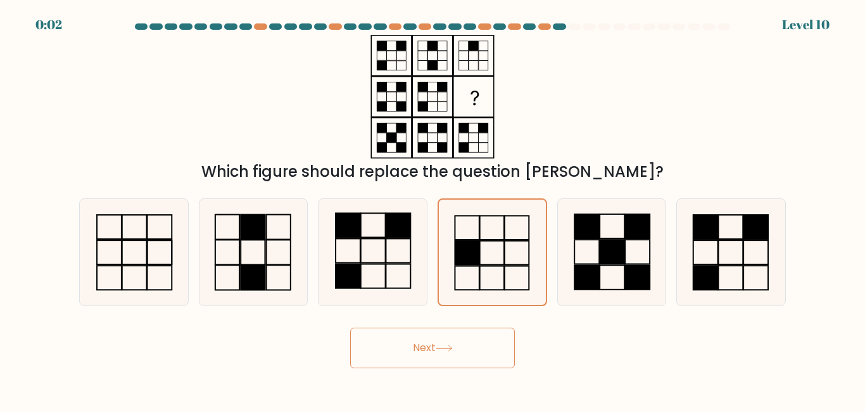
click at [430, 355] on button "Next" at bounding box center [432, 347] width 165 height 41
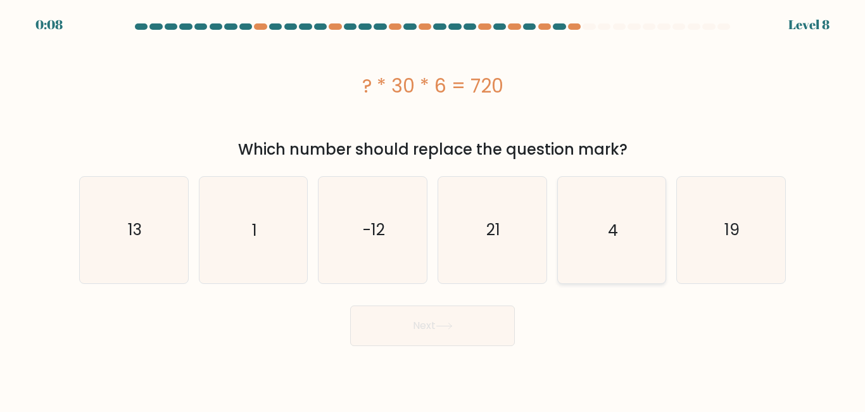
click at [574, 212] on icon "4" at bounding box center [611, 230] width 106 height 106
click at [433, 209] on input "e. 4" at bounding box center [432, 207] width 1 height 3
radio input "true"
click at [467, 333] on button "Next" at bounding box center [432, 325] width 165 height 41
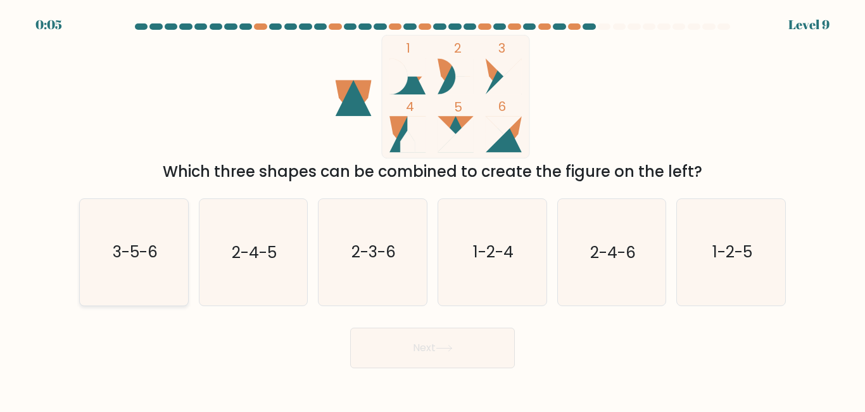
click at [151, 250] on text "3-5-6" at bounding box center [134, 252] width 45 height 22
click at [432, 209] on input "a. 3-5-6" at bounding box center [432, 207] width 1 height 3
radio input "true"
click at [372, 359] on button "Next" at bounding box center [432, 347] width 165 height 41
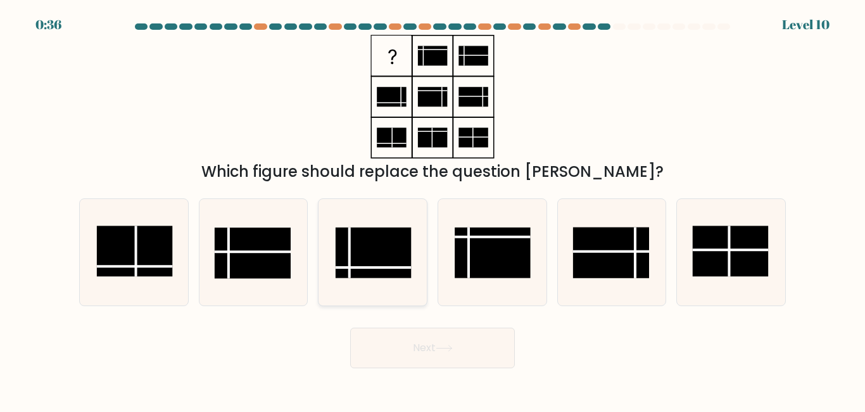
click at [345, 251] on rect at bounding box center [374, 252] width 76 height 51
click at [432, 209] on input "c." at bounding box center [432, 207] width 1 height 3
radio input "true"
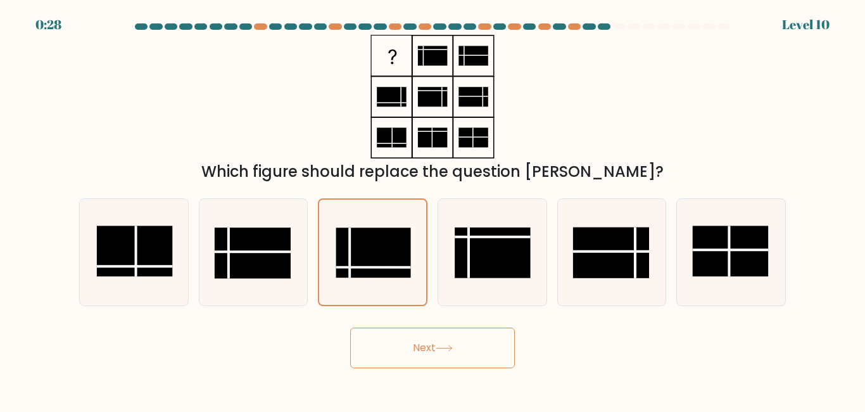
click at [443, 341] on button "Next" at bounding box center [432, 347] width 165 height 41
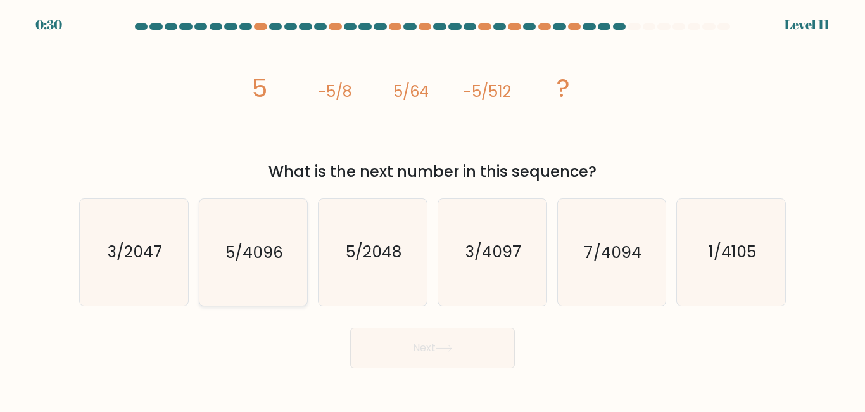
click at [221, 205] on icon "5/4096" at bounding box center [253, 252] width 106 height 106
click at [432, 206] on input "b. 5/4096" at bounding box center [432, 207] width 1 height 3
radio input "true"
click at [400, 361] on button "Next" at bounding box center [432, 347] width 165 height 41
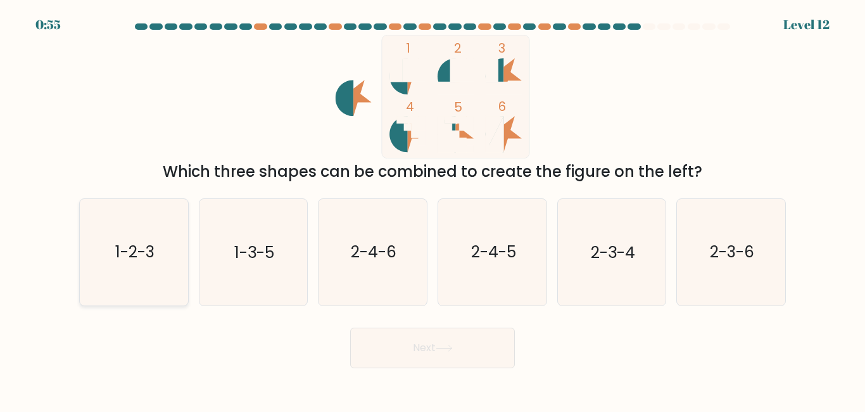
click at [125, 269] on icon "1-2-3" at bounding box center [134, 252] width 106 height 106
click at [432, 209] on input "a. 1-2-3" at bounding box center [432, 207] width 1 height 3
radio input "true"
click at [372, 346] on button "Next" at bounding box center [432, 347] width 165 height 41
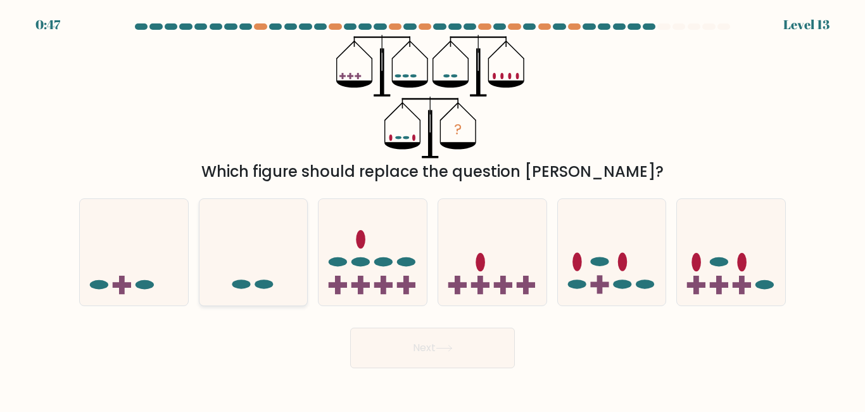
click at [244, 258] on icon at bounding box center [253, 251] width 108 height 89
click at [432, 209] on input "b." at bounding box center [432, 207] width 1 height 3
radio input "true"
click at [418, 355] on button "Next" at bounding box center [432, 347] width 165 height 41
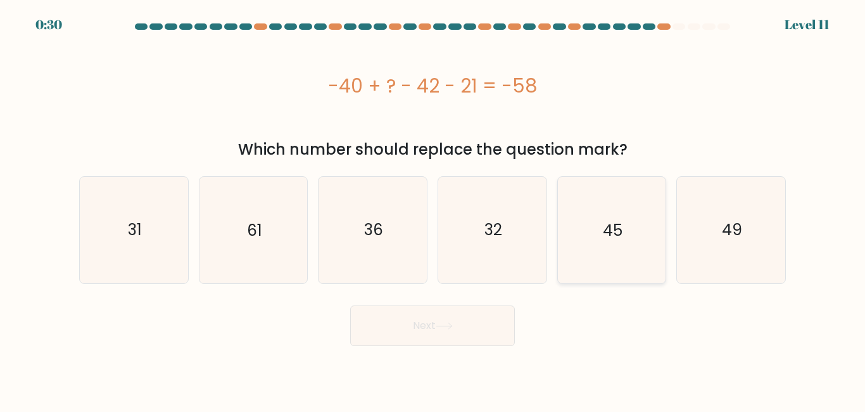
click at [640, 213] on icon "45" at bounding box center [611, 230] width 106 height 106
click at [433, 209] on input "e. 45" at bounding box center [432, 207] width 1 height 3
radio input "true"
click at [481, 317] on button "Next" at bounding box center [432, 325] width 165 height 41
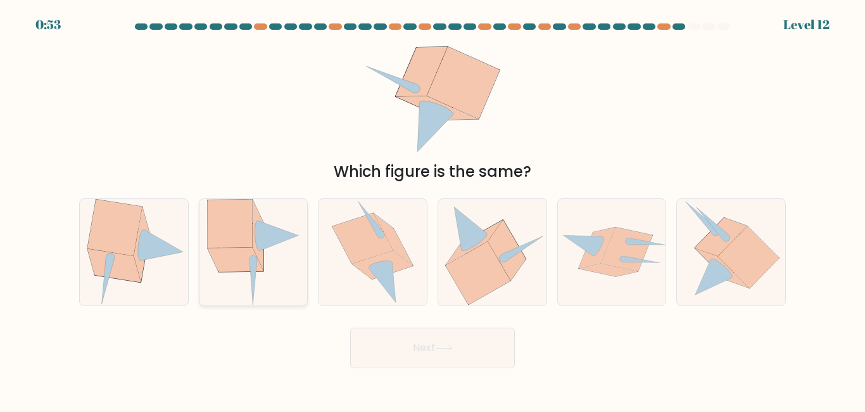
click at [256, 266] on icon at bounding box center [253, 282] width 8 height 45
click at [432, 209] on input "b." at bounding box center [432, 207] width 1 height 3
radio input "true"
click at [456, 356] on button "Next" at bounding box center [432, 347] width 165 height 41
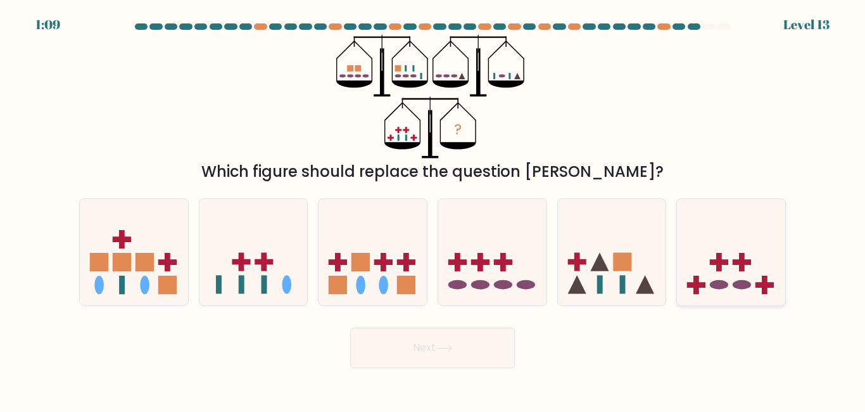
click at [710, 250] on icon at bounding box center [731, 251] width 108 height 89
click at [433, 209] on input "f." at bounding box center [432, 207] width 1 height 3
radio input "true"
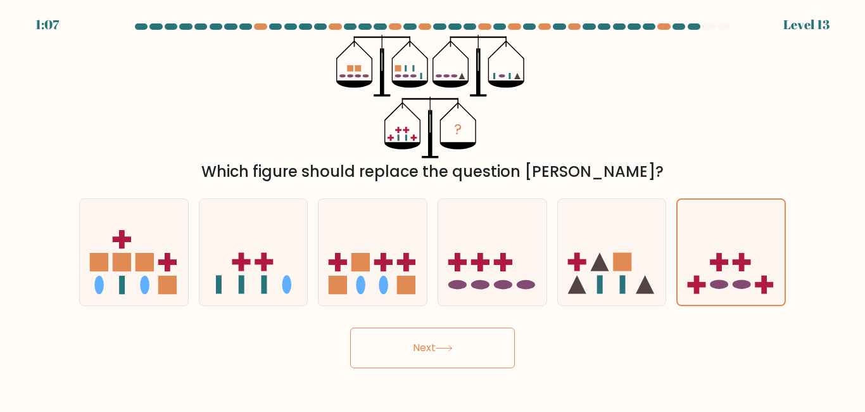
click at [491, 331] on button "Next" at bounding box center [432, 347] width 165 height 41
click at [480, 346] on button "Next" at bounding box center [432, 347] width 165 height 41
click at [427, 350] on button "Next" at bounding box center [432, 347] width 165 height 41
click at [567, 365] on div "Next" at bounding box center [433, 344] width 722 height 47
click at [401, 336] on button "Next" at bounding box center [432, 347] width 165 height 41
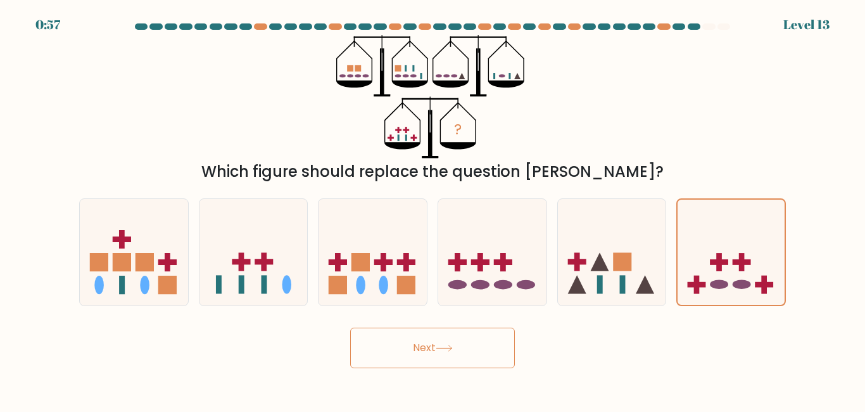
click at [401, 336] on button "Next" at bounding box center [432, 347] width 165 height 41
click at [706, 217] on icon at bounding box center [730, 252] width 107 height 89
click at [433, 209] on input "f." at bounding box center [432, 207] width 1 height 3
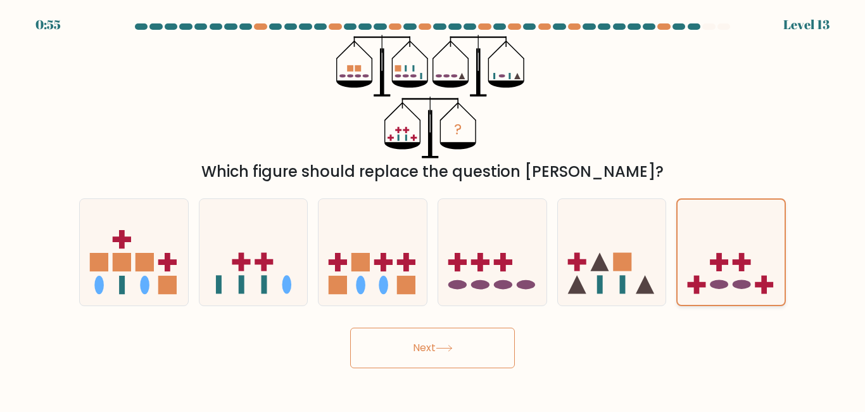
click at [707, 217] on icon at bounding box center [730, 252] width 107 height 89
click at [433, 209] on input "f." at bounding box center [432, 207] width 1 height 3
click at [620, 237] on icon at bounding box center [612, 251] width 108 height 89
click at [433, 209] on input "e." at bounding box center [432, 207] width 1 height 3
radio input "true"
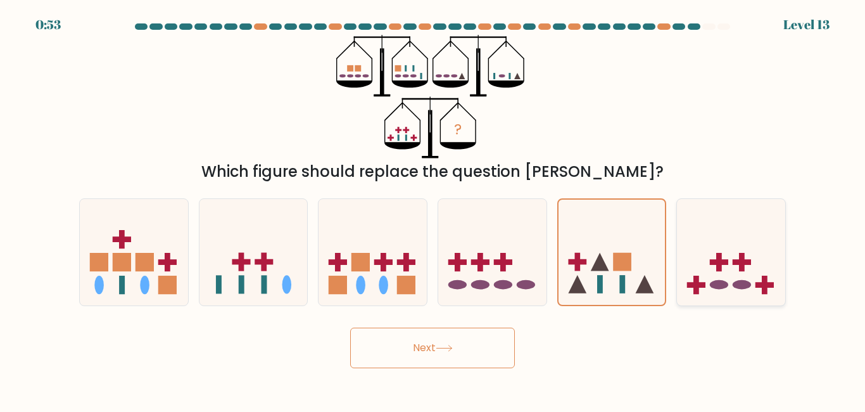
click at [700, 236] on icon at bounding box center [731, 251] width 108 height 89
click at [433, 209] on input "f." at bounding box center [432, 207] width 1 height 3
radio input "true"
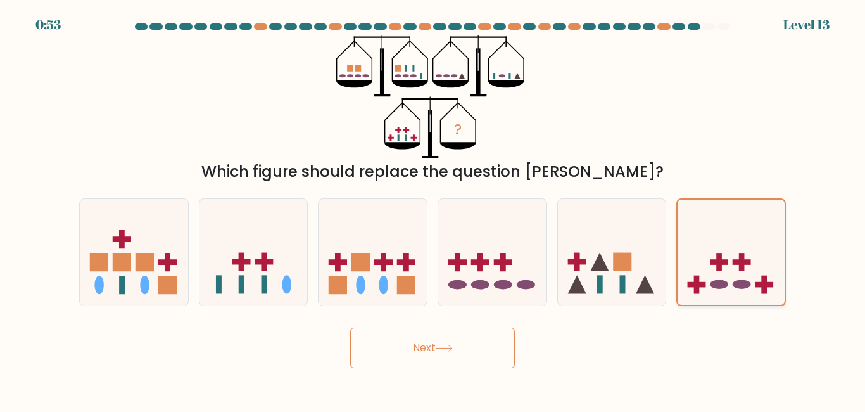
click at [701, 236] on icon at bounding box center [730, 252] width 107 height 89
click at [433, 209] on input "f." at bounding box center [432, 207] width 1 height 3
click at [479, 362] on button "Next" at bounding box center [432, 347] width 165 height 41
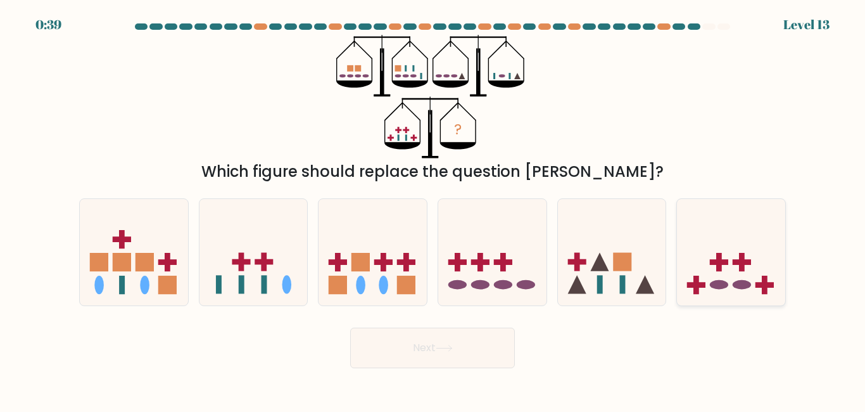
click at [684, 246] on icon at bounding box center [731, 251] width 108 height 89
click at [433, 209] on input "f." at bounding box center [432, 207] width 1 height 3
radio input "true"
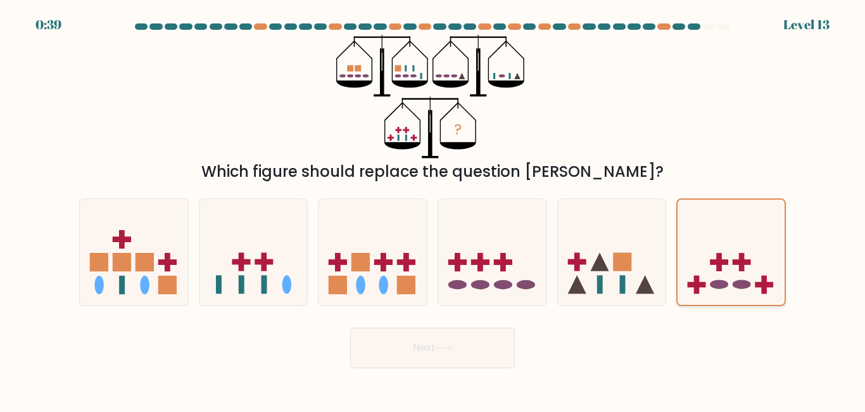
click at [684, 246] on icon at bounding box center [730, 252] width 107 height 89
click at [433, 209] on input "f." at bounding box center [432, 207] width 1 height 3
click at [486, 353] on button "Next" at bounding box center [432, 347] width 165 height 41
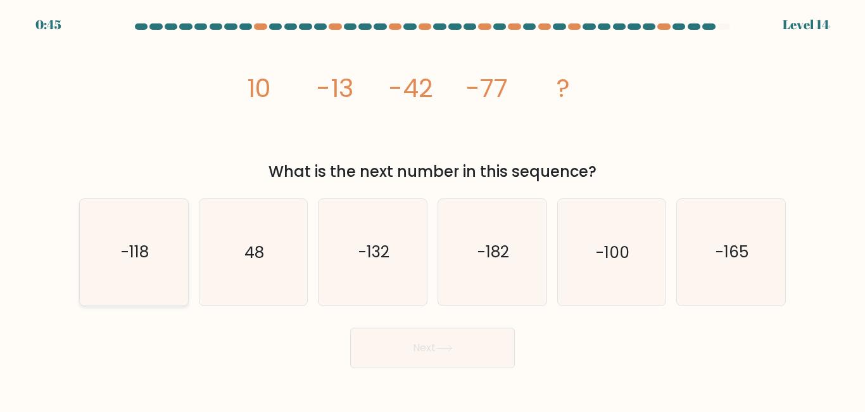
click at [121, 254] on text "-118" at bounding box center [135, 252] width 28 height 22
click at [432, 209] on input "a. -118" at bounding box center [432, 207] width 1 height 3
radio input "true"
click at [451, 350] on icon at bounding box center [443, 348] width 15 height 6
